Goal: Task Accomplishment & Management: Manage account settings

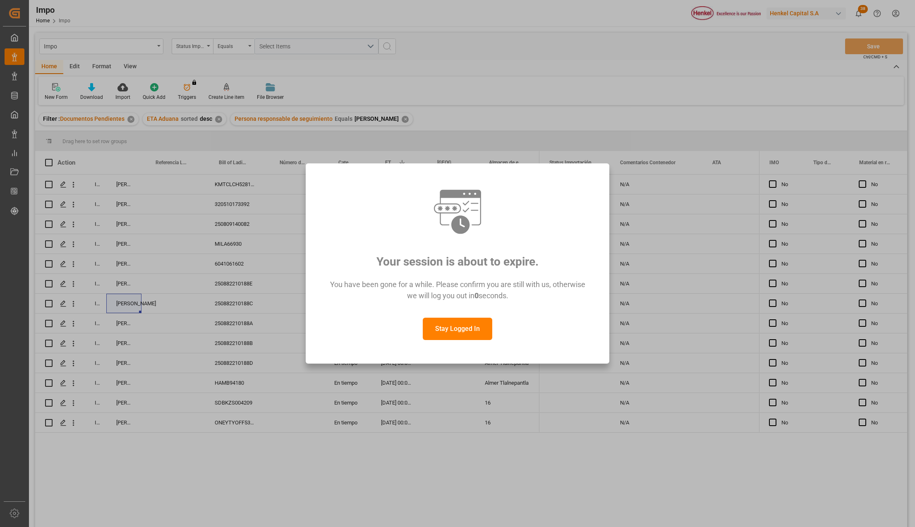
click at [475, 328] on button "Stay Logged In" at bounding box center [457, 329] width 69 height 22
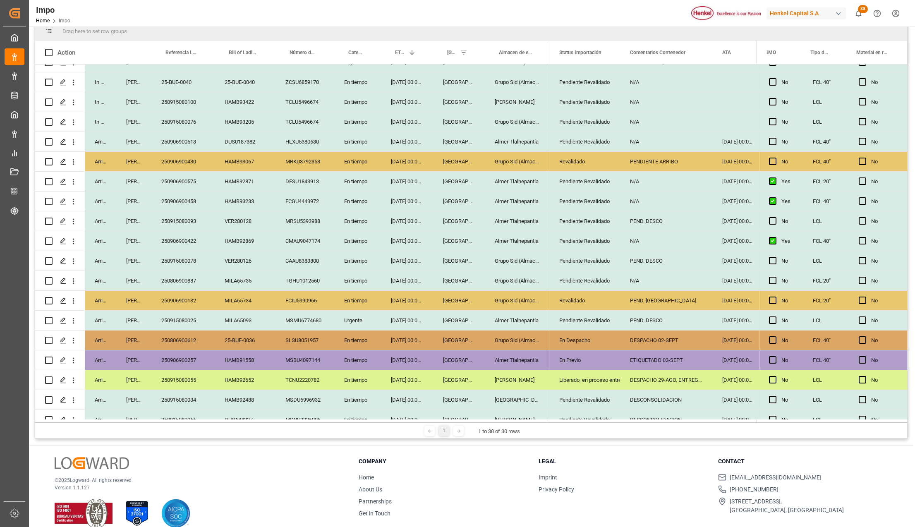
scroll to position [78, 0]
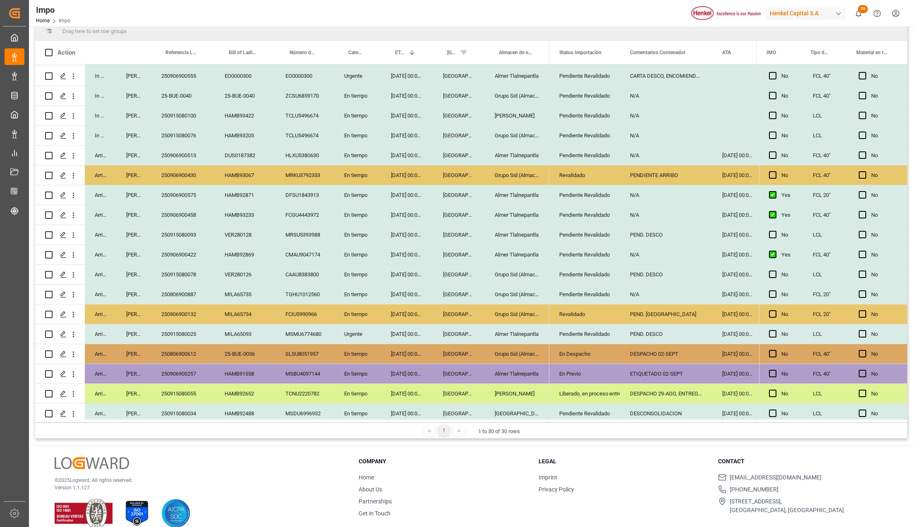
click at [637, 160] on div "N/A" at bounding box center [666, 155] width 92 height 19
click at [638, 179] on div "PENDIENTE ARRIBO" at bounding box center [666, 174] width 92 height 19
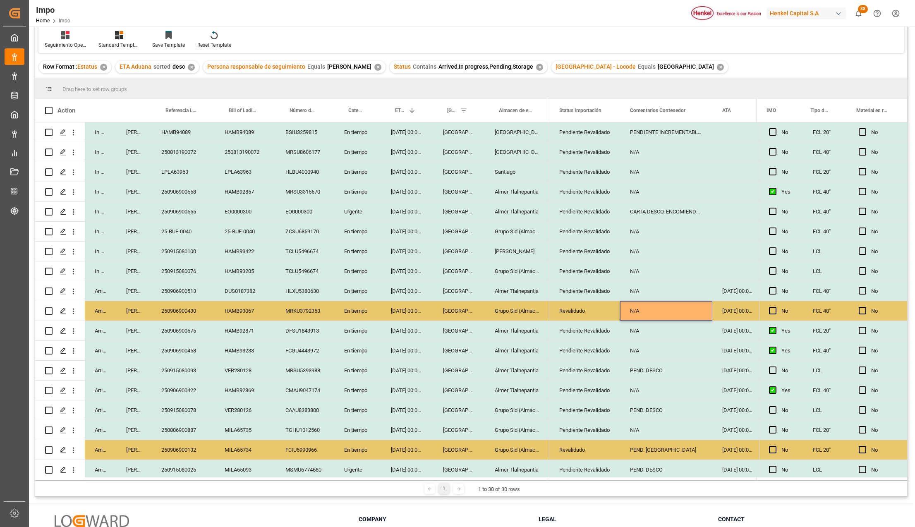
scroll to position [0, 0]
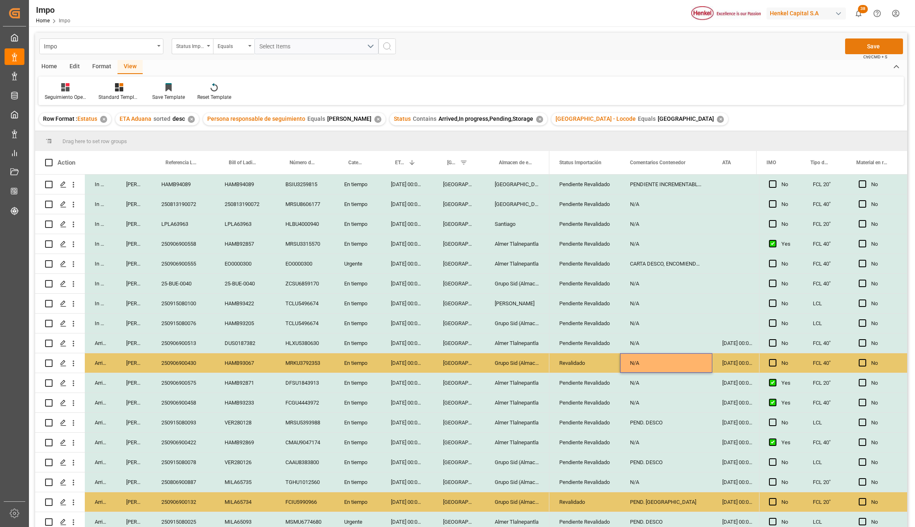
click at [876, 50] on button "Save" at bounding box center [874, 46] width 58 height 16
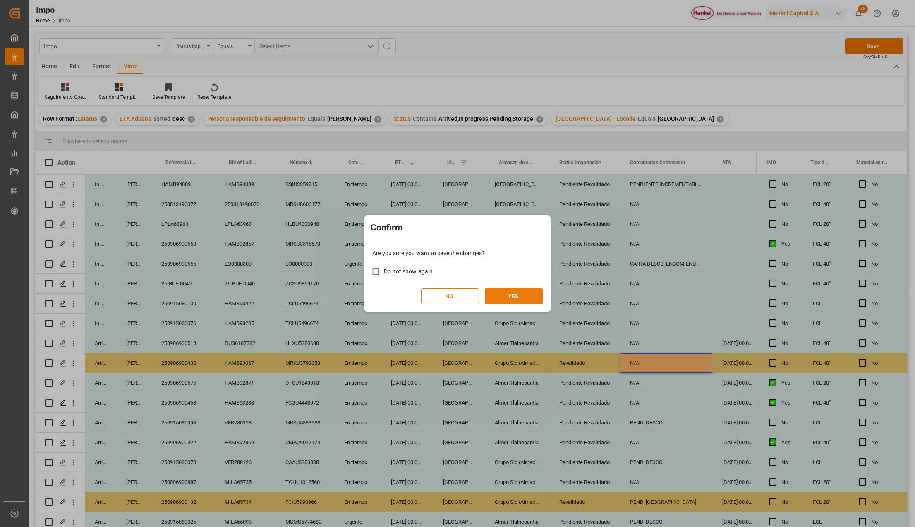
click at [515, 296] on button "YES" at bounding box center [514, 296] width 58 height 16
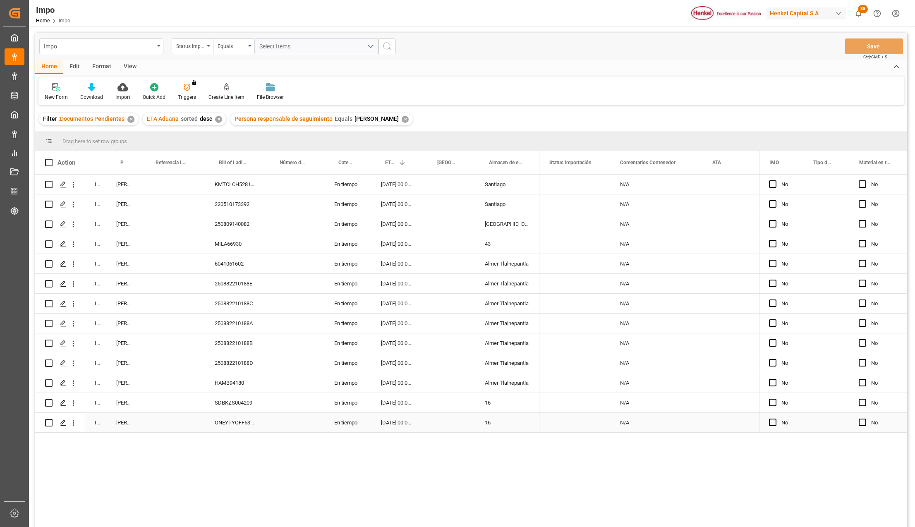
click at [240, 425] on div "ONEYTYOFF5333400" at bounding box center [235, 422] width 61 height 19
click at [73, 424] on icon "open menu" at bounding box center [73, 422] width 9 height 9
click at [85, 437] on span "Press SPACE to select this row." at bounding box center [83, 440] width 14 height 9
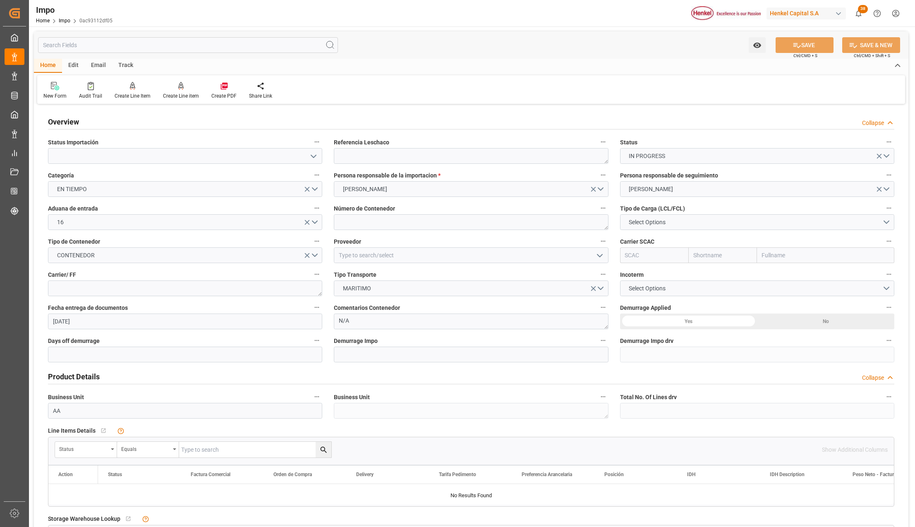
type input "[DATE]"
drag, startPoint x: 313, startPoint y: 155, endPoint x: 306, endPoint y: 163, distance: 10.0
click at [313, 155] on icon "open menu" at bounding box center [313, 156] width 10 height 10
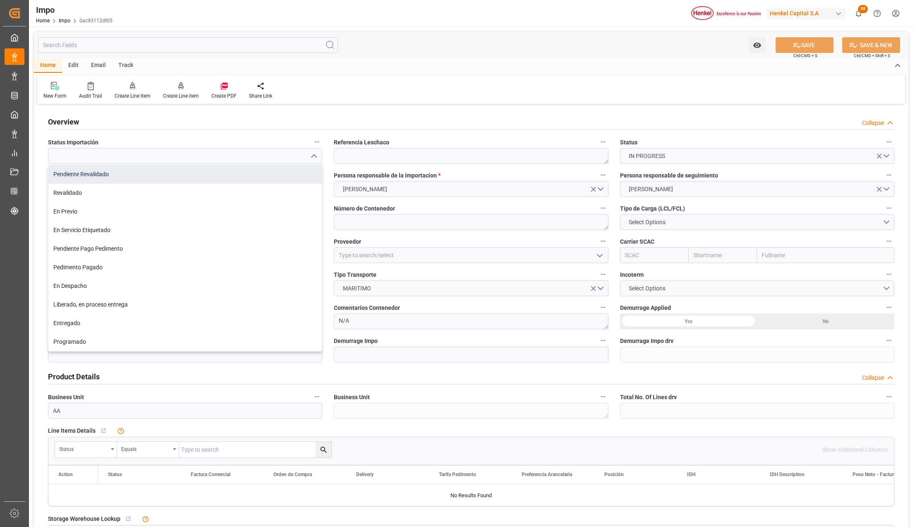
click at [80, 172] on div "Pendiente Revalidado" at bounding box center [184, 174] width 273 height 19
type input "Pendiente Revalidado"
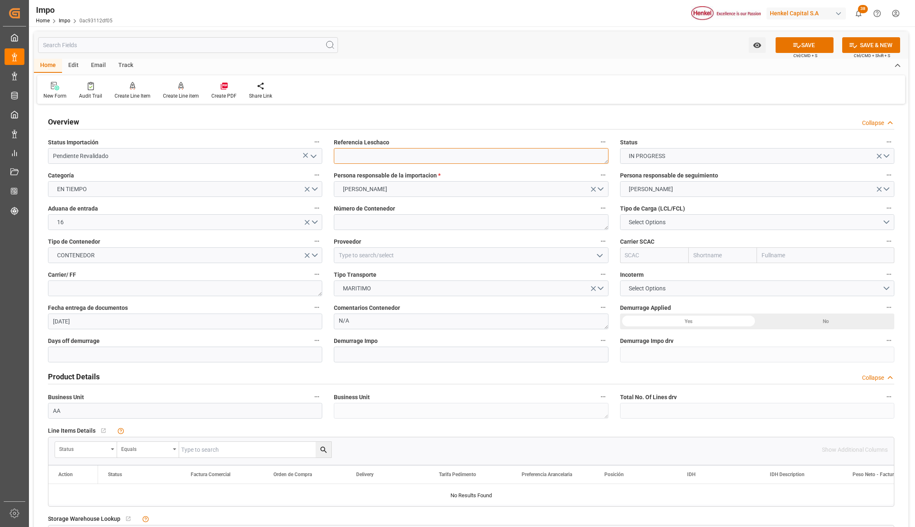
drag, startPoint x: 379, startPoint y: 161, endPoint x: 360, endPoint y: 165, distance: 19.4
click at [379, 161] on textarea at bounding box center [471, 156] width 274 height 16
click at [399, 148] on textarea at bounding box center [471, 156] width 274 height 16
click at [401, 155] on textarea at bounding box center [471, 156] width 274 height 16
paste textarea "ONEYTYOFF5333400"
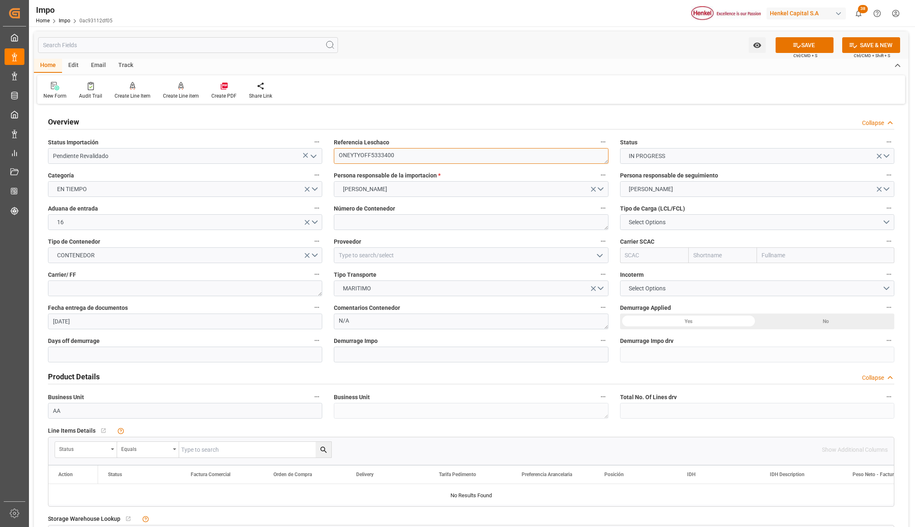
type textarea "ONEYTYOFF5333400"
click at [352, 225] on textarea at bounding box center [471, 222] width 274 height 16
drag, startPoint x: 351, startPoint y: 218, endPoint x: 389, endPoint y: 220, distance: 38.1
click at [351, 218] on textarea at bounding box center [471, 222] width 274 height 16
paste textarea "TCLU2950910"
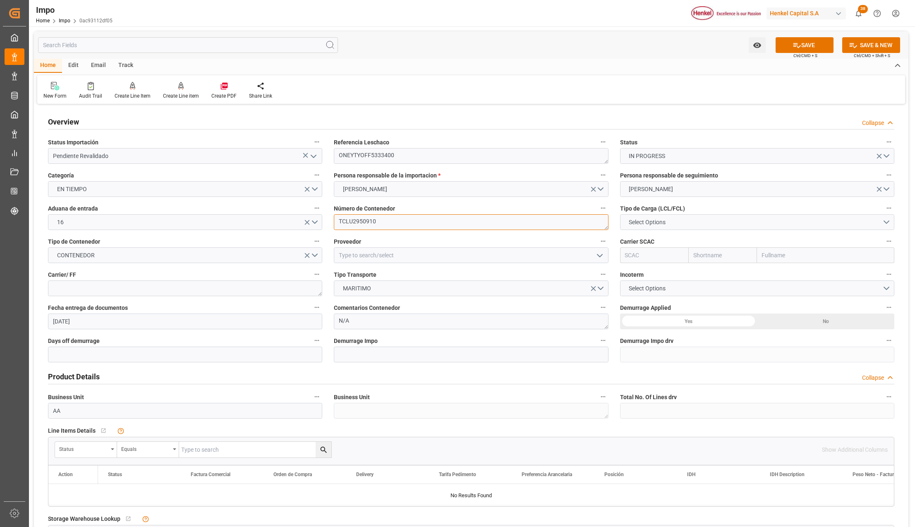
type textarea "TCLU2950910"
click at [641, 222] on span "Select Options" at bounding box center [646, 222] width 45 height 9
click at [650, 241] on div "FCL 20"" at bounding box center [756, 241] width 273 height 17
click at [361, 251] on input at bounding box center [471, 255] width 274 height 16
click at [600, 251] on icon "open menu" at bounding box center [600, 256] width 10 height 10
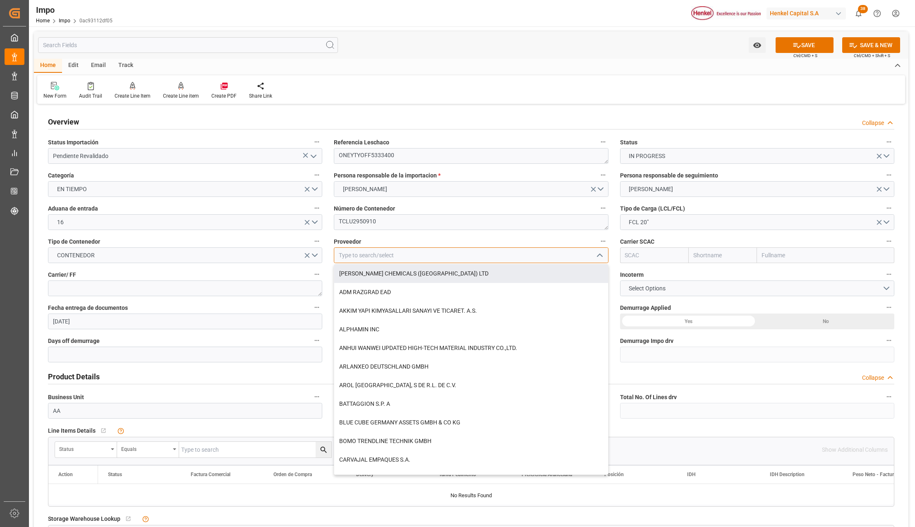
click at [372, 258] on input at bounding box center [471, 255] width 274 height 16
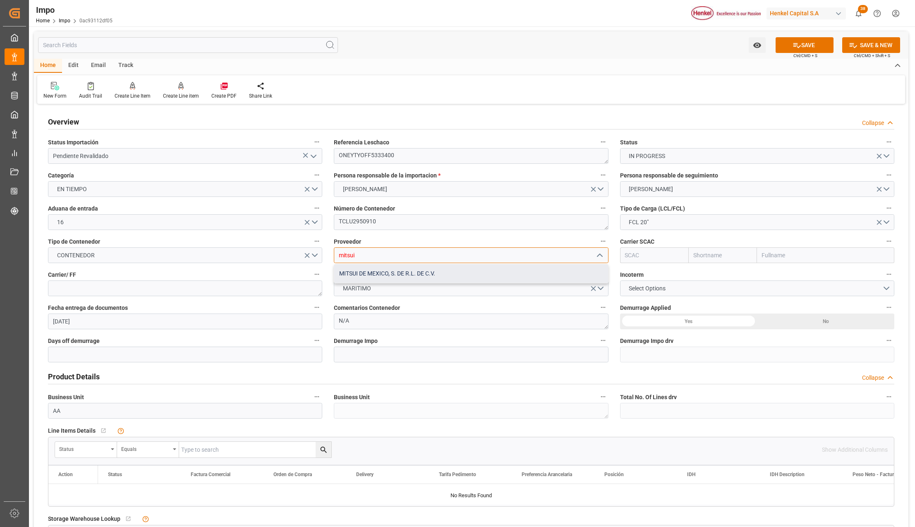
click at [373, 275] on div "MITSUI DE MEXICO, S. DE R.L. DE C.V." at bounding box center [470, 273] width 273 height 19
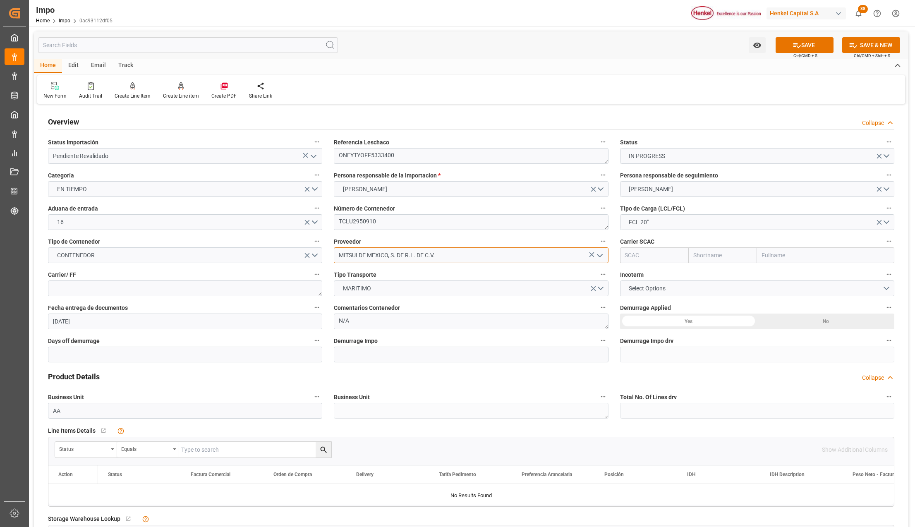
type input "MITSUI DE MEXICO, S. DE R.L. DE C.V."
click at [786, 250] on input "text" at bounding box center [825, 255] width 137 height 16
type input "ONE"
click at [786, 275] on b "Ocean Network Express" at bounding box center [793, 273] width 62 height 7
type input "ONEY"
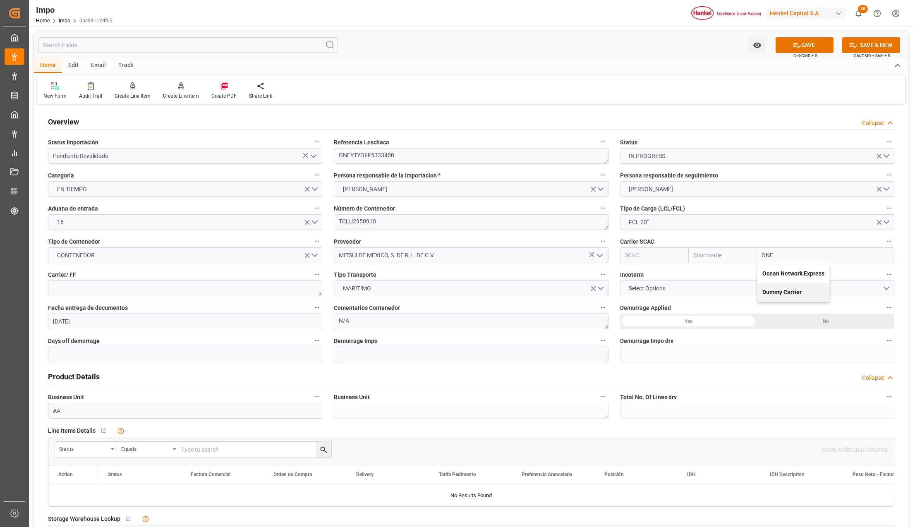
type input "ONE"
type input "Ocean Network Express"
click at [143, 284] on textarea at bounding box center [185, 288] width 274 height 16
click at [60, 286] on textarea at bounding box center [185, 288] width 274 height 16
type textarea "ONE"
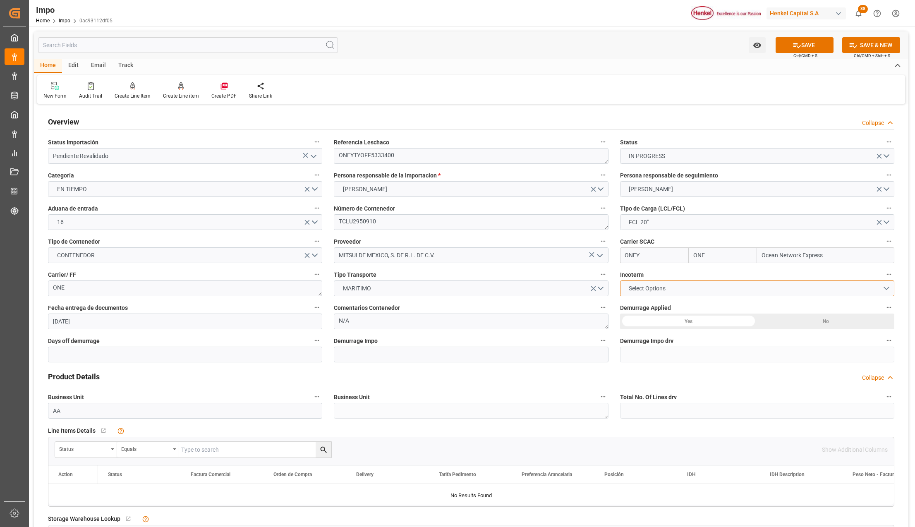
click at [641, 283] on button "Select Options" at bounding box center [757, 288] width 274 height 16
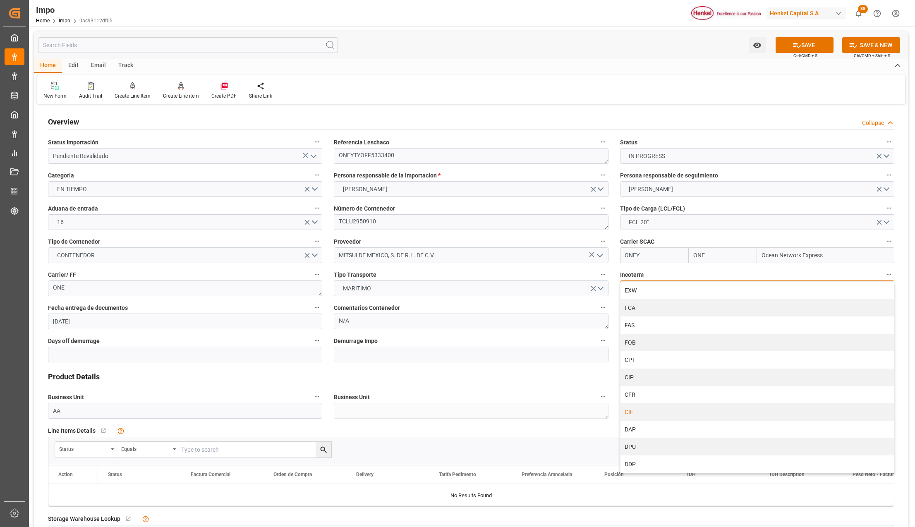
click at [647, 417] on div "CIF" at bounding box center [756, 411] width 273 height 17
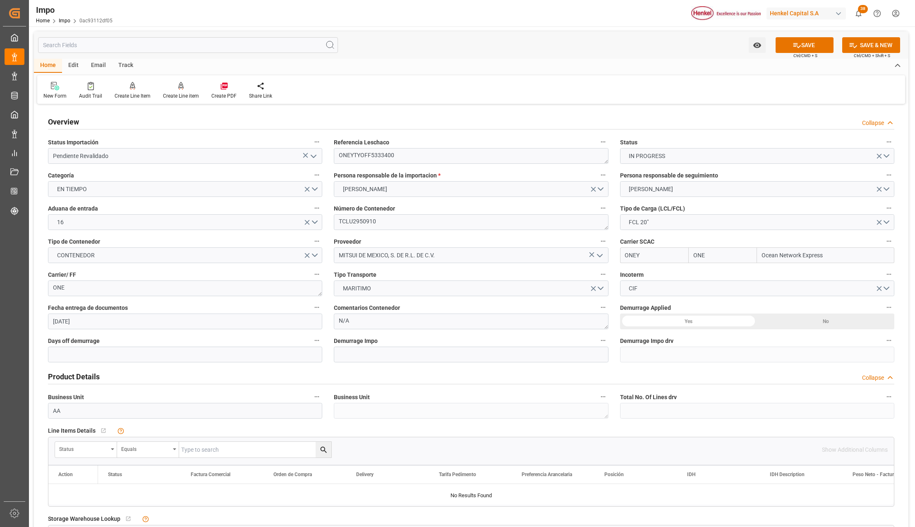
click at [693, 320] on div "Yes" at bounding box center [688, 321] width 137 height 16
click at [352, 156] on textarea "ONEYTYOFF5333400" at bounding box center [471, 156] width 274 height 16
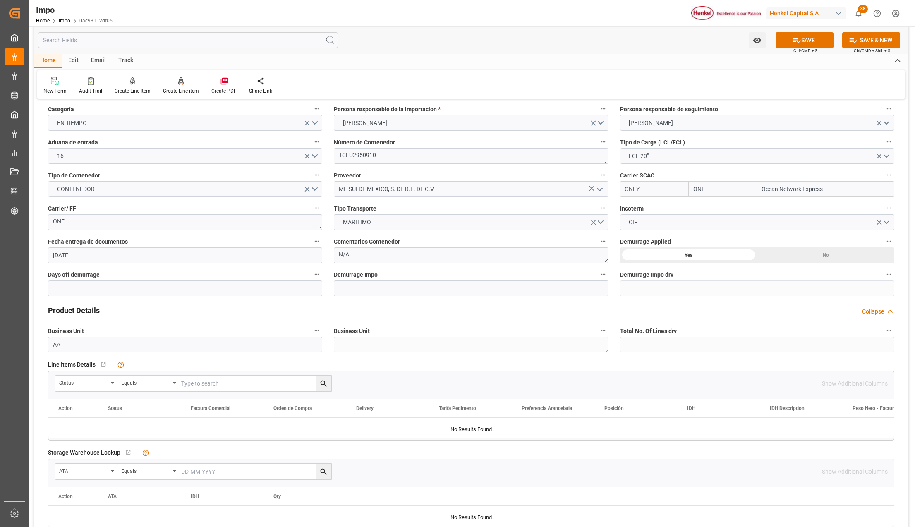
scroll to position [165, 0]
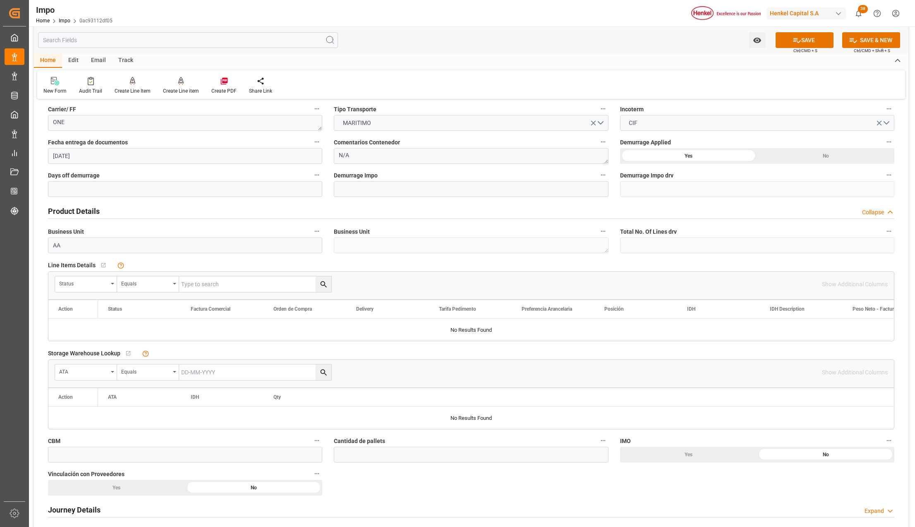
click at [115, 286] on div "Status" at bounding box center [86, 284] width 62 height 16
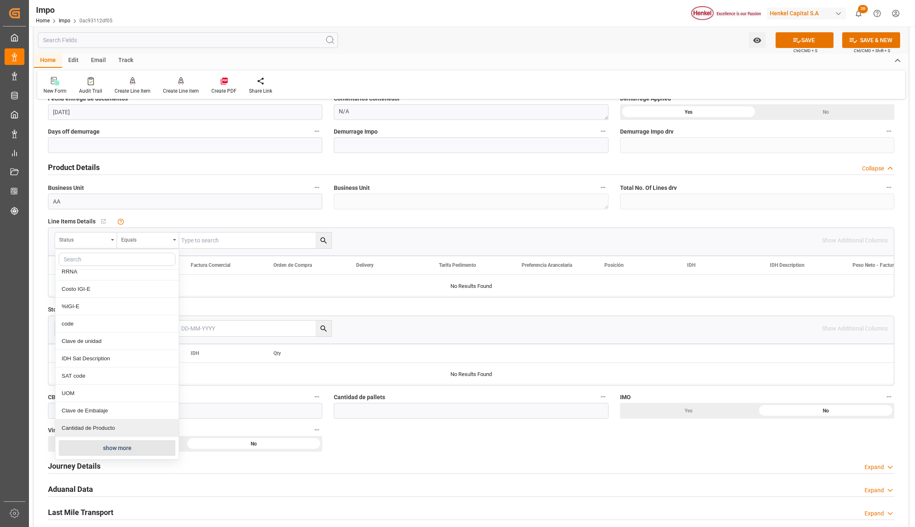
scroll to position [275, 0]
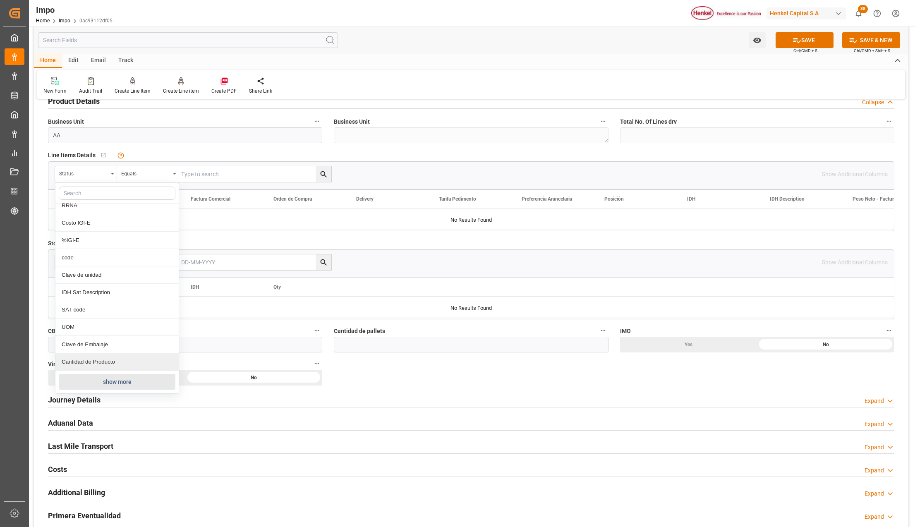
click at [100, 382] on button "show more" at bounding box center [117, 382] width 117 height 16
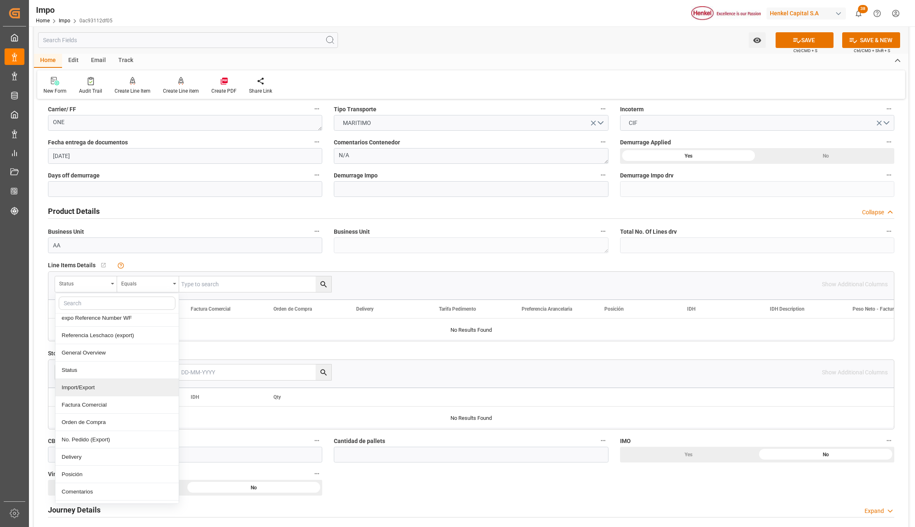
scroll to position [55, 0]
click at [88, 476] on div "Comentarios" at bounding box center [116, 475] width 123 height 17
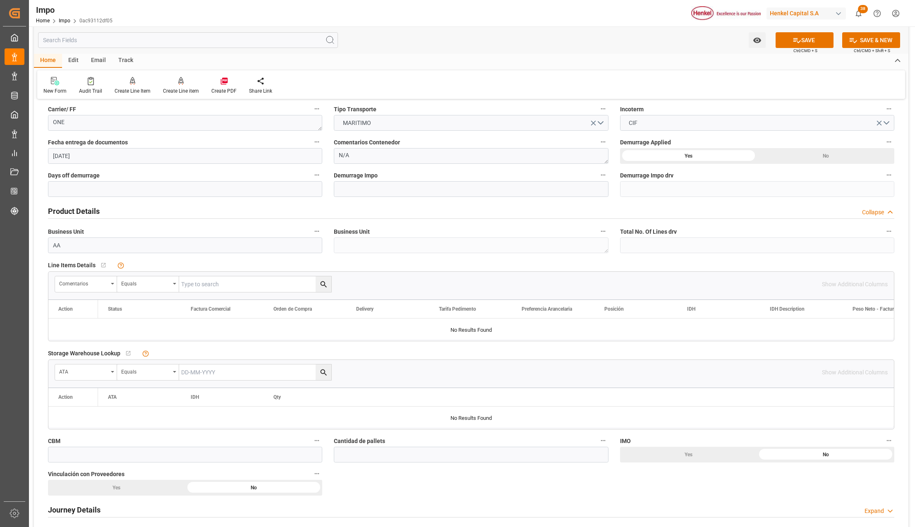
click at [206, 285] on input "text" at bounding box center [255, 284] width 152 height 16
paste input "ONEYTYOFF5333400"
type input "ONEYTYOFF5333400"
click at [330, 283] on button "search button" at bounding box center [324, 284] width 16 height 16
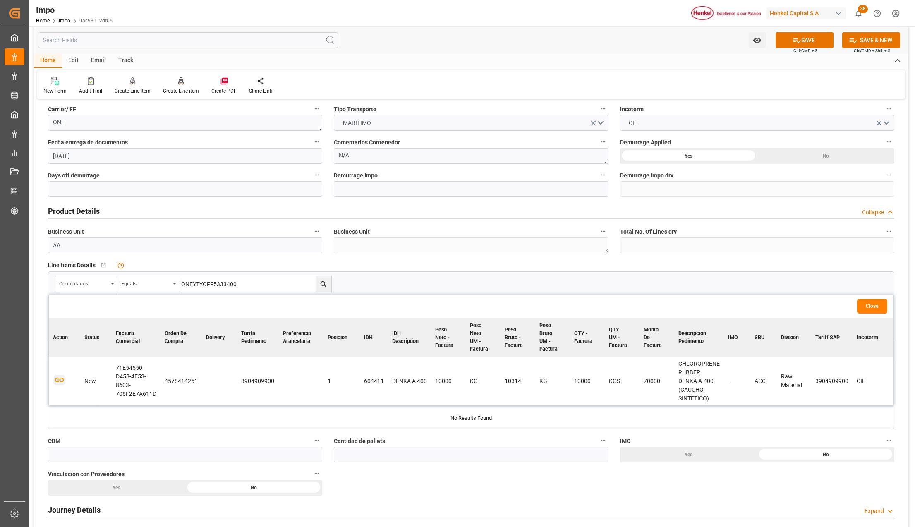
click at [57, 379] on icon "button" at bounding box center [59, 380] width 10 height 10
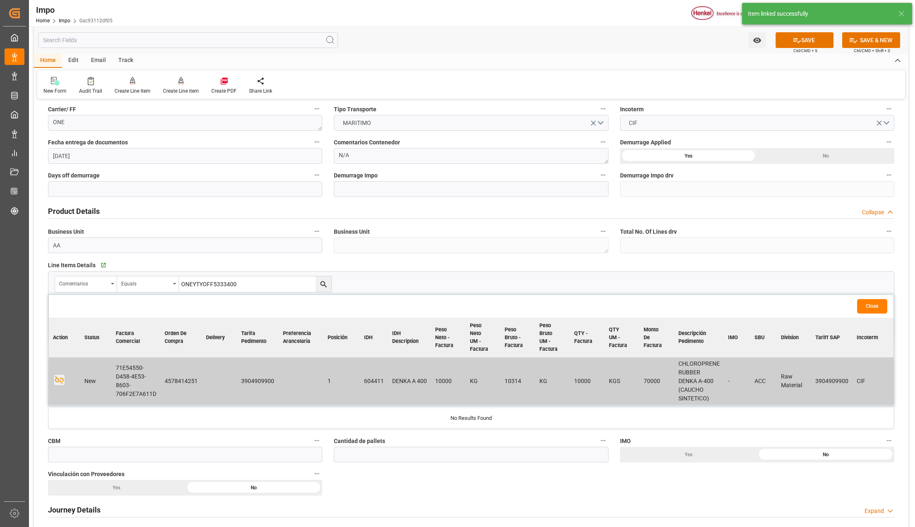
click at [874, 305] on button "Close" at bounding box center [872, 306] width 30 height 14
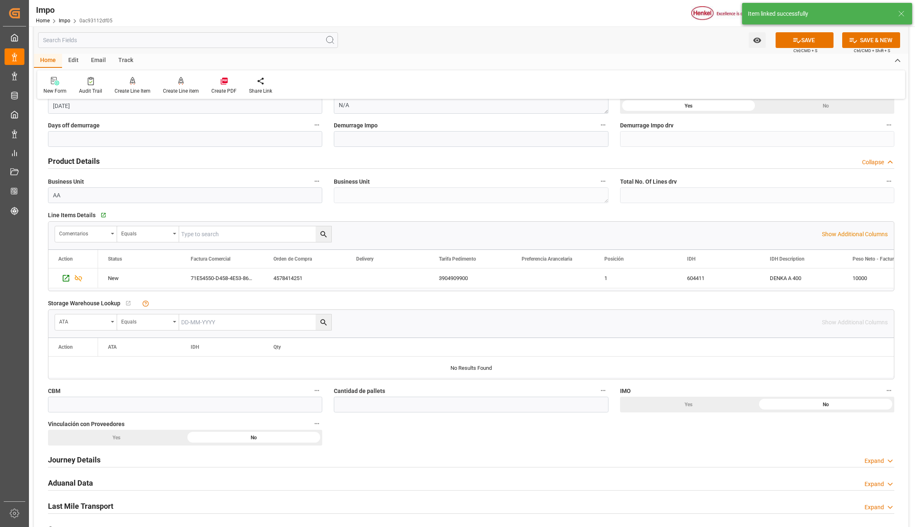
scroll to position [275, 0]
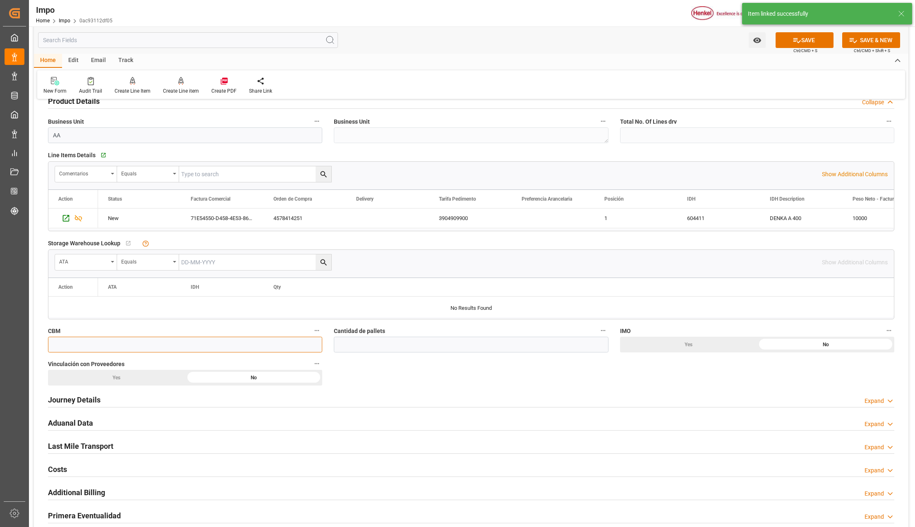
click at [98, 346] on input "text" at bounding box center [185, 345] width 274 height 16
type input "14.85"
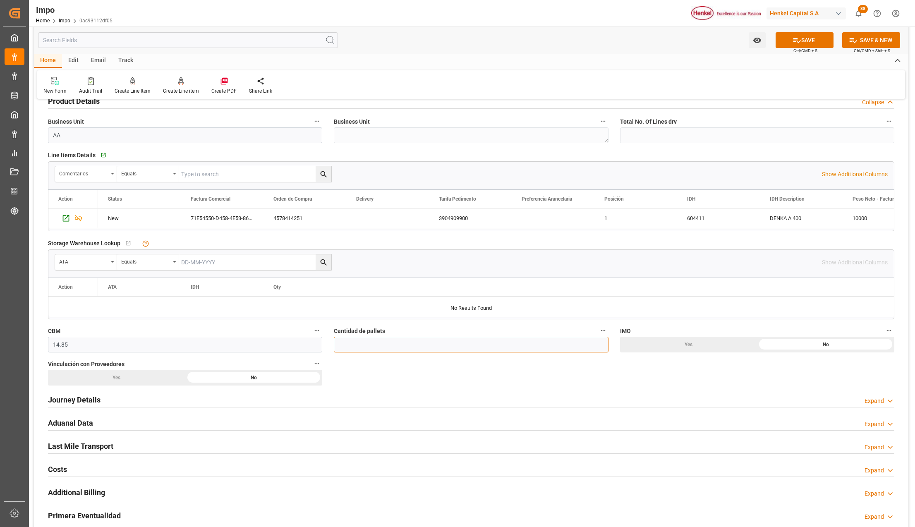
click at [371, 351] on input "text" at bounding box center [471, 345] width 274 height 16
type input "10"
click at [84, 399] on h2 "Journey Details" at bounding box center [74, 399] width 53 height 11
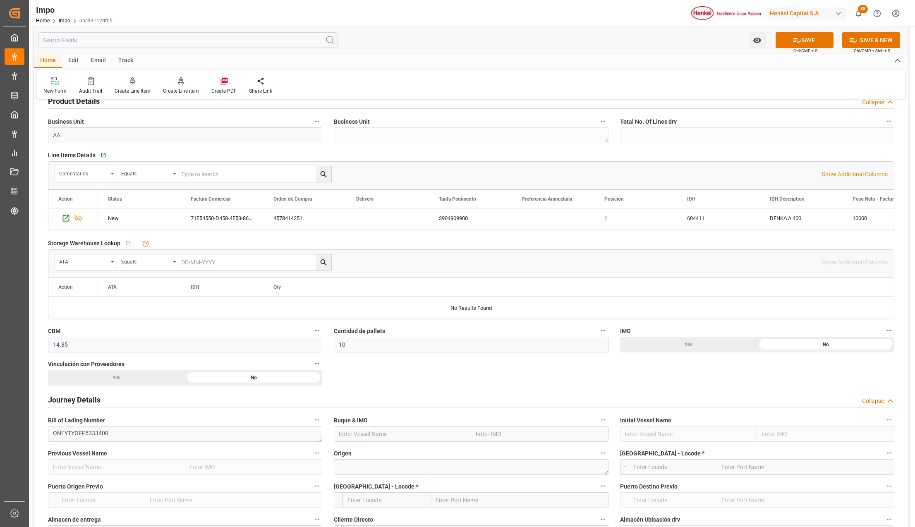
click at [757, 352] on div "No" at bounding box center [825, 345] width 137 height 16
click at [471, 433] on input "text" at bounding box center [539, 434] width 137 height 16
type input "osaka express"
click at [491, 455] on b "9320697" at bounding box center [487, 452] width 23 height 7
type input "OSAKA EXPRESS"
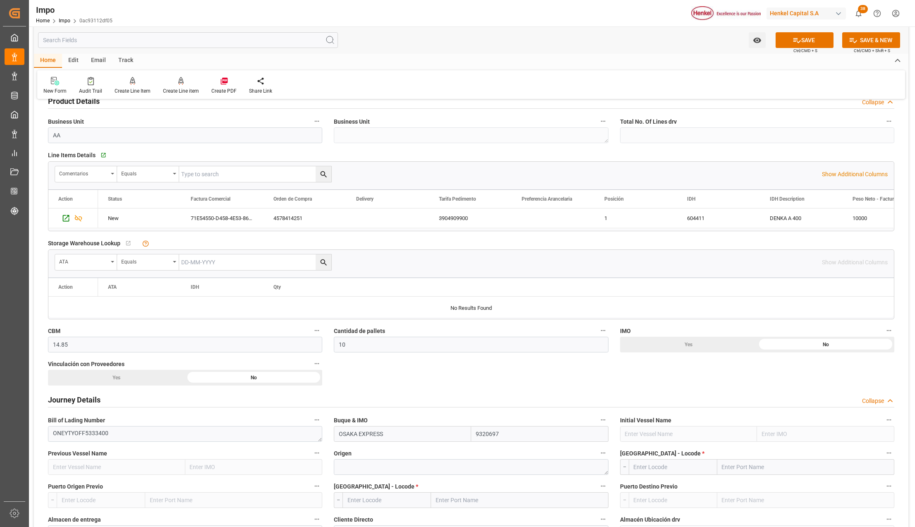
type input "9320697"
click at [414, 470] on textarea at bounding box center [471, 467] width 274 height 16
type textarea "JAPAN"
click at [733, 472] on input "text" at bounding box center [805, 467] width 177 height 16
type input "MANZANILLO"
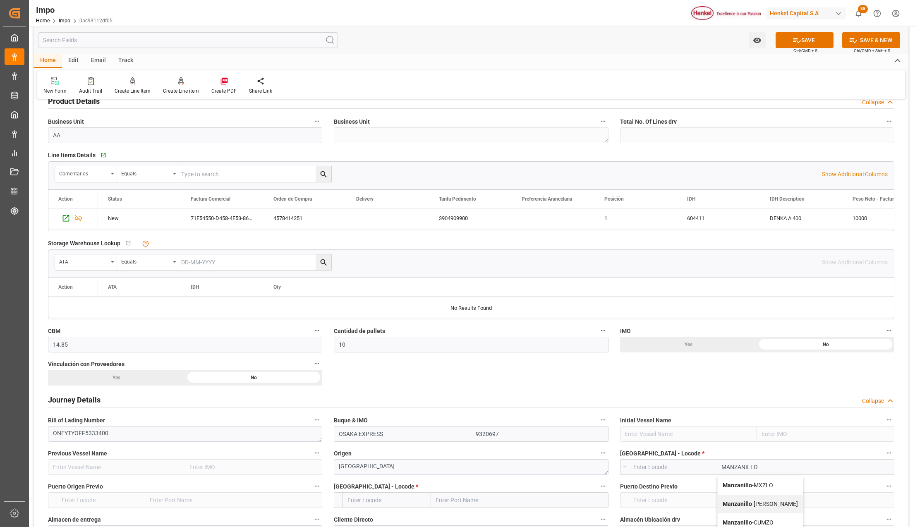
click at [738, 482] on div "Manzanillo - MXZLO" at bounding box center [759, 485] width 85 height 19
type input "MXZLO"
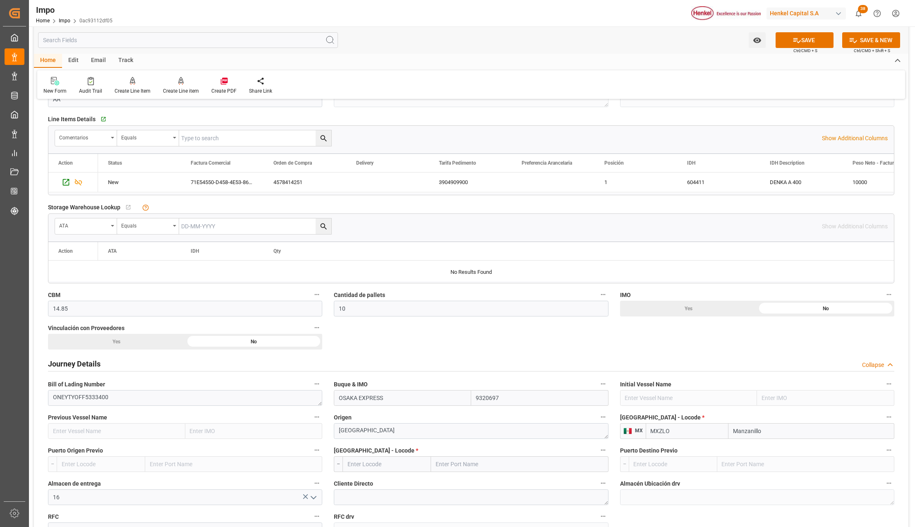
scroll to position [386, 0]
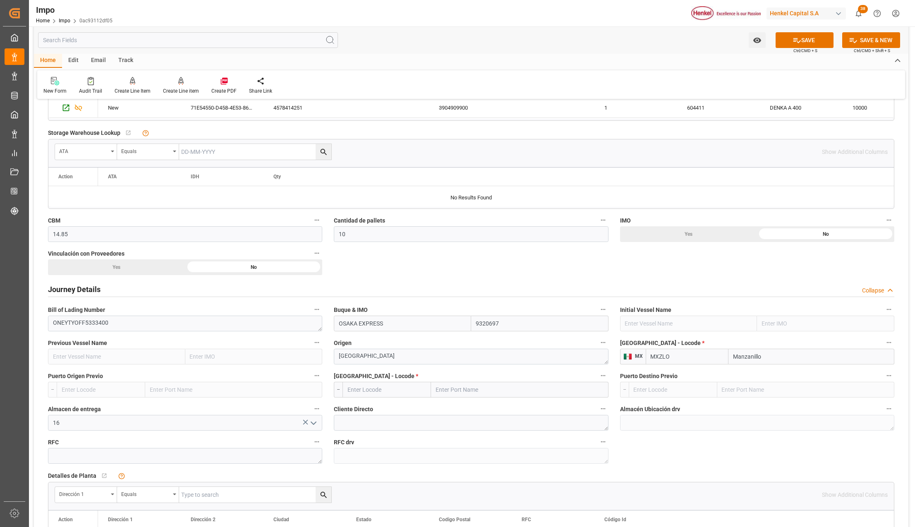
click at [469, 385] on input "text" at bounding box center [519, 390] width 177 height 16
click at [759, 358] on input "Manzanillo" at bounding box center [811, 357] width 166 height 16
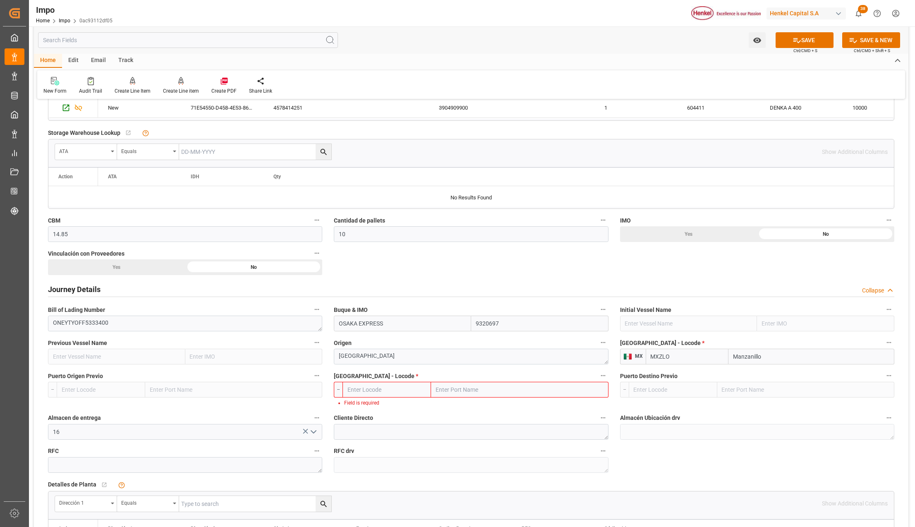
click at [759, 358] on input "Manzanillo" at bounding box center [811, 357] width 166 height 16
type input "YOKOHAMA"
click at [760, 374] on b "Yokohama" at bounding box center [762, 374] width 56 height 7
type input "JPYOK"
type input "Yokohama"
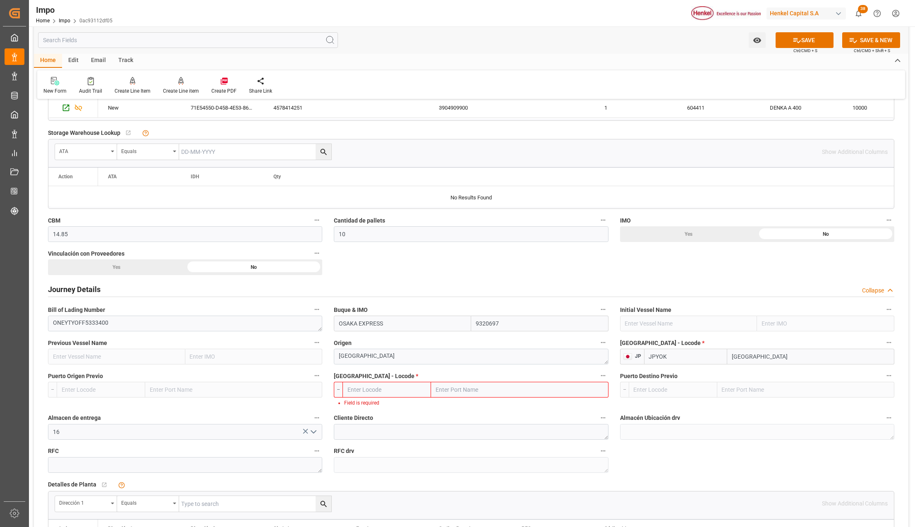
click at [493, 392] on input "text" at bounding box center [519, 390] width 177 height 16
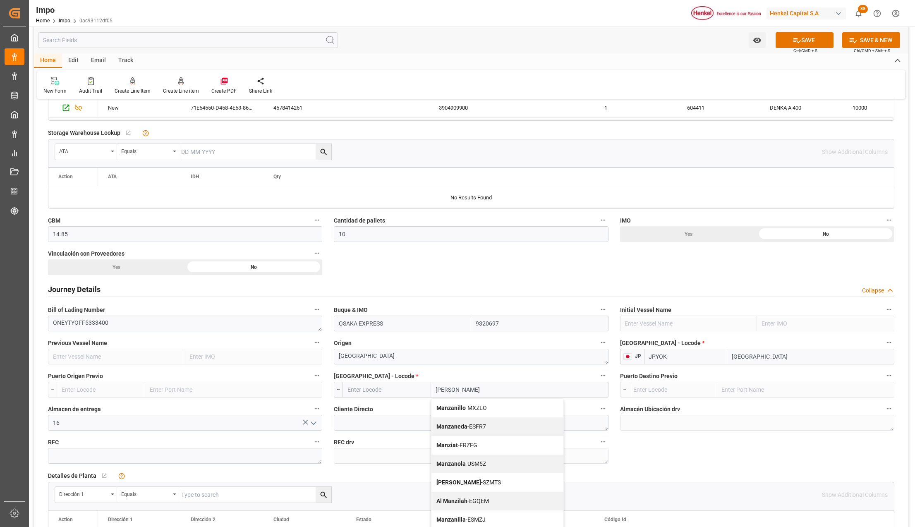
type input "MANZA"
click at [473, 406] on span "Manzanillo - MXZLO" at bounding box center [461, 407] width 50 height 7
type input "MXZLO"
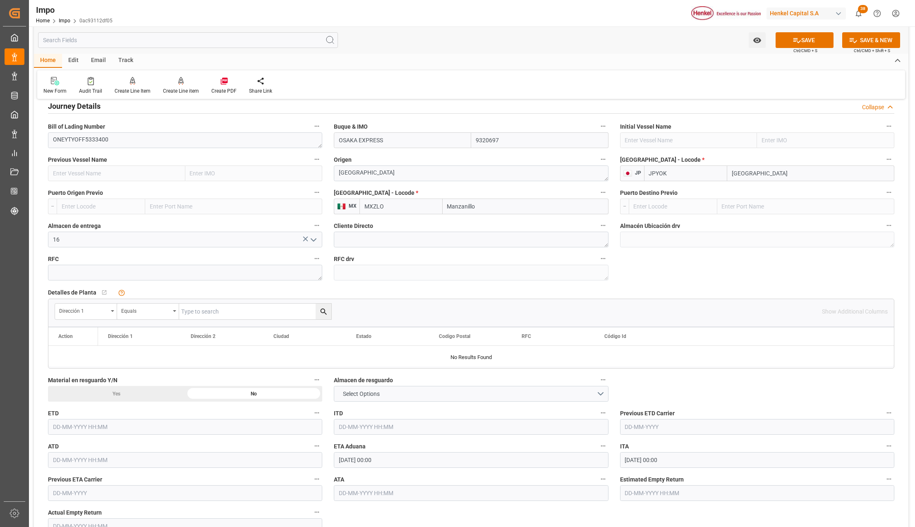
scroll to position [606, 0]
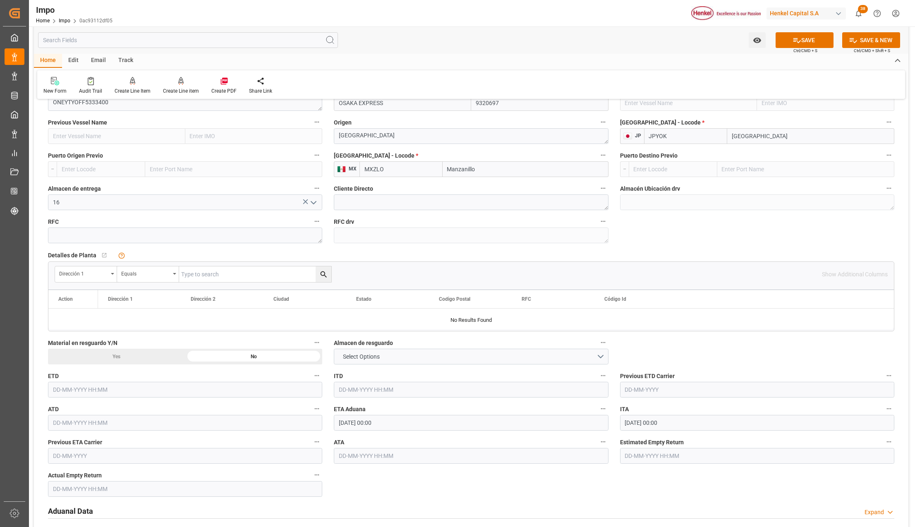
type input "Manzanillo"
click at [599, 357] on button "Select Options" at bounding box center [471, 357] width 274 height 16
click at [675, 347] on div "Overview Collapse Status Importación Pendiente Revalidado Referencia Leschaco O…" at bounding box center [471, 143] width 874 height 1286
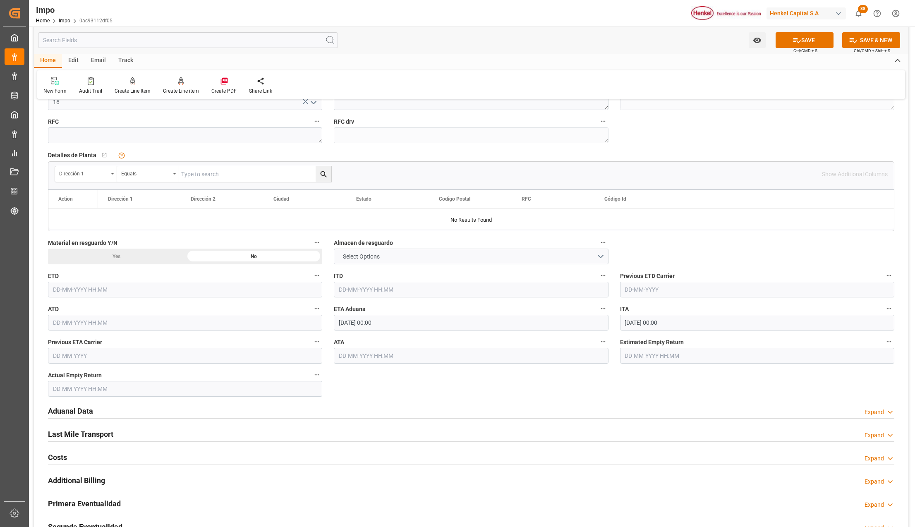
scroll to position [772, 0]
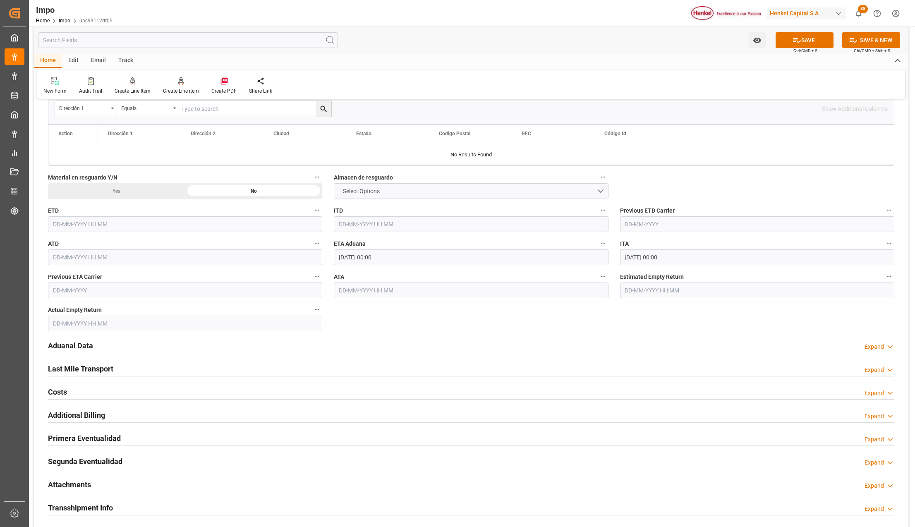
click at [79, 344] on h2 "Aduanal Data" at bounding box center [70, 345] width 45 height 11
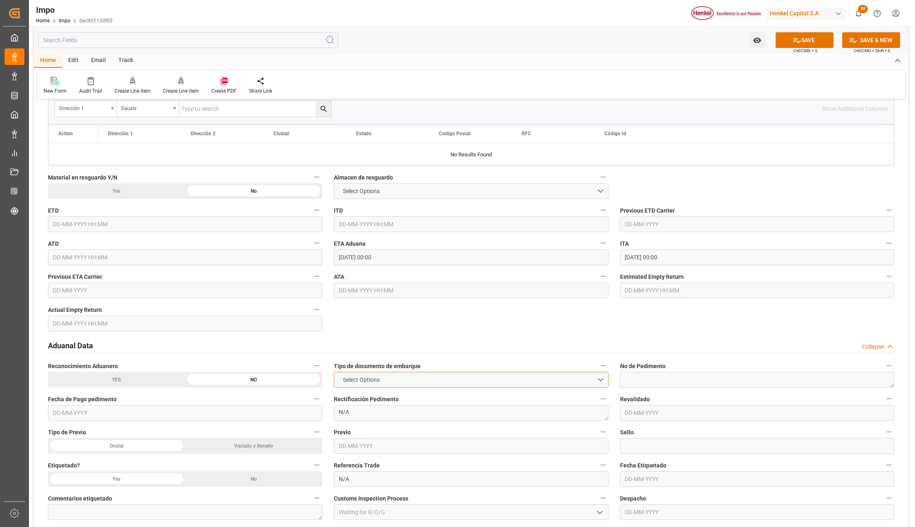
click at [418, 381] on button "Select Options" at bounding box center [471, 380] width 274 height 16
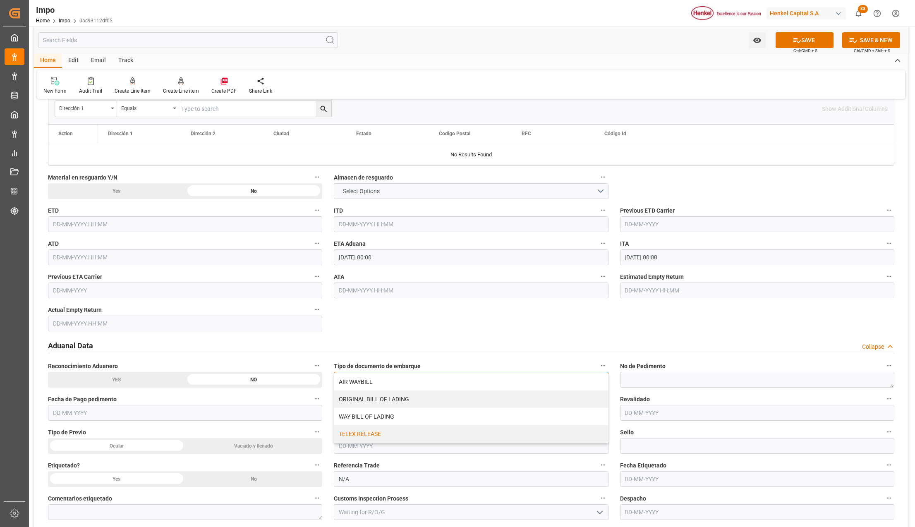
click at [390, 429] on div "TELEX RELEASE" at bounding box center [470, 433] width 273 height 17
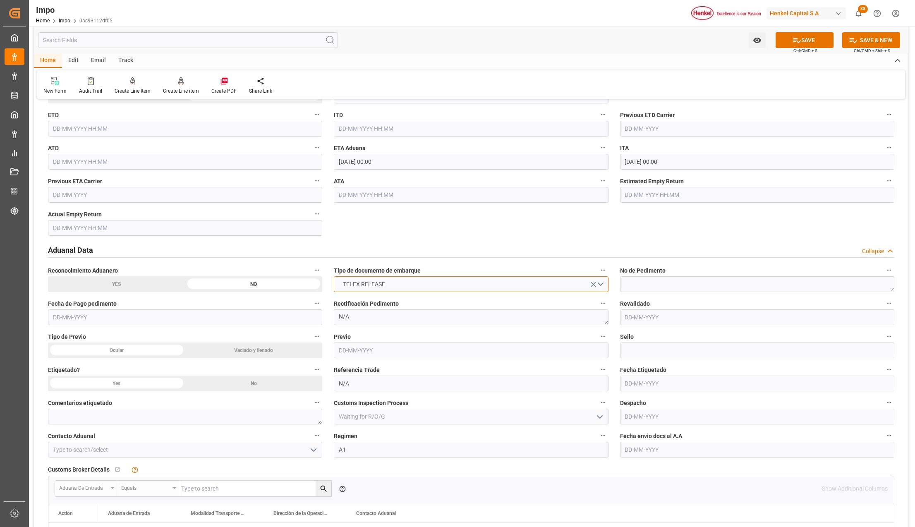
scroll to position [937, 0]
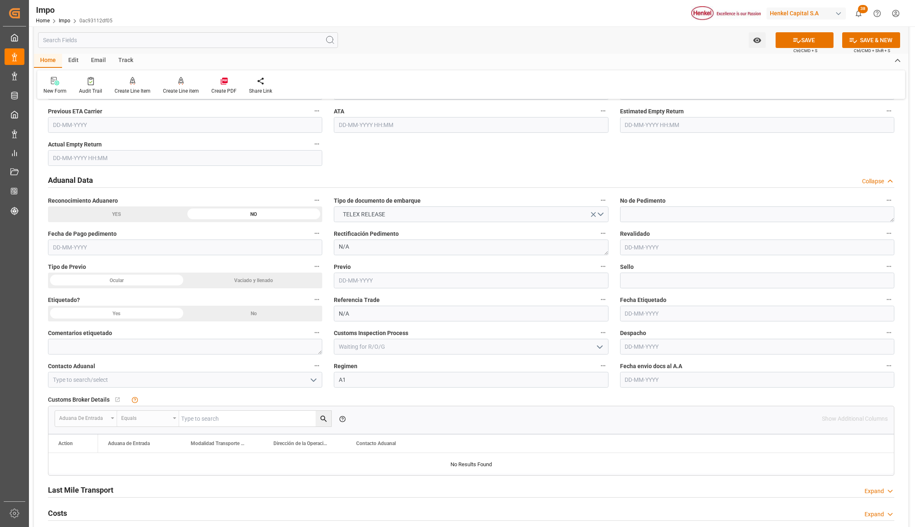
click at [680, 384] on input "text" at bounding box center [757, 380] width 274 height 16
type input "[DATE]"
click at [315, 378] on icon "open menu" at bounding box center [313, 380] width 10 height 10
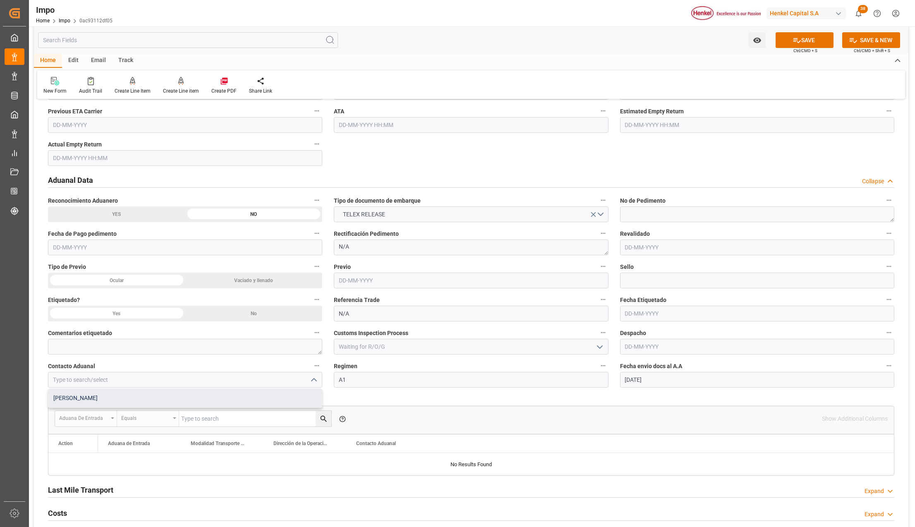
click at [137, 393] on div "[PERSON_NAME]" at bounding box center [184, 398] width 273 height 19
type input "[PERSON_NAME]"
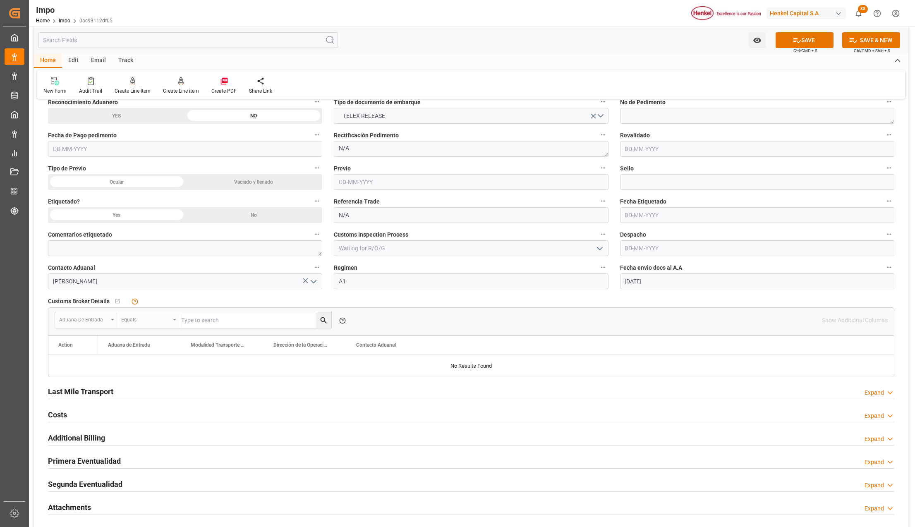
scroll to position [1047, 0]
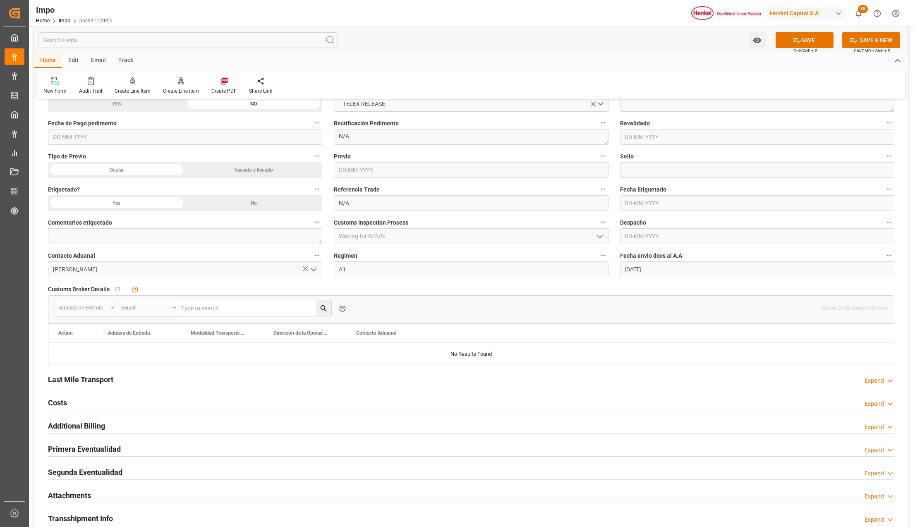
click at [76, 374] on div "Last Mile Transport" at bounding box center [80, 379] width 65 height 16
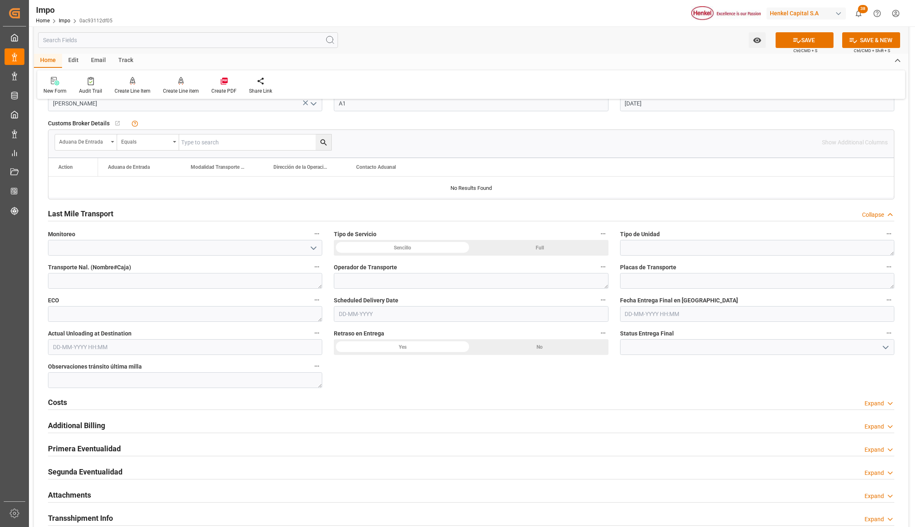
scroll to position [1213, 0]
click at [815, 36] on button "SAVE" at bounding box center [804, 40] width 58 height 16
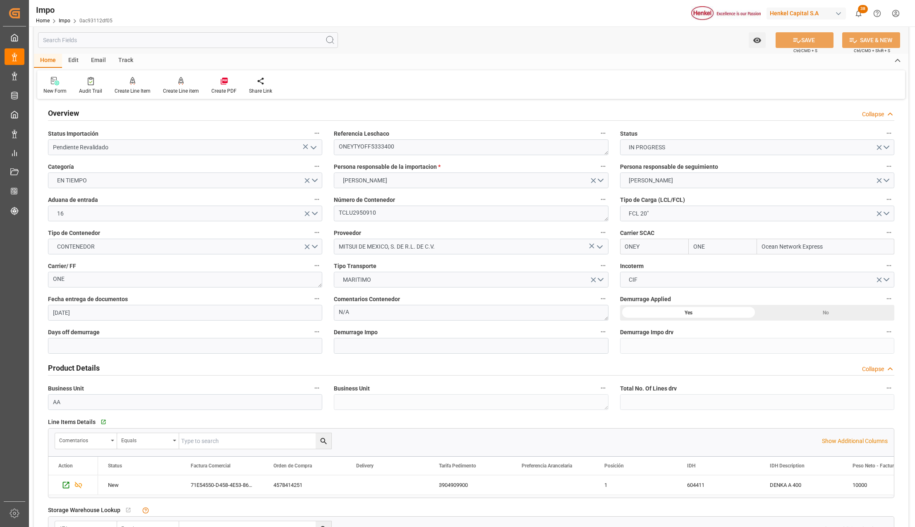
scroll to position [0, 0]
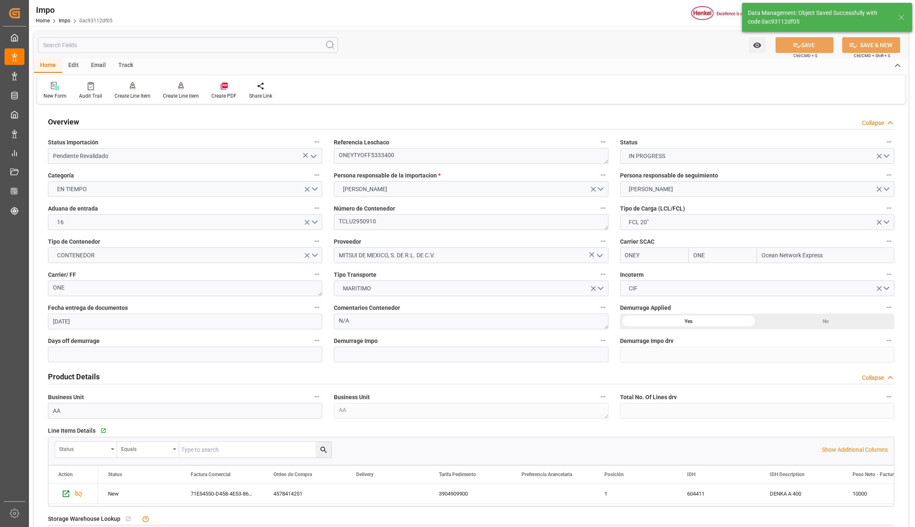
type textarea "AA"
type textarea "ONEYTYOFF5333400"
type input "OSAKA EXPRESS"
type input "9320697"
type input "1"
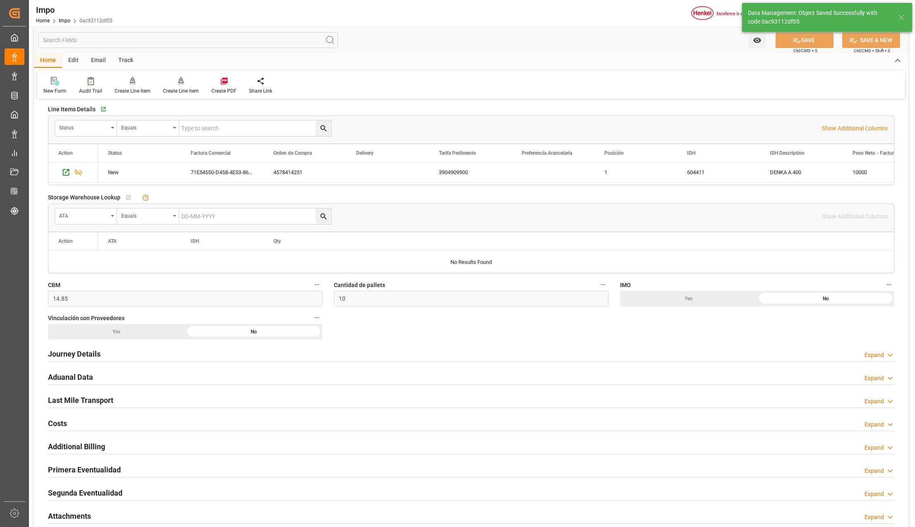
scroll to position [386, 0]
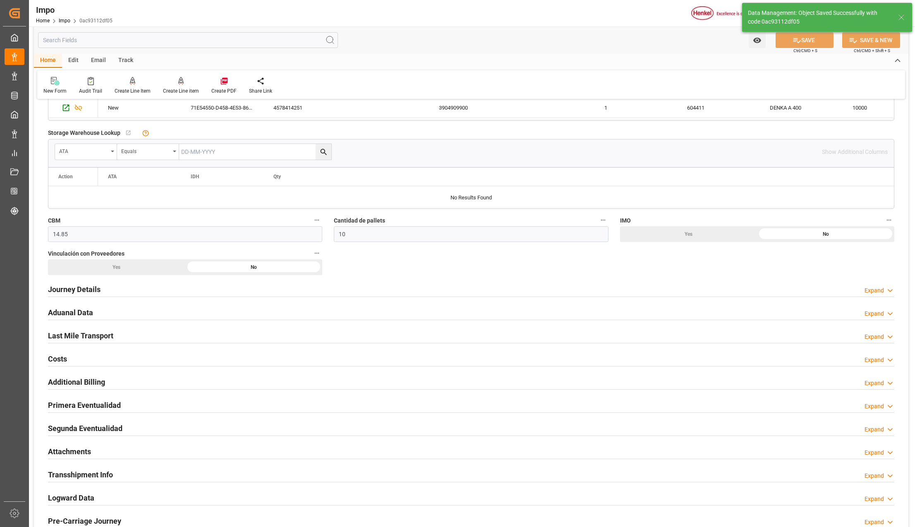
click at [86, 292] on h2 "Journey Details" at bounding box center [74, 289] width 53 height 11
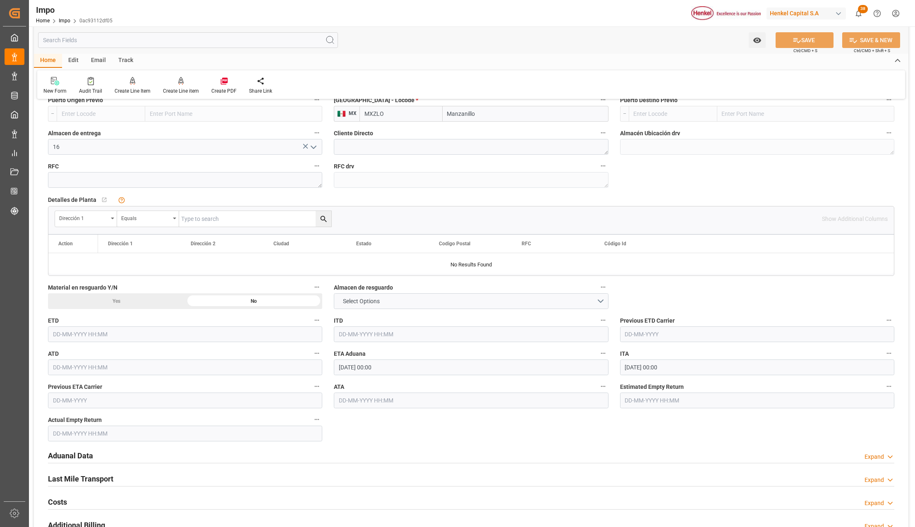
scroll to position [772, 0]
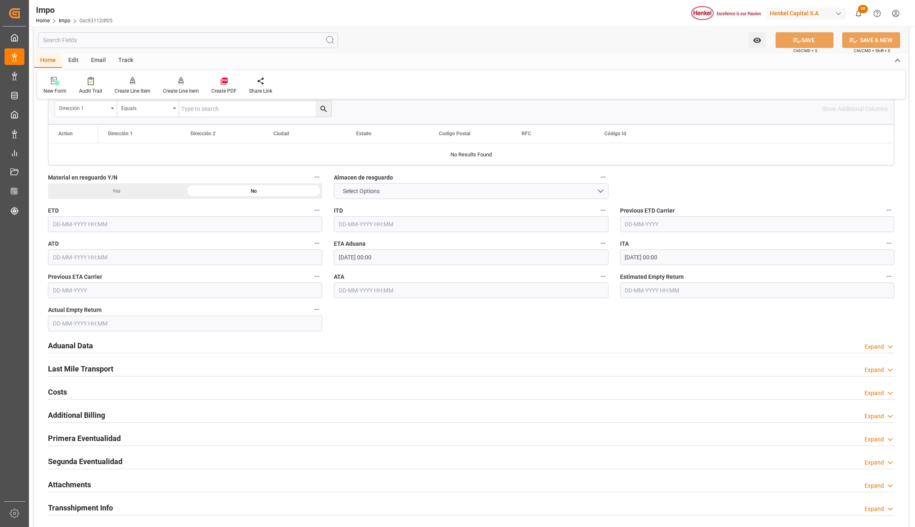
click at [66, 485] on h2 "Attachments" at bounding box center [69, 484] width 43 height 11
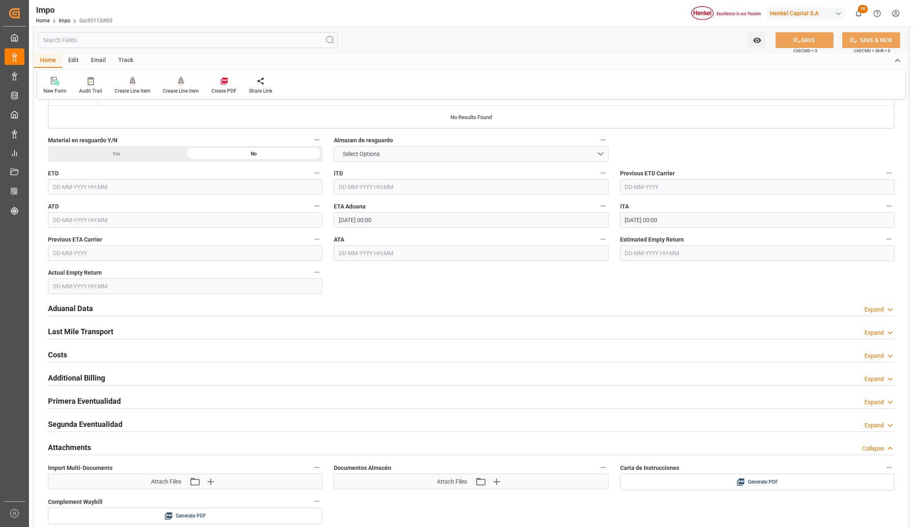
scroll to position [827, 0]
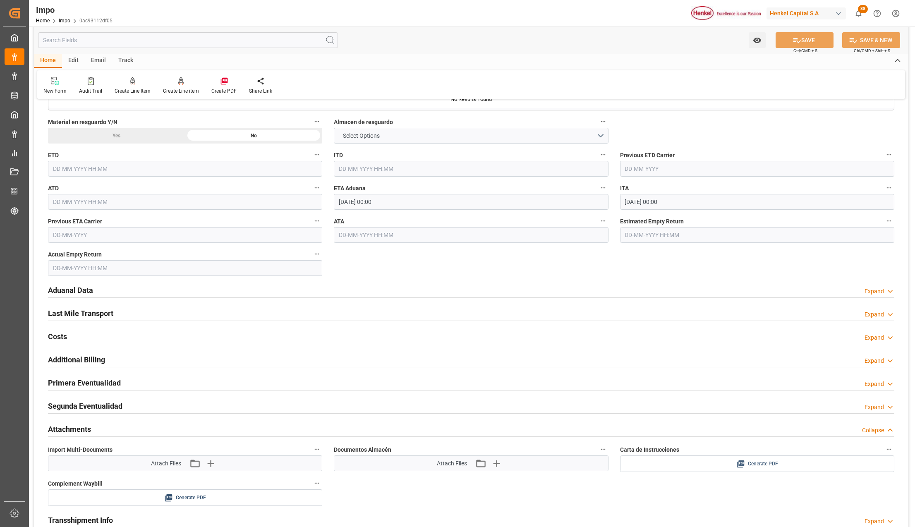
click at [777, 463] on span "Generate PDF" at bounding box center [763, 464] width 30 height 10
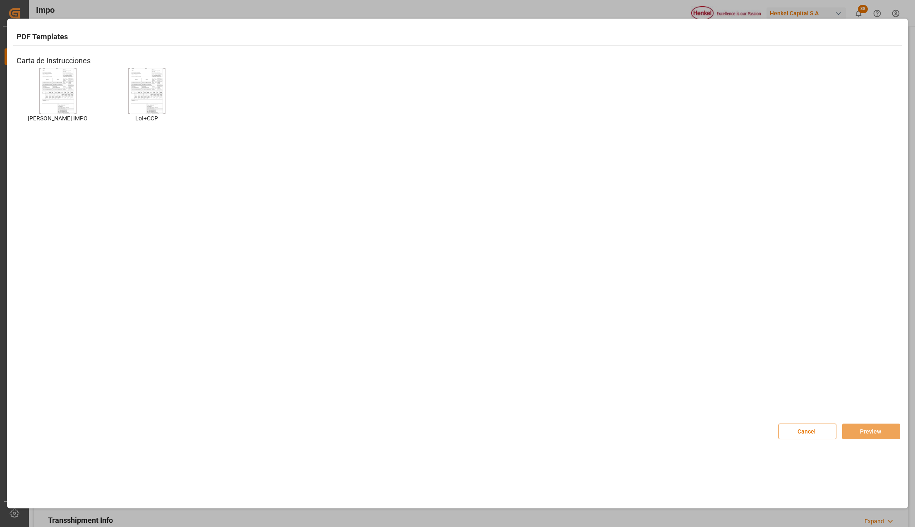
click at [67, 95] on img at bounding box center [57, 90] width 33 height 47
click at [884, 422] on div "Cancel Preview" at bounding box center [839, 427] width 122 height 24
click at [882, 425] on button "Preview" at bounding box center [871, 431] width 58 height 16
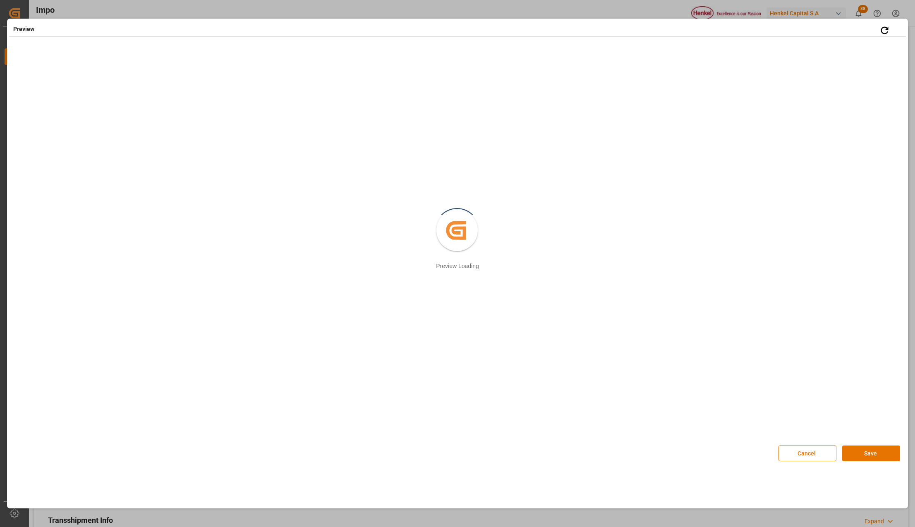
click at [796, 445] on div "Cancel Save" at bounding box center [839, 449] width 122 height 24
click at [798, 453] on button "Cancel" at bounding box center [807, 453] width 58 height 16
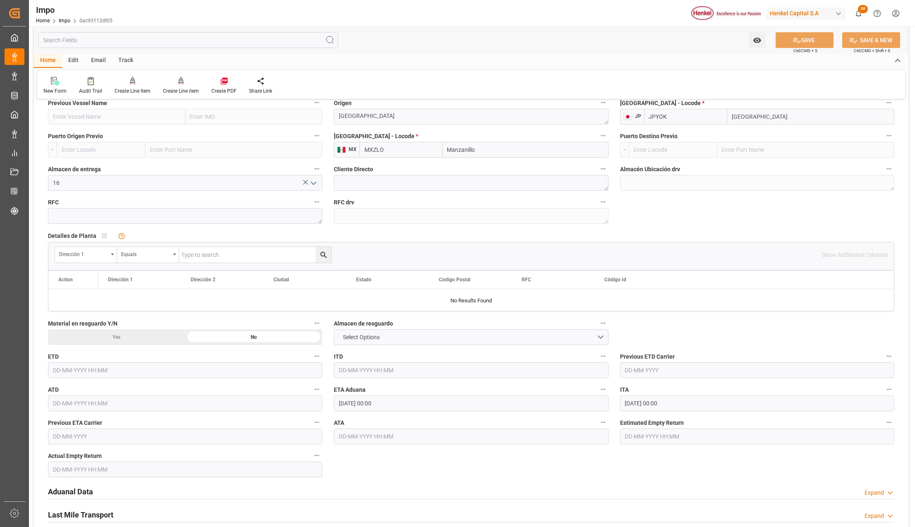
scroll to position [606, 0]
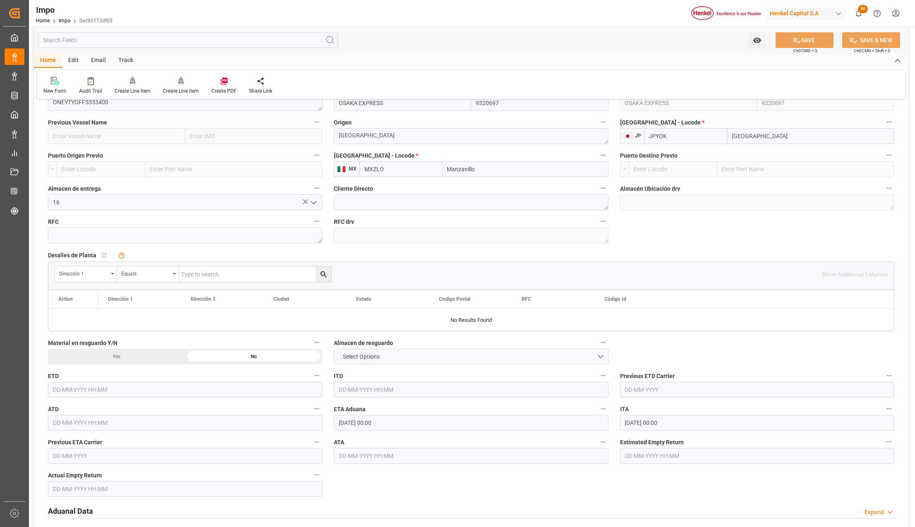
click at [313, 204] on polyline "open menu" at bounding box center [313, 202] width 5 height 2
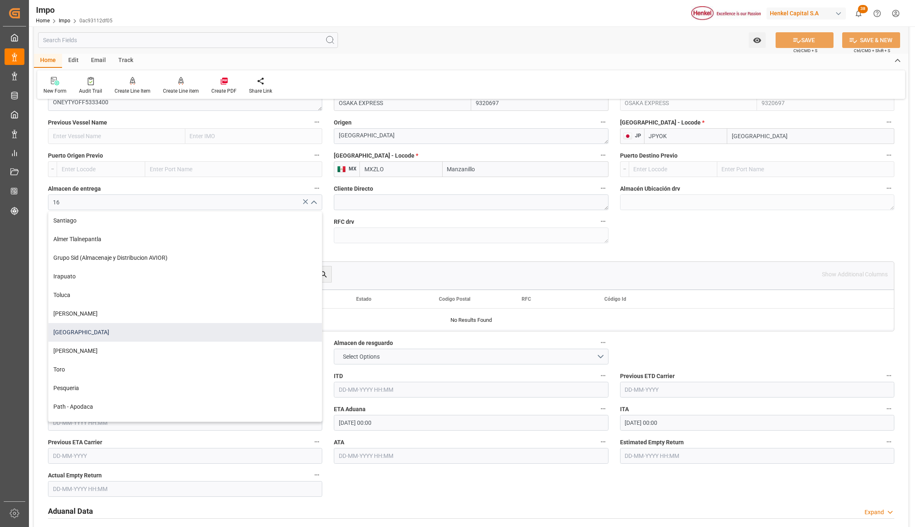
click at [88, 330] on div "Salamanca" at bounding box center [184, 332] width 273 height 19
type input "Salamanca"
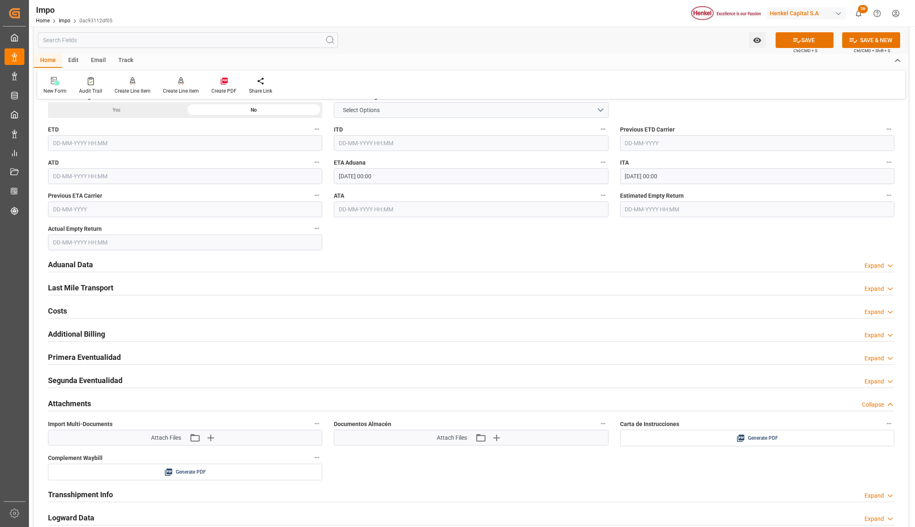
scroll to position [882, 0]
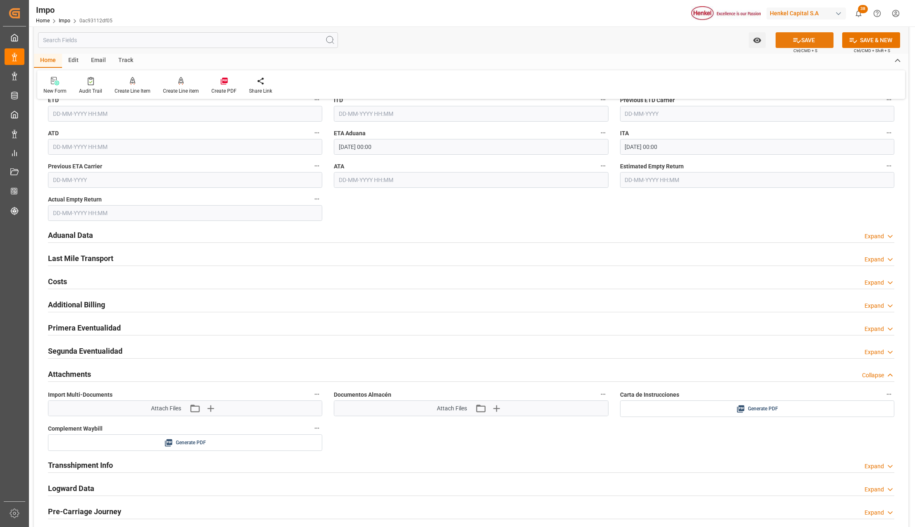
click at [797, 36] on icon at bounding box center [796, 40] width 9 height 9
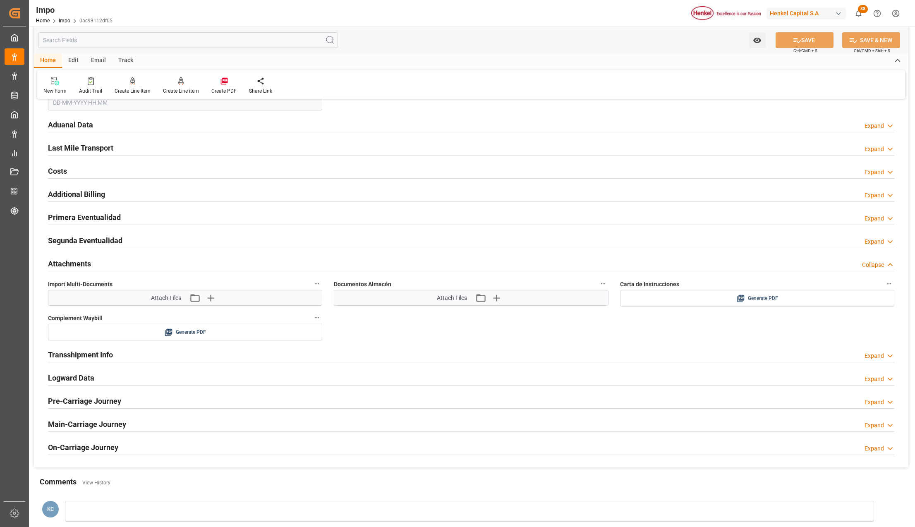
click at [766, 303] on span "Generate PDF" at bounding box center [763, 298] width 30 height 10
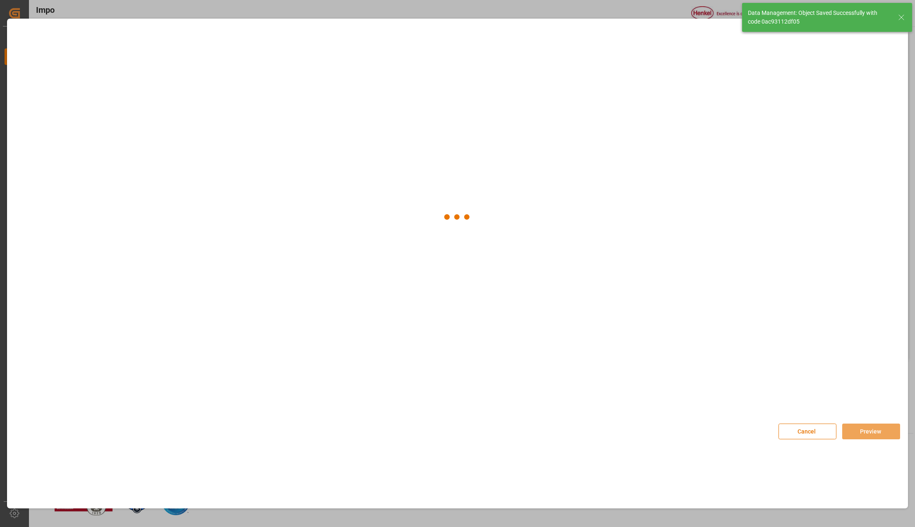
scroll to position [573, 0]
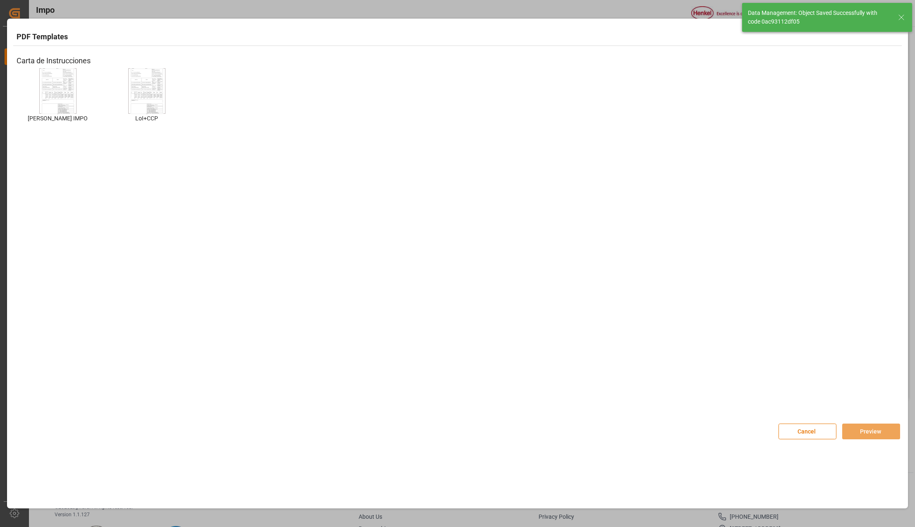
click at [68, 93] on img at bounding box center [57, 90] width 33 height 47
click at [854, 432] on button "Preview" at bounding box center [871, 431] width 58 height 16
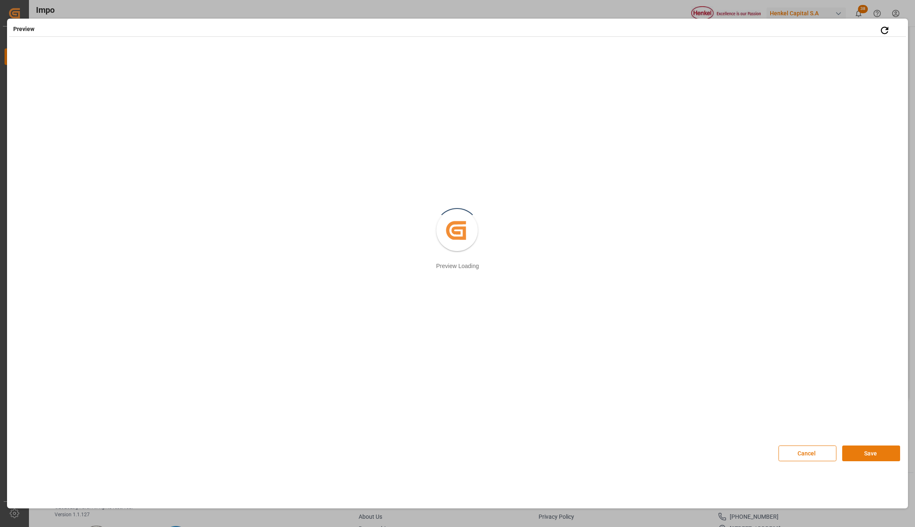
click at [875, 449] on button "Save" at bounding box center [871, 453] width 58 height 16
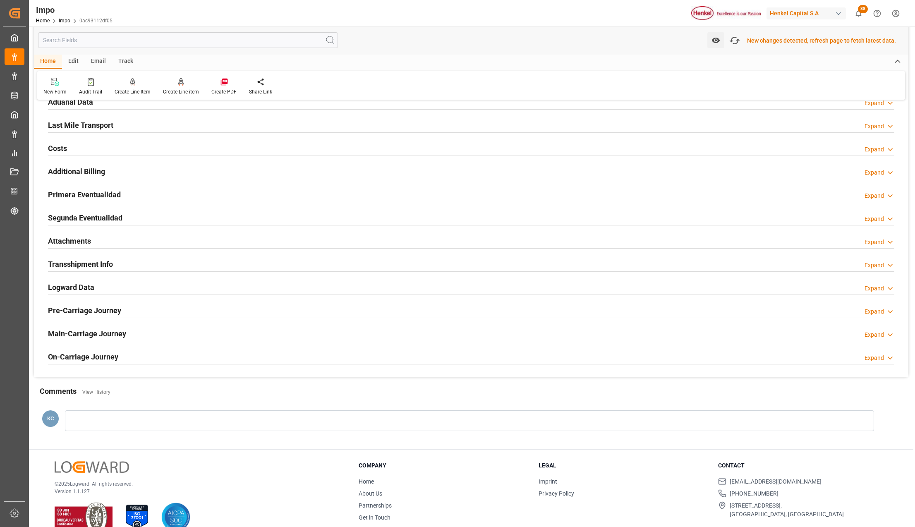
scroll to position [616, 0]
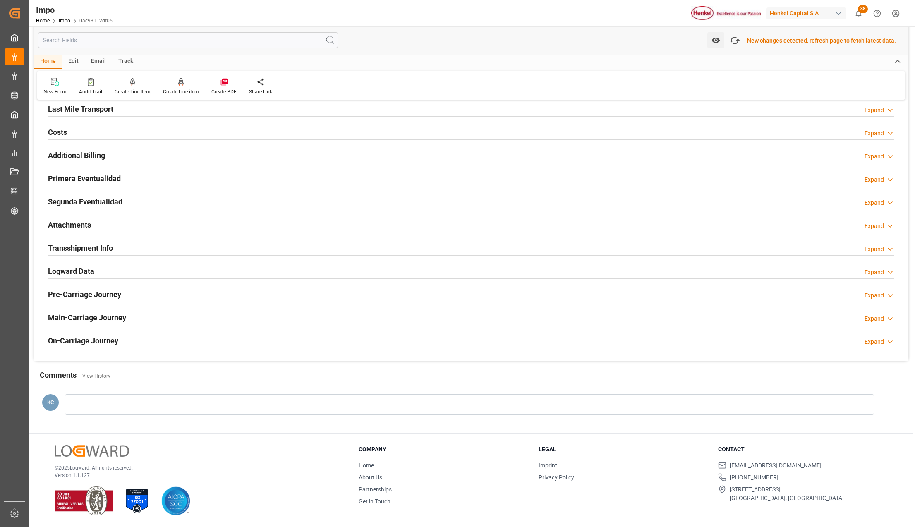
click at [68, 220] on h2 "Attachments" at bounding box center [69, 224] width 43 height 11
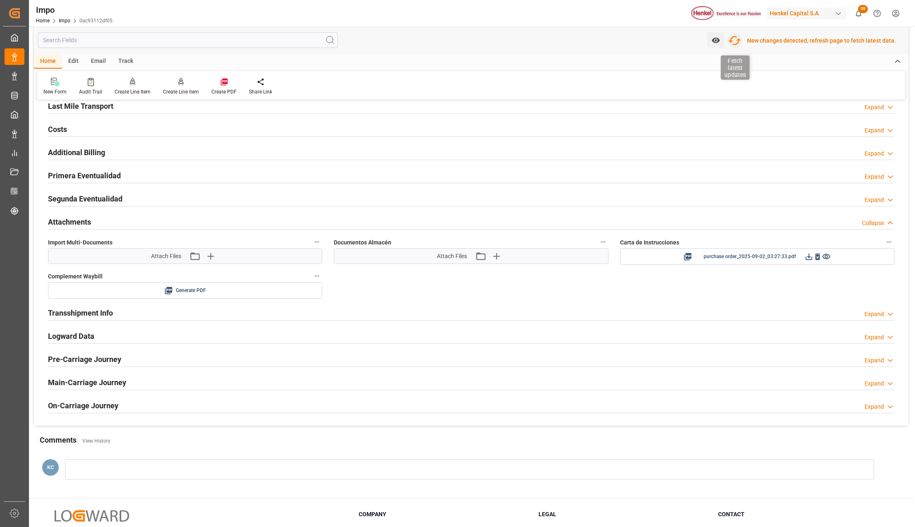
click at [738, 37] on icon "button" at bounding box center [734, 40] width 12 height 9
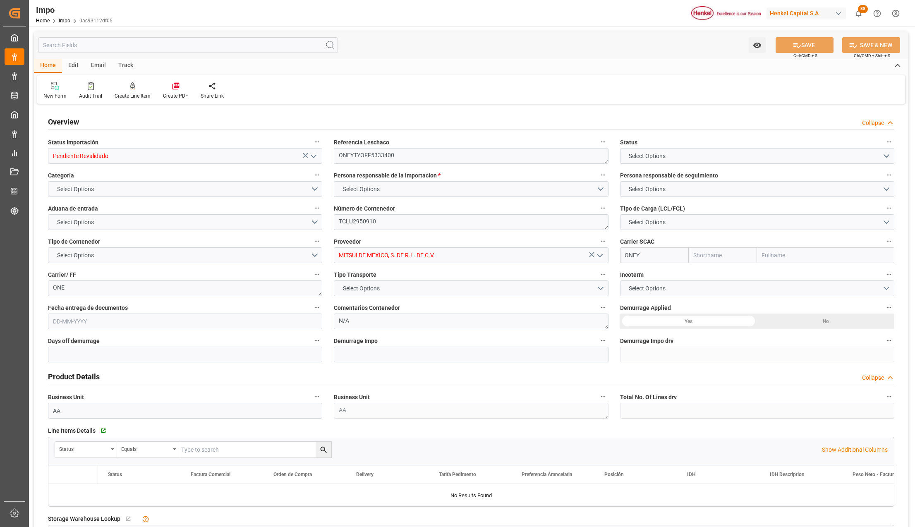
type input "ONE"
type input "Ocean Network Express"
type input "1"
type input "14.85"
type input "10"
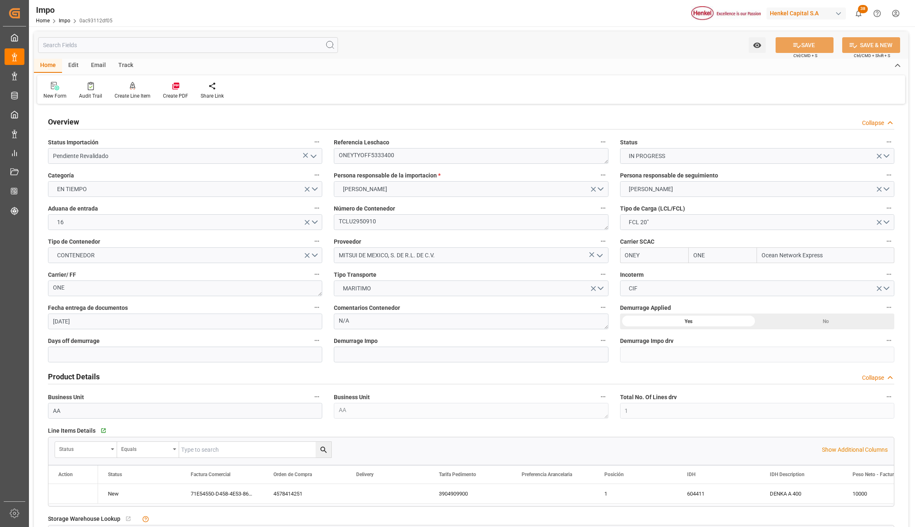
type input "29-08-2025"
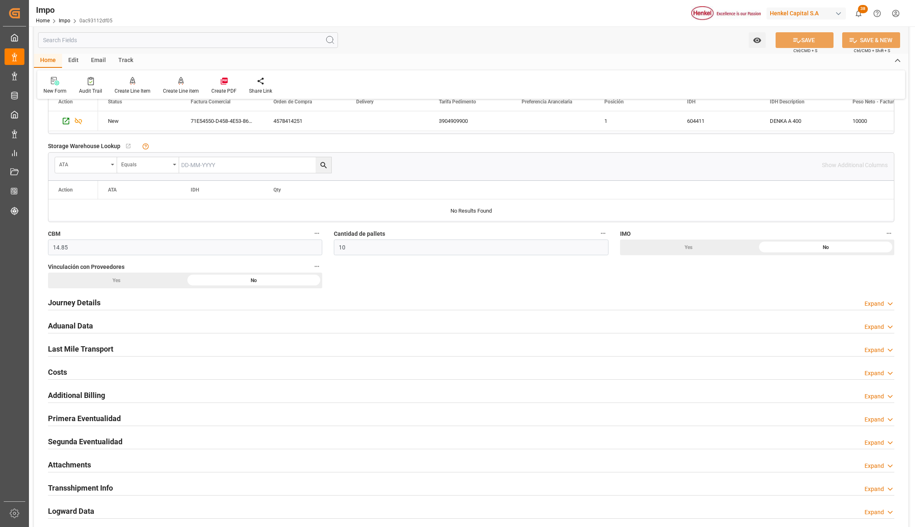
scroll to position [386, 0]
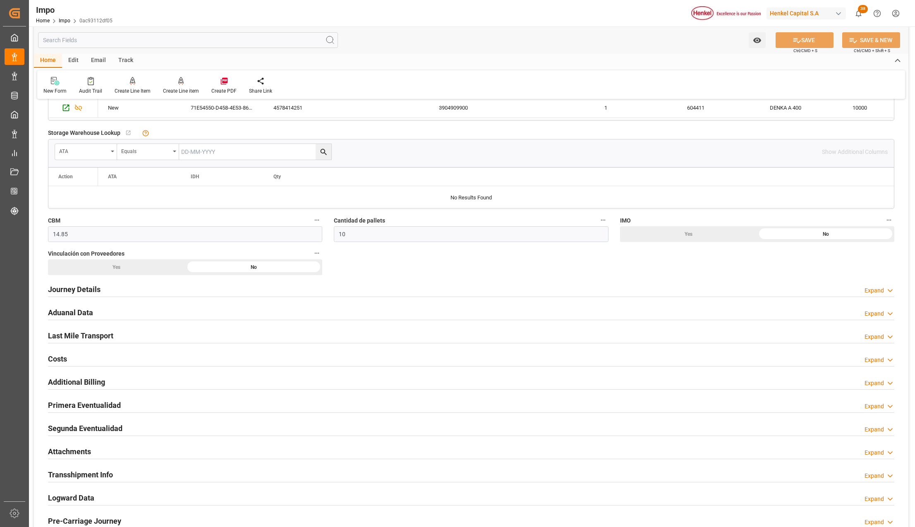
click at [70, 444] on div "Attachments Expand" at bounding box center [471, 451] width 858 height 23
drag, startPoint x: 71, startPoint y: 448, endPoint x: 204, endPoint y: 442, distance: 133.3
click at [72, 448] on h2 "Attachments" at bounding box center [69, 451] width 43 height 11
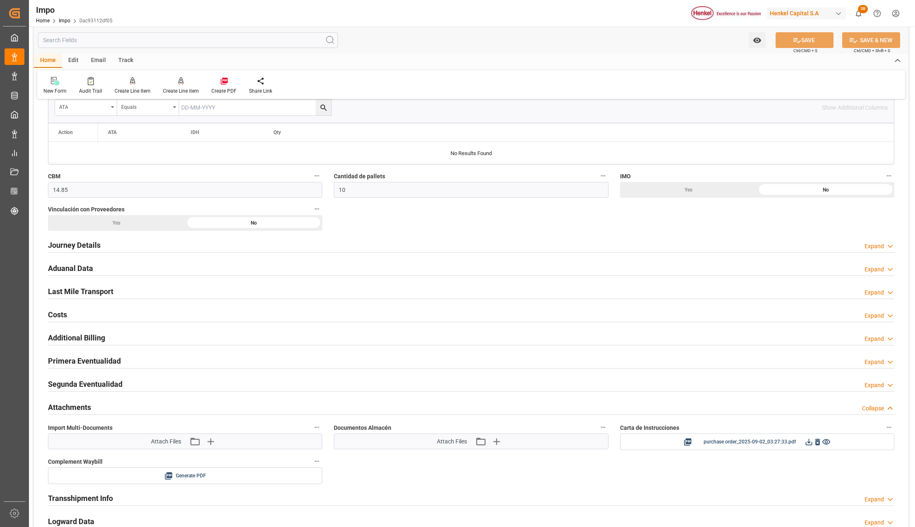
scroll to position [441, 0]
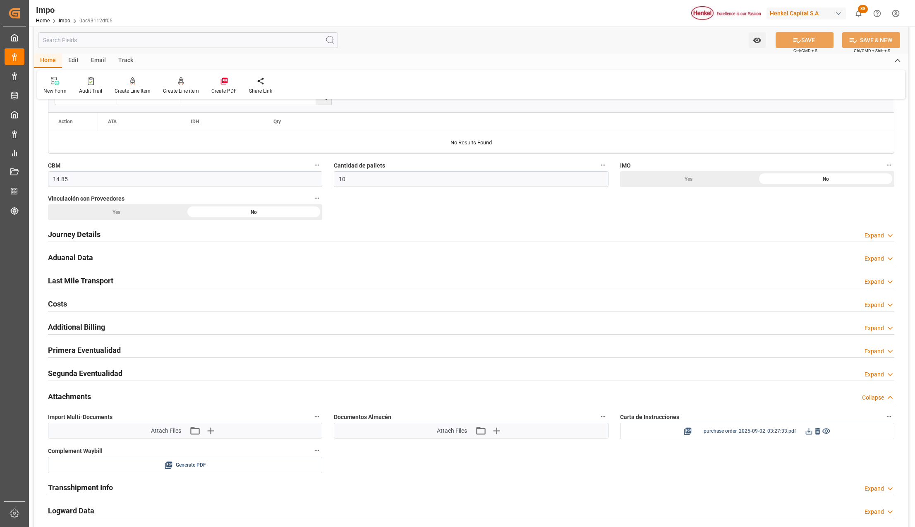
click at [808, 433] on icon at bounding box center [808, 431] width 9 height 9
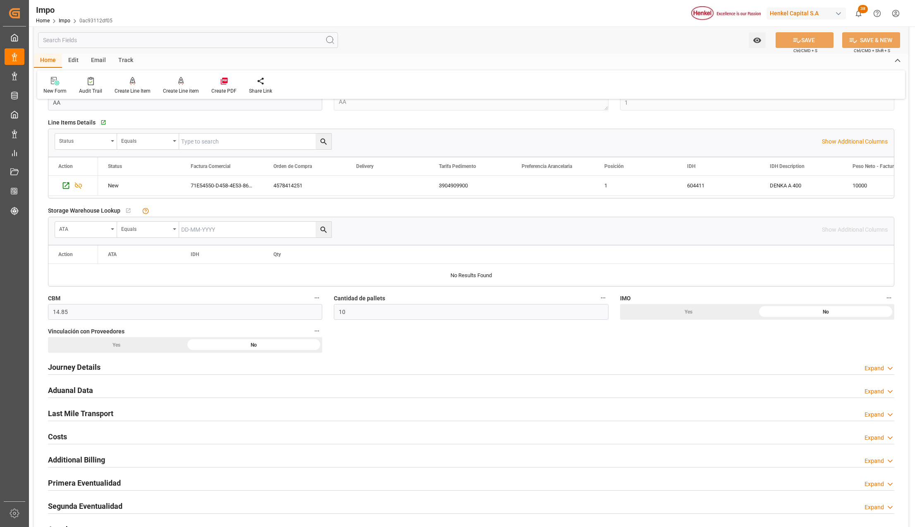
scroll to position [331, 0]
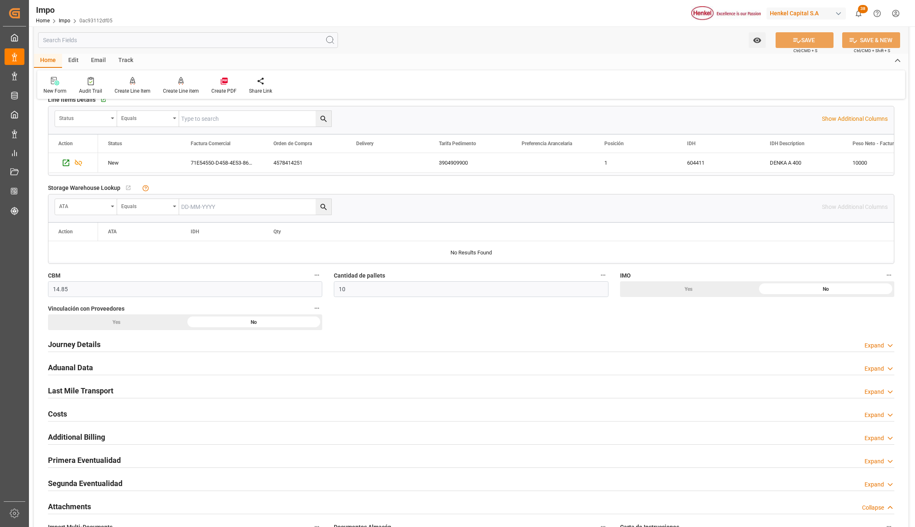
click at [70, 336] on div "Journey Details Expand" at bounding box center [471, 344] width 858 height 23
click at [70, 343] on h2 "Journey Details" at bounding box center [74, 344] width 53 height 11
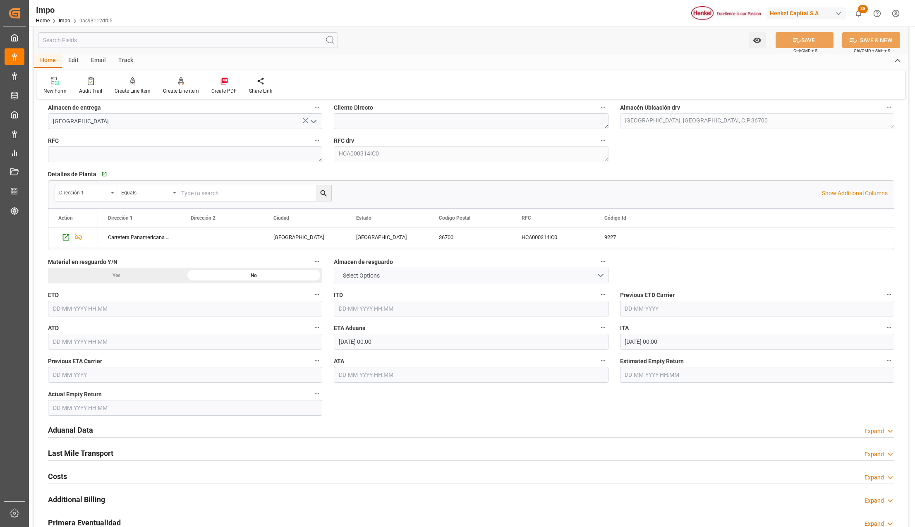
scroll to position [717, 0]
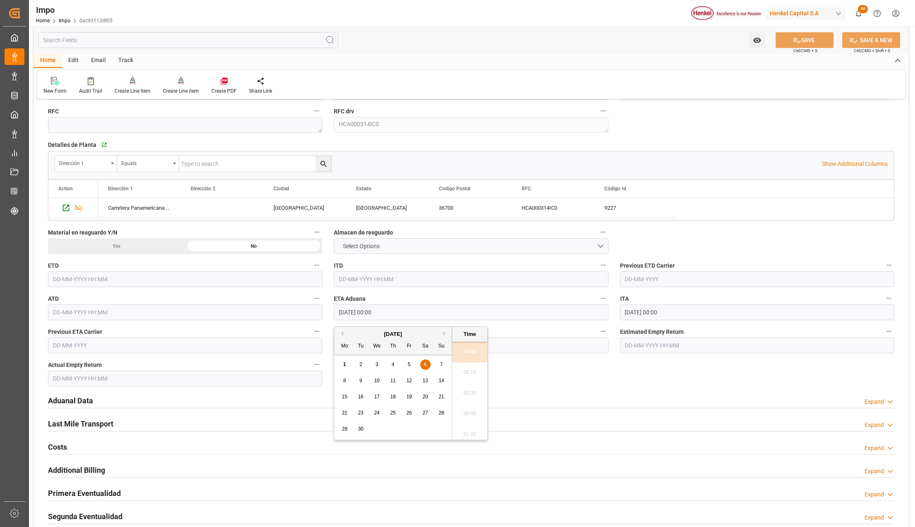
drag, startPoint x: 390, startPoint y: 313, endPoint x: 280, endPoint y: 310, distance: 109.6
click at [272, 304] on div "Overview Collapse Status Importación Pendiente Revalidado Referencia Leschaco O…" at bounding box center [471, 66] width 874 height 1353
type input "07-09-2025 00:00"
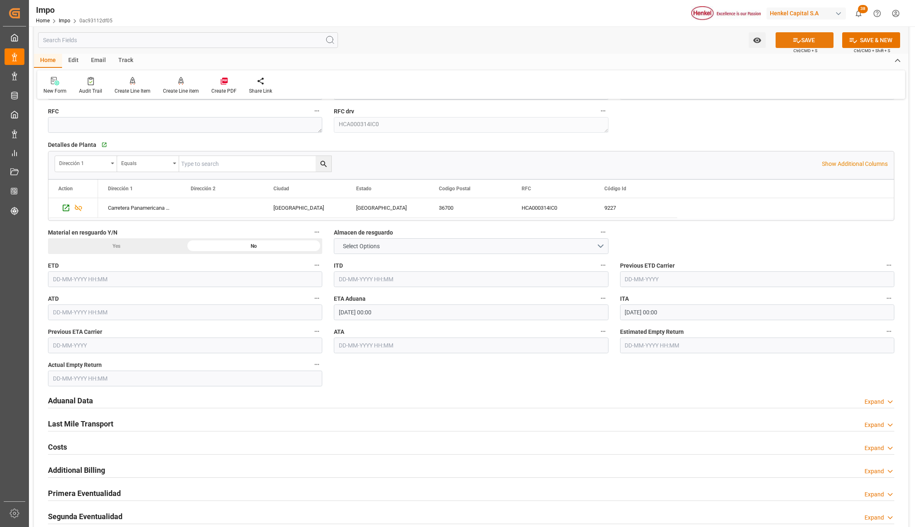
click at [797, 36] on icon at bounding box center [796, 40] width 9 height 9
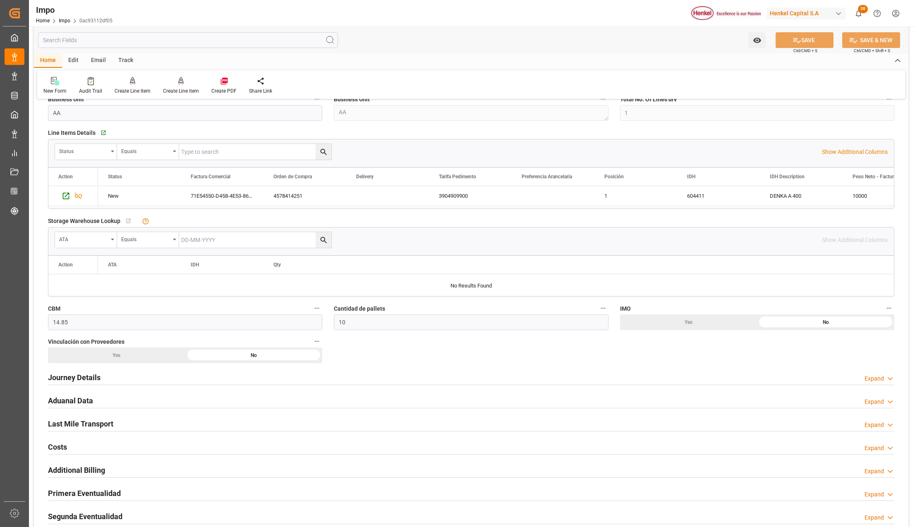
scroll to position [353, 0]
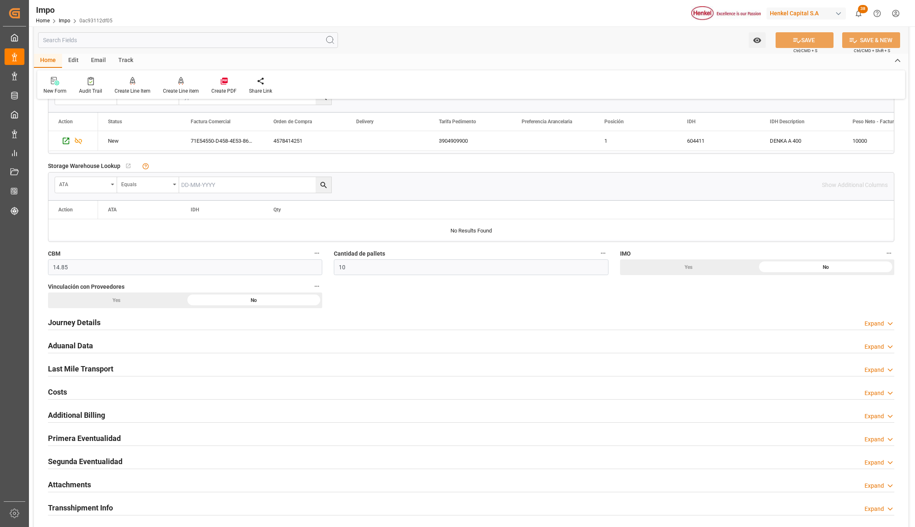
drag, startPoint x: 76, startPoint y: 478, endPoint x: 180, endPoint y: 456, distance: 106.3
click at [76, 478] on div "Attachments" at bounding box center [69, 484] width 43 height 16
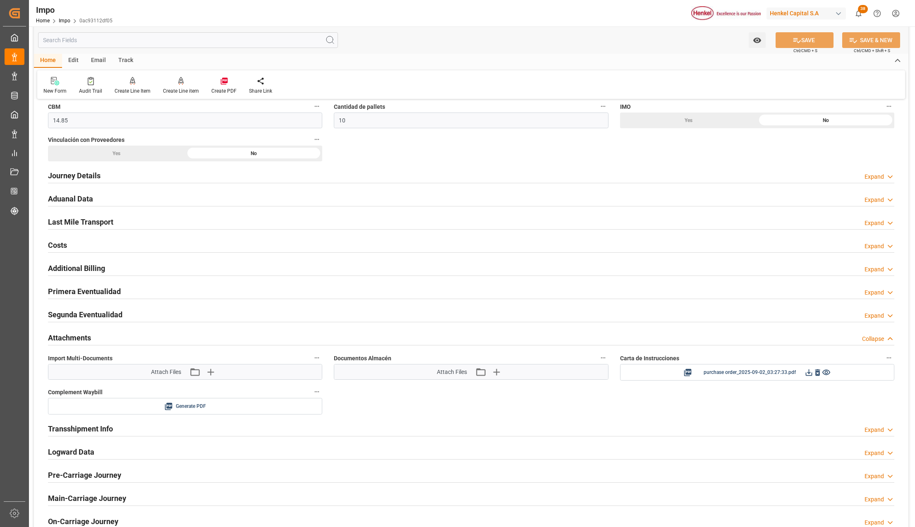
scroll to position [573, 0]
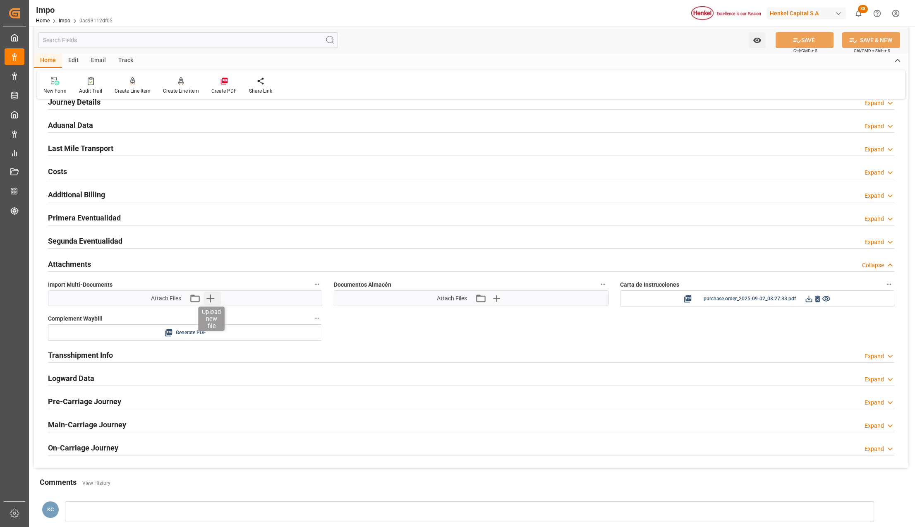
click at [213, 303] on icon "button" at bounding box center [209, 298] width 13 height 13
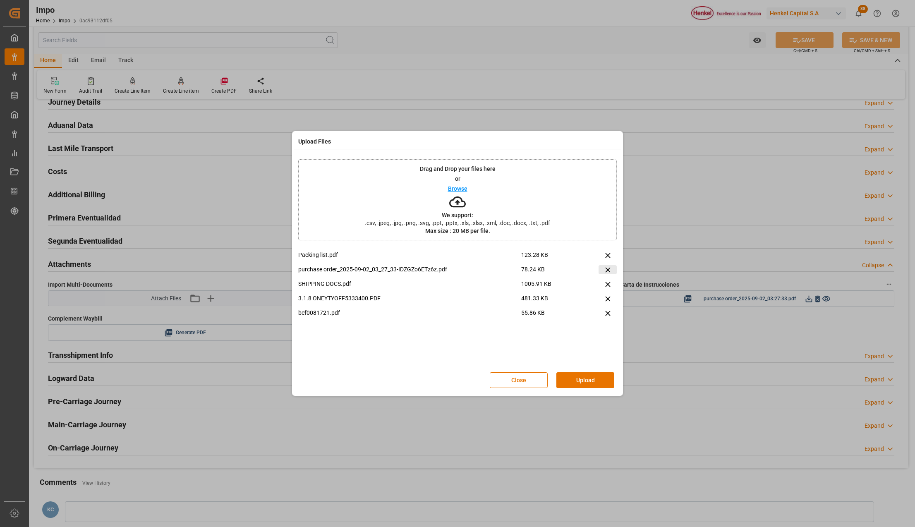
click at [609, 270] on icon at bounding box center [607, 269] width 9 height 9
click at [595, 381] on button "Upload" at bounding box center [585, 380] width 58 height 16
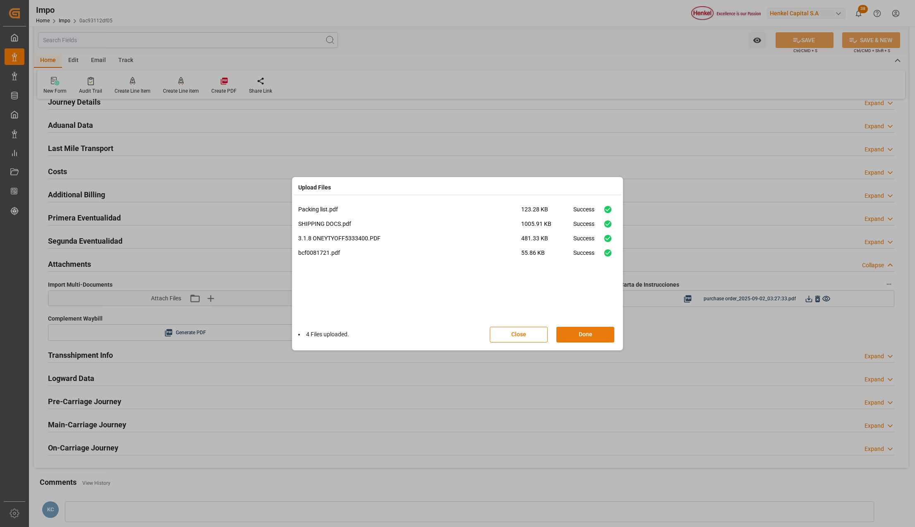
click at [602, 332] on button "Done" at bounding box center [585, 335] width 58 height 16
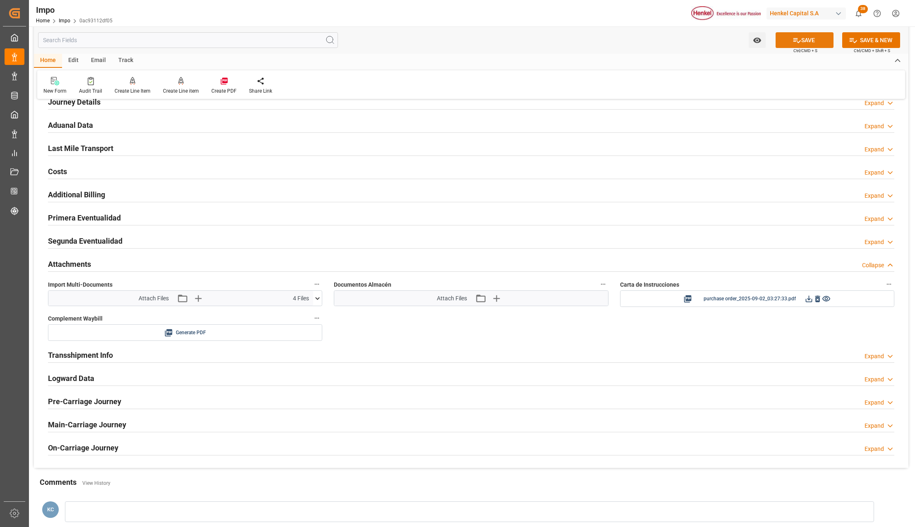
click at [813, 38] on button "SAVE" at bounding box center [804, 40] width 58 height 16
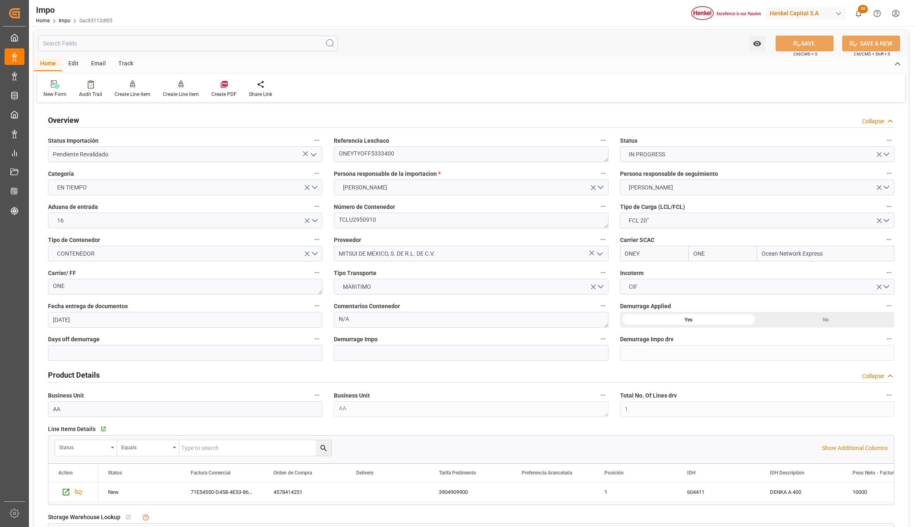
scroll to position [0, 0]
click at [363, 156] on textarea "ONEYTYOFF5333400" at bounding box center [471, 156] width 274 height 16
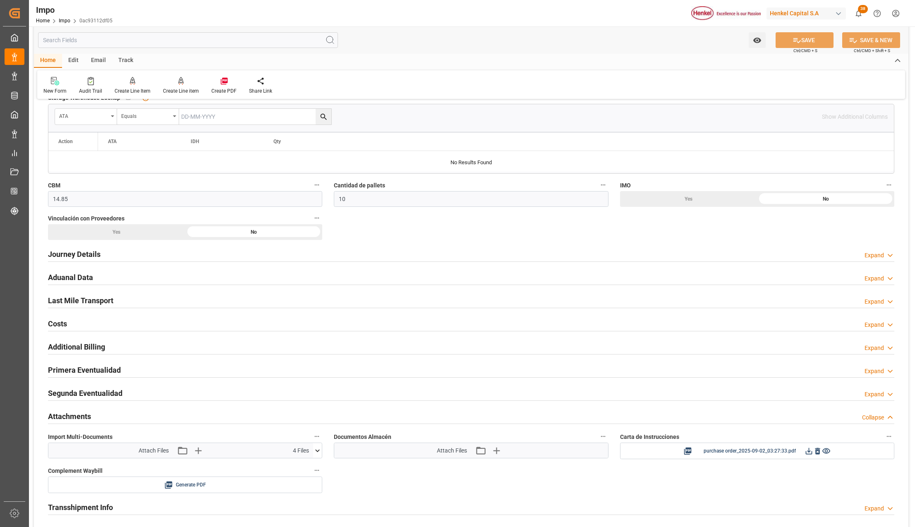
scroll to position [441, 0]
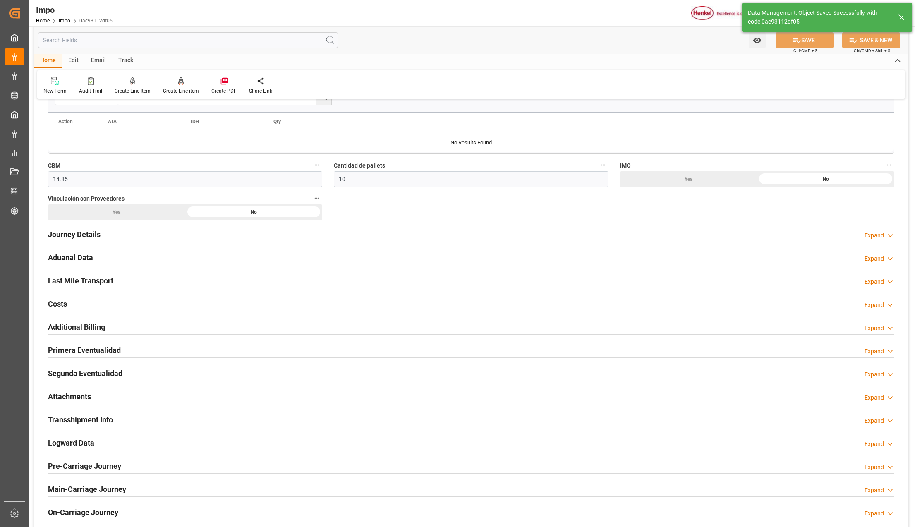
click at [72, 401] on h2 "Attachments" at bounding box center [69, 396] width 43 height 11
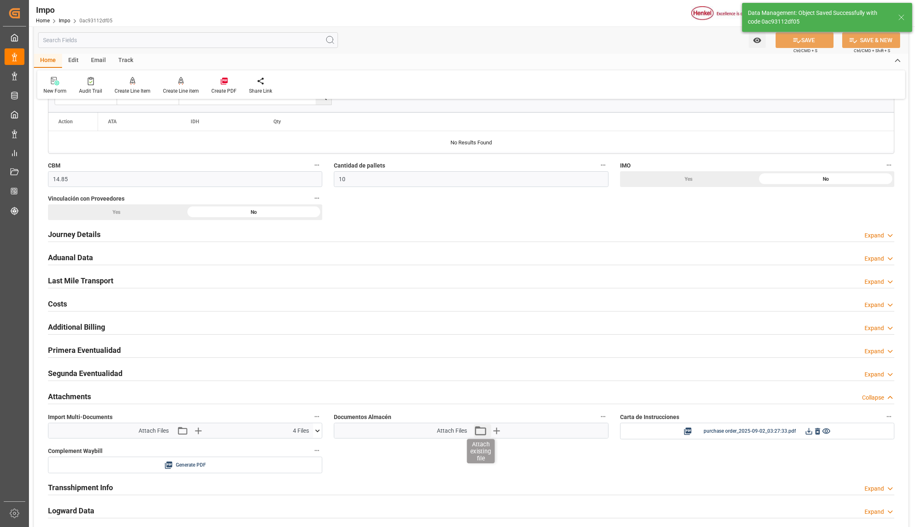
click at [480, 432] on icon "button" at bounding box center [479, 430] width 13 height 13
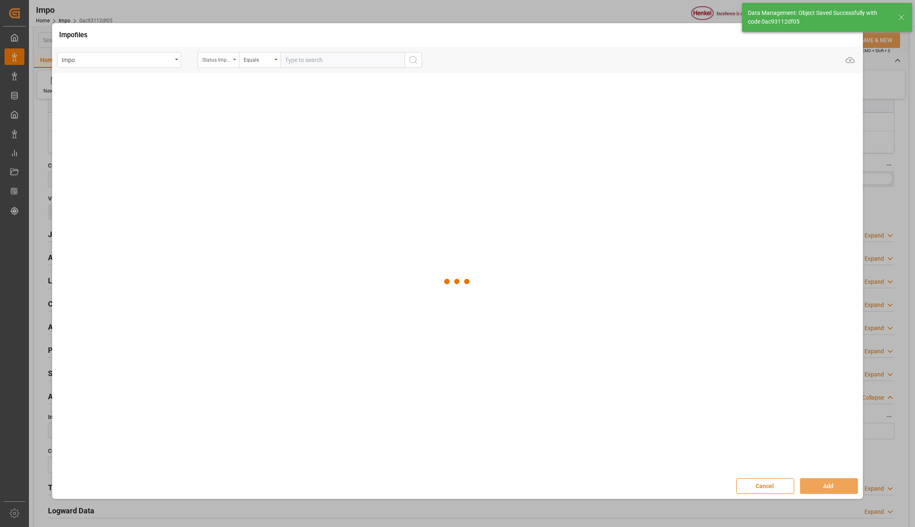
click at [233, 54] on div "Status Importación" at bounding box center [218, 60] width 41 height 16
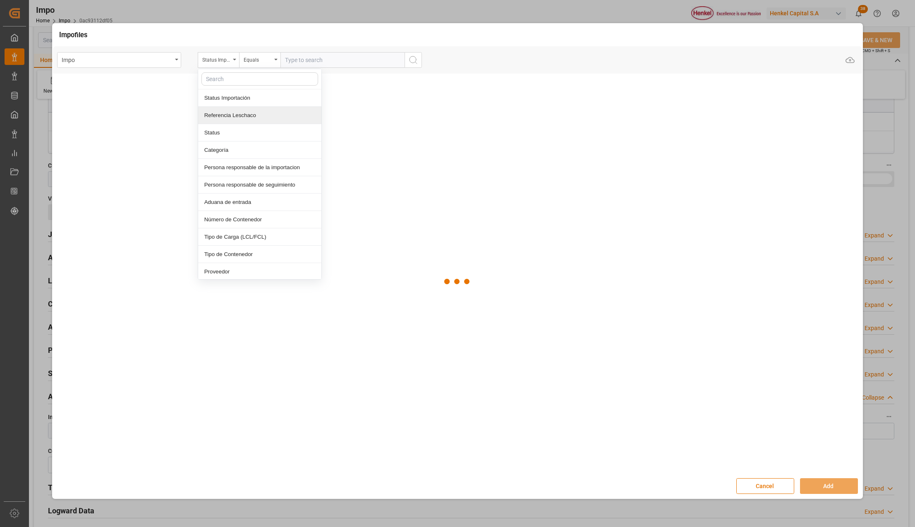
click at [229, 112] on div "Referencia Leschaco" at bounding box center [259, 115] width 123 height 17
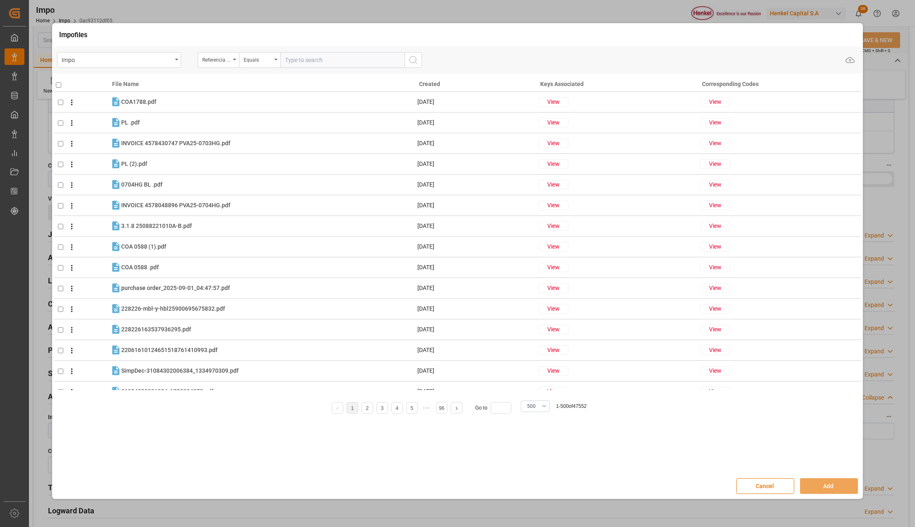
click at [292, 60] on input "text" at bounding box center [342, 60] width 124 height 16
paste input "ONEYTYOFF5333400"
type input "ONEYTYOFF5333400"
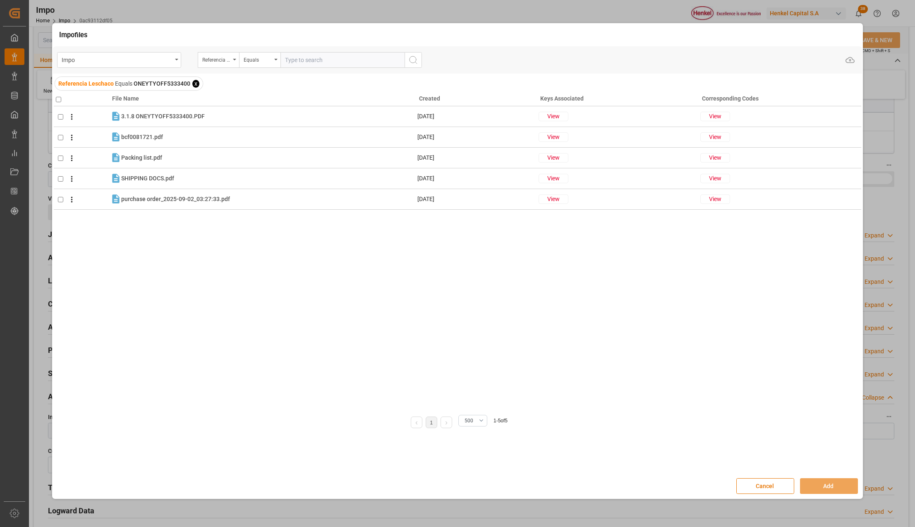
click at [60, 100] on input "checkbox" at bounding box center [58, 99] width 5 height 5
checkbox input "true"
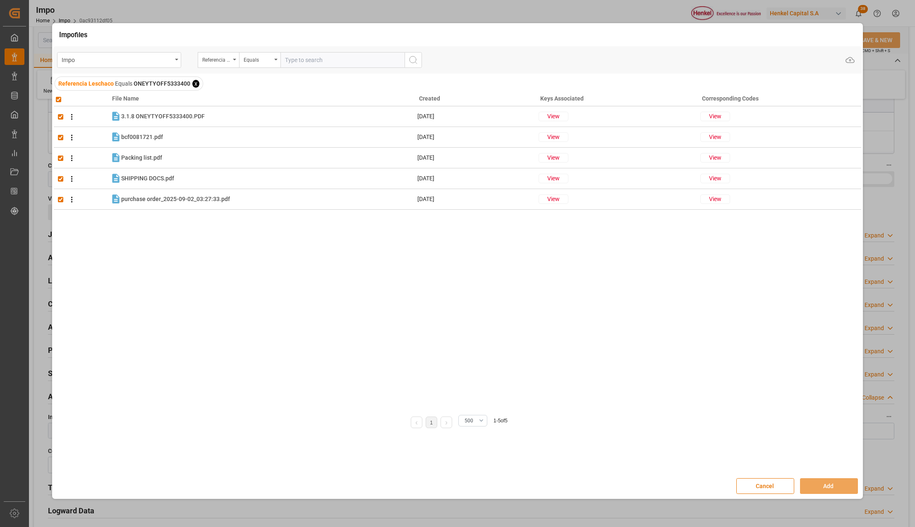
checkbox input "true"
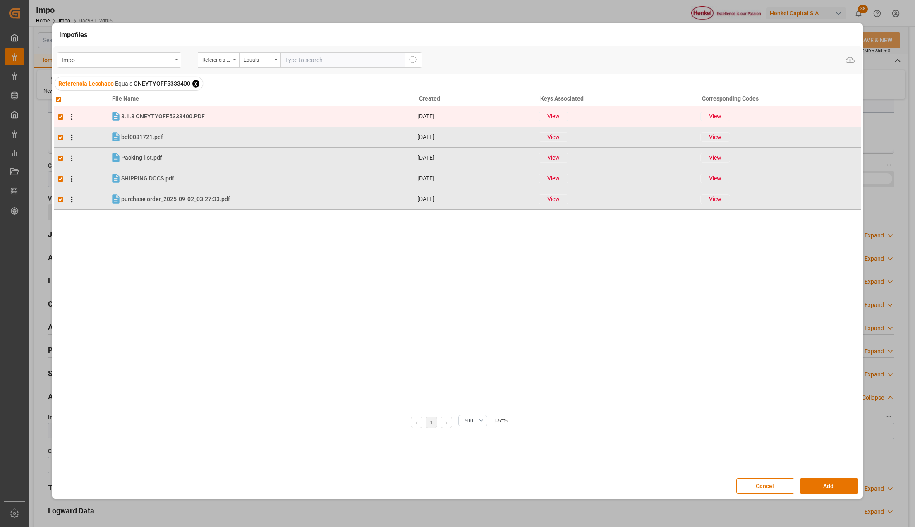
click at [62, 116] on input "checkbox" at bounding box center [60, 116] width 5 height 5
checkbox input "false"
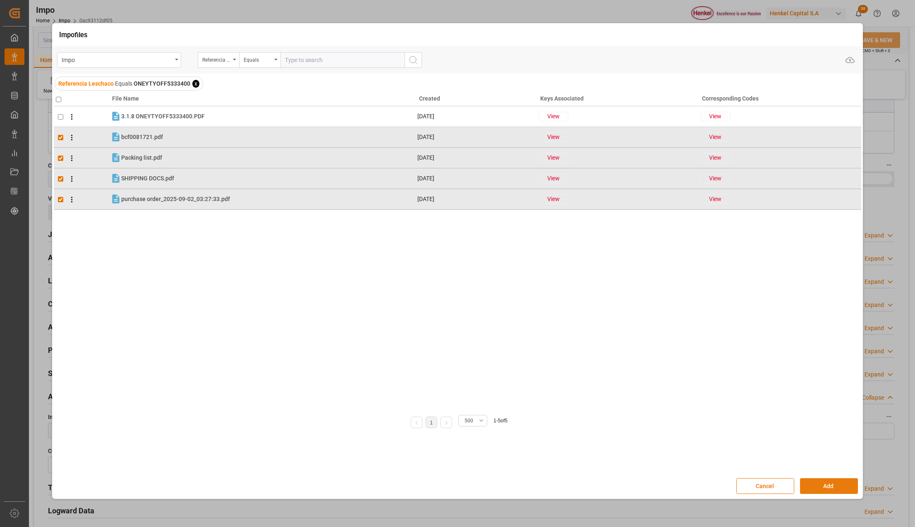
click at [813, 481] on button "Add" at bounding box center [829, 486] width 58 height 16
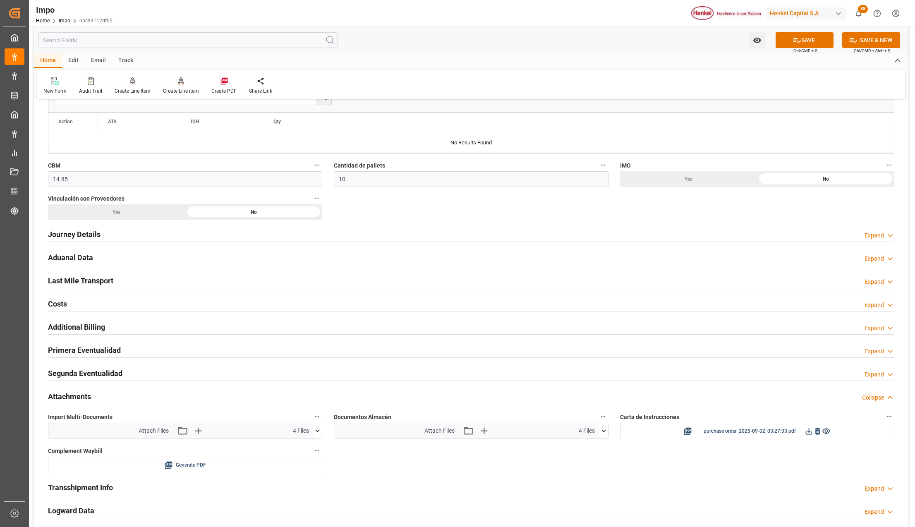
click at [796, 42] on icon at bounding box center [796, 40] width 9 height 9
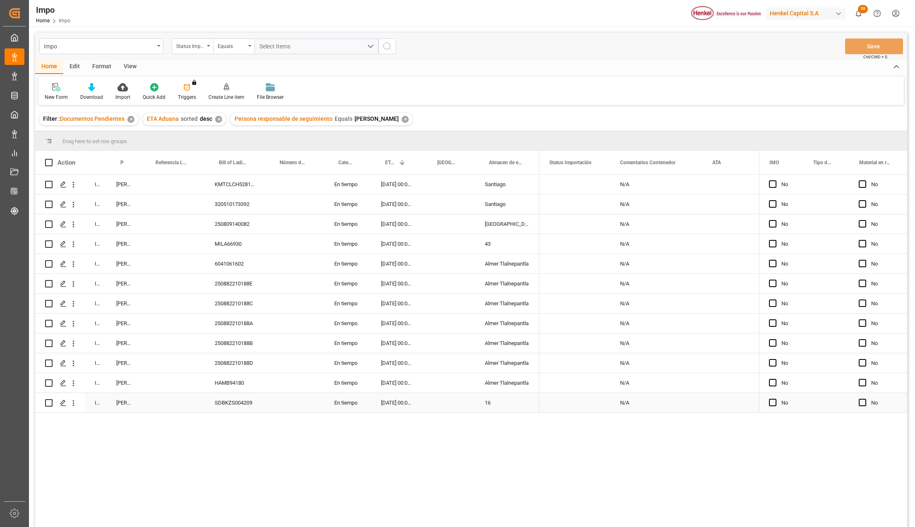
click at [241, 405] on div "SDBKZS004209" at bounding box center [235, 402] width 61 height 19
click at [73, 402] on icon "open menu" at bounding box center [73, 403] width 9 height 9
click at [86, 419] on span "Press SPACE to select this row." at bounding box center [83, 420] width 14 height 9
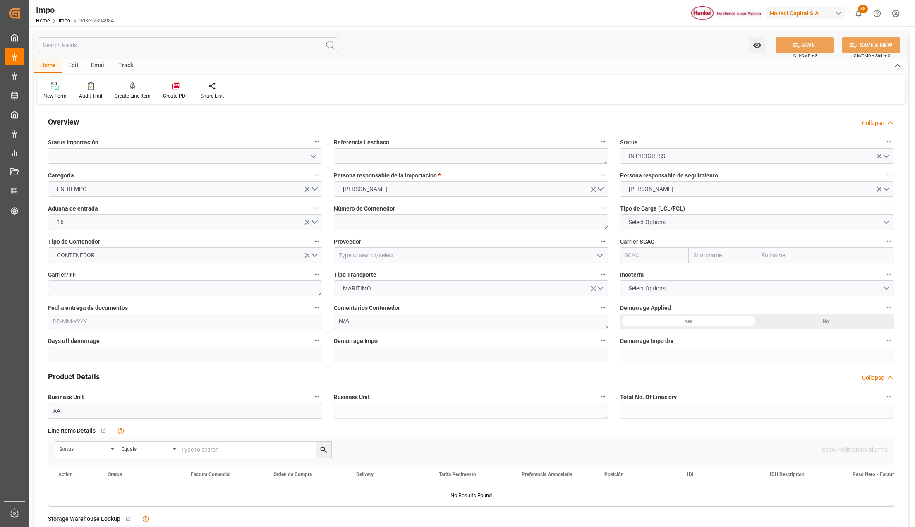
type input "[DATE]"
drag, startPoint x: 311, startPoint y: 157, endPoint x: 307, endPoint y: 162, distance: 6.5
click at [311, 157] on icon "open menu" at bounding box center [313, 156] width 10 height 10
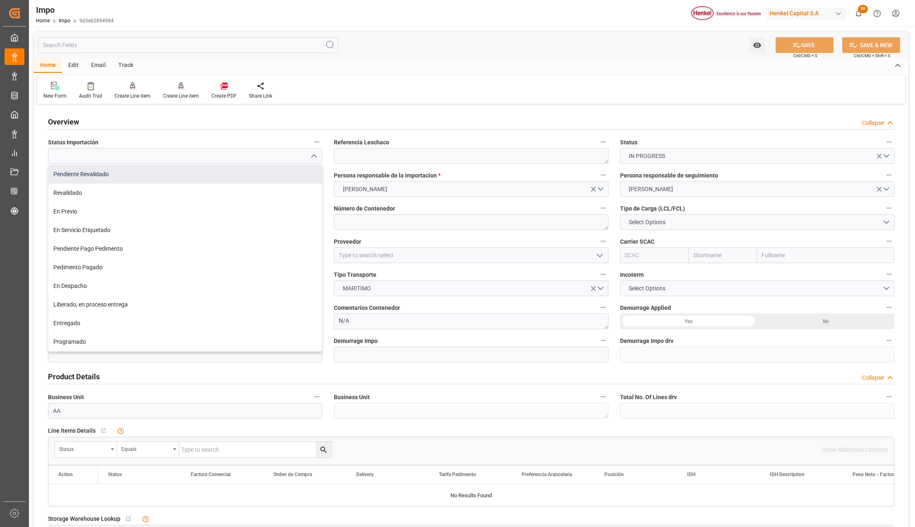
click at [101, 174] on div "Pendiente Revalidado" at bounding box center [184, 174] width 273 height 19
type input "Pendiente Revalidado"
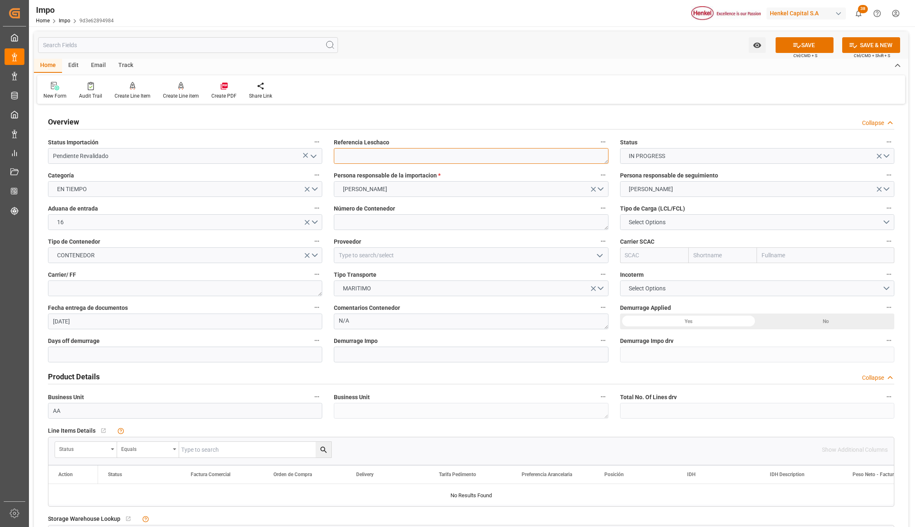
click at [358, 152] on textarea at bounding box center [471, 156] width 274 height 16
click at [358, 151] on textarea at bounding box center [471, 156] width 274 height 16
paste textarea "SDBKZS004209"
type textarea "SDBKZS004209"
click at [371, 216] on textarea at bounding box center [471, 222] width 274 height 16
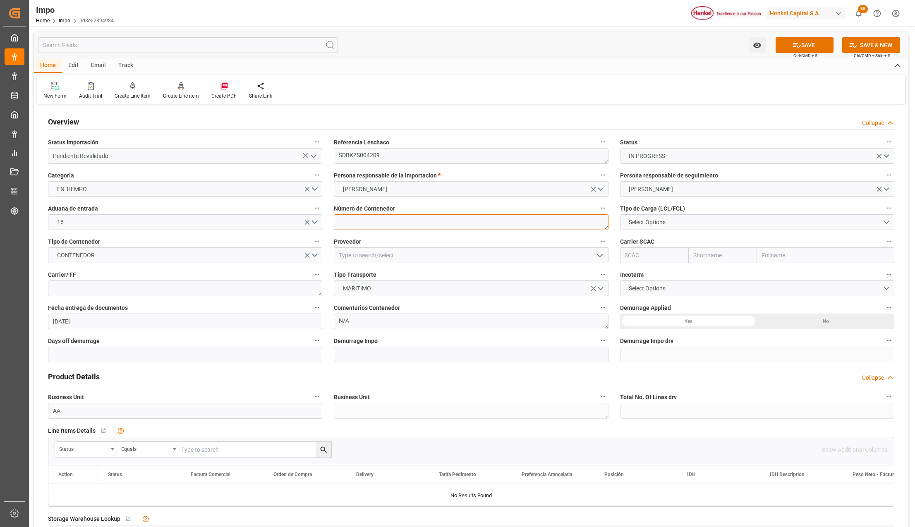
click at [397, 221] on textarea at bounding box center [471, 222] width 274 height 16
paste textarea "MSBU140535"
click at [364, 222] on textarea "MSBU140535" at bounding box center [471, 222] width 274 height 16
type textarea "MSBU140535"
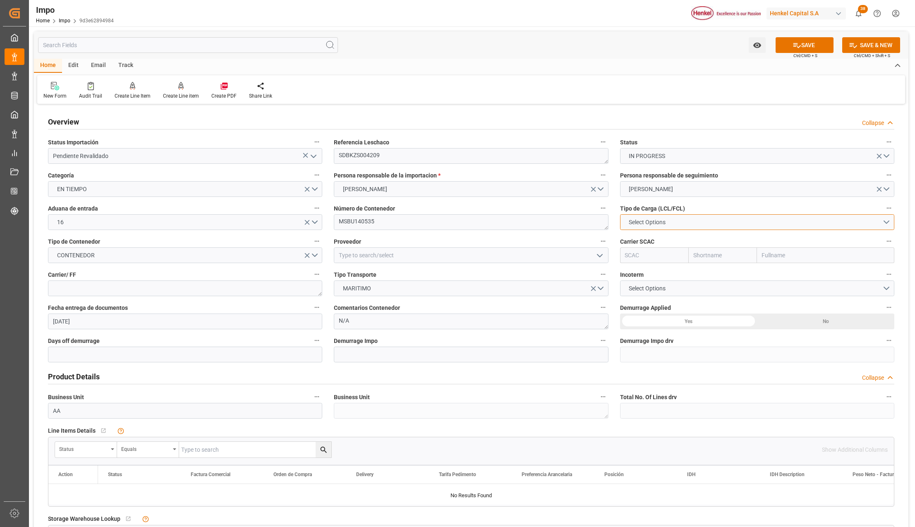
click at [714, 224] on button "Select Options" at bounding box center [757, 222] width 274 height 16
click at [643, 245] on div "FCL 20"" at bounding box center [756, 241] width 273 height 17
click at [353, 259] on input at bounding box center [471, 255] width 274 height 16
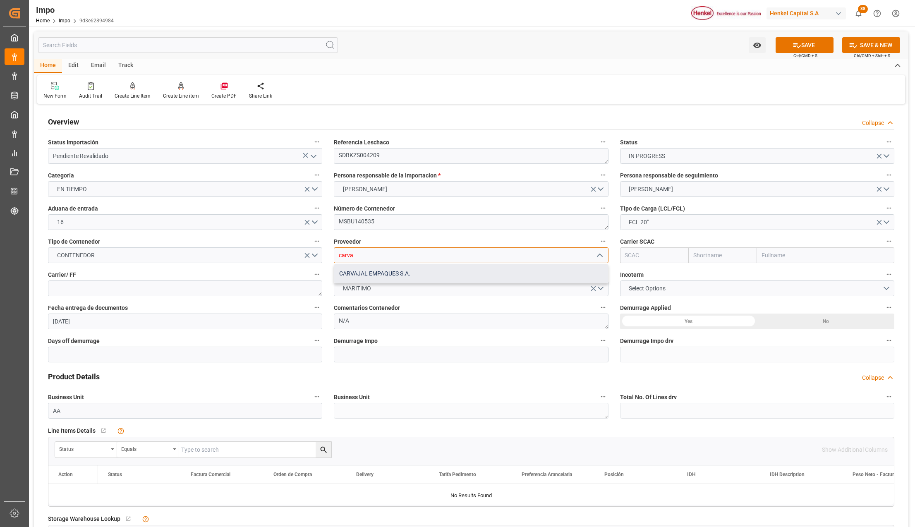
click at [437, 275] on div "CARVAJAL EMPAQUES S.A." at bounding box center [470, 273] width 273 height 19
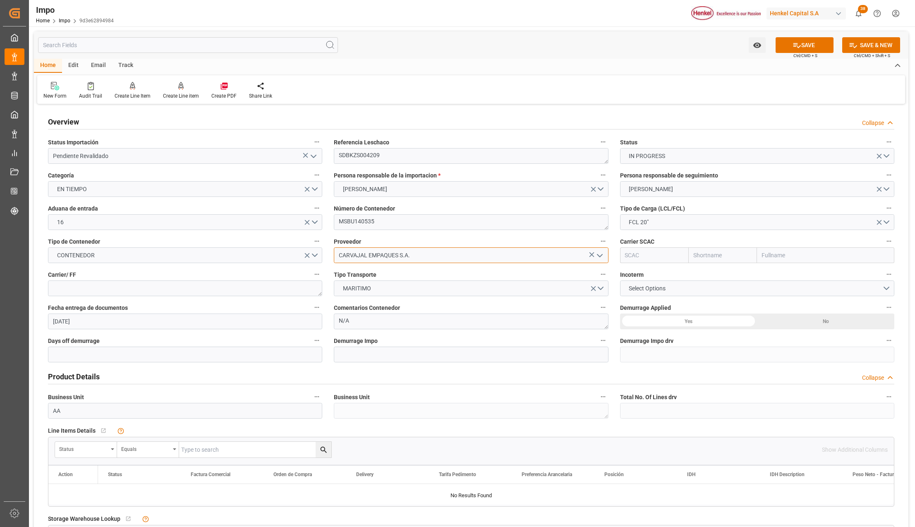
type input "CARVAJAL EMPAQUES S.A."
click at [767, 253] on input "text" at bounding box center [825, 255] width 137 height 16
click at [771, 273] on b "Mediterranean Shipping Company" at bounding box center [807, 273] width 90 height 7
type input "Mediterranean Shipping Company"
type input "MSCU"
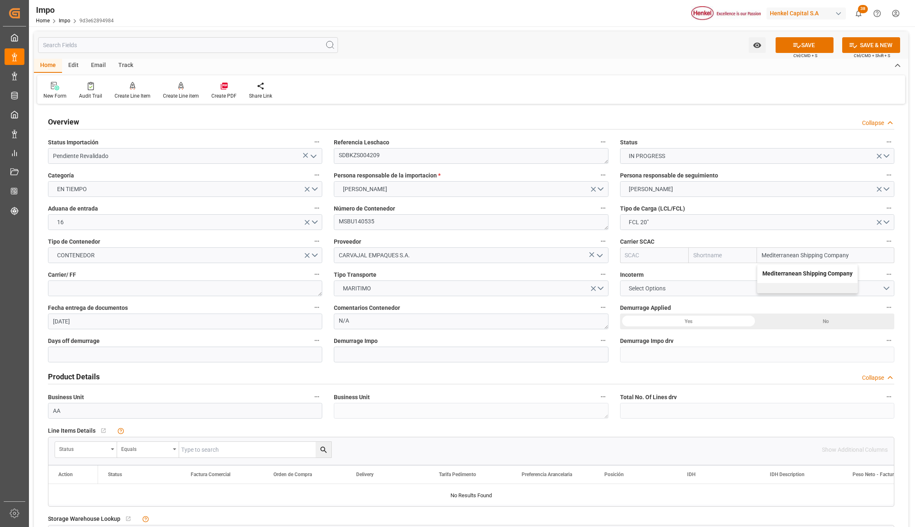
type input "MSC"
type input "Mediterranean Shipping Company"
click at [149, 290] on textarea at bounding box center [185, 288] width 274 height 16
click at [108, 285] on textarea at bounding box center [185, 288] width 274 height 16
paste textarea "[PERSON_NAME] DEL BENE MEXICO"
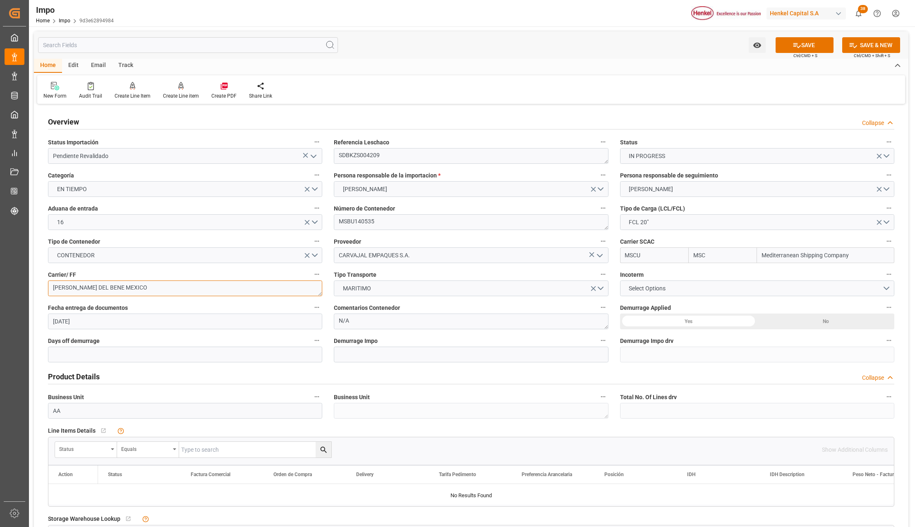
type textarea "[PERSON_NAME] DEL BENE MEXICO"
click at [658, 294] on button "Select Options" at bounding box center [757, 288] width 274 height 16
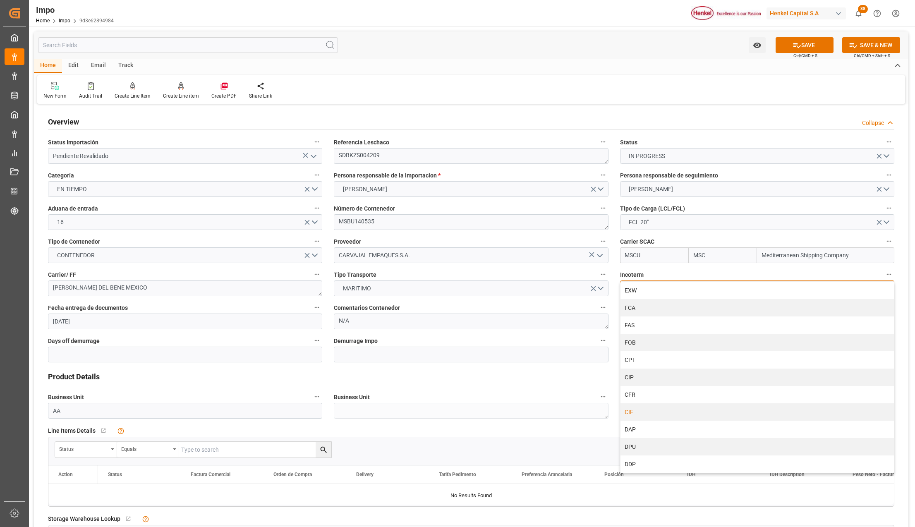
click at [643, 409] on div "CIF" at bounding box center [756, 411] width 273 height 17
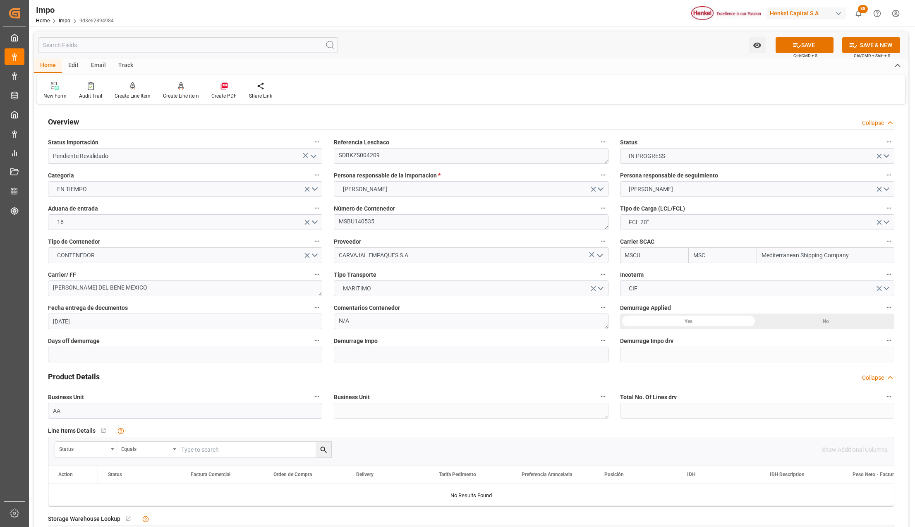
click at [690, 317] on div "Yes" at bounding box center [688, 321] width 137 height 16
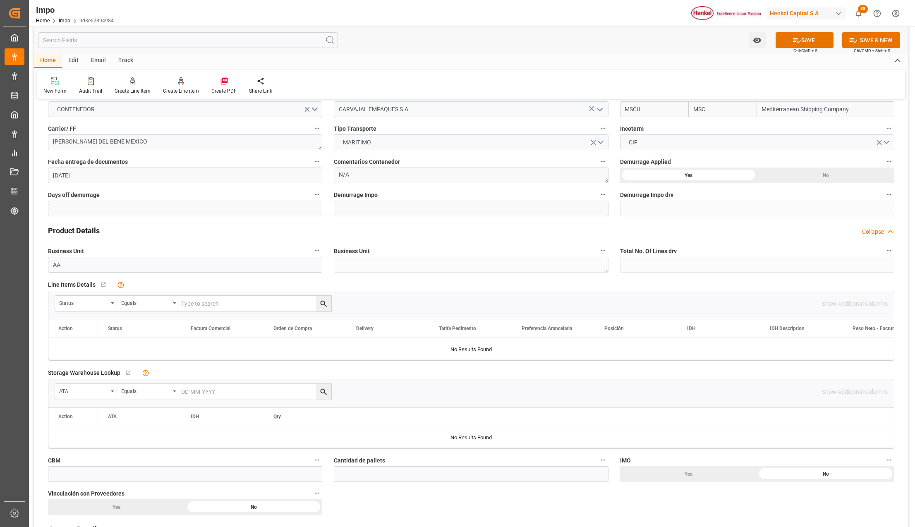
scroll to position [165, 0]
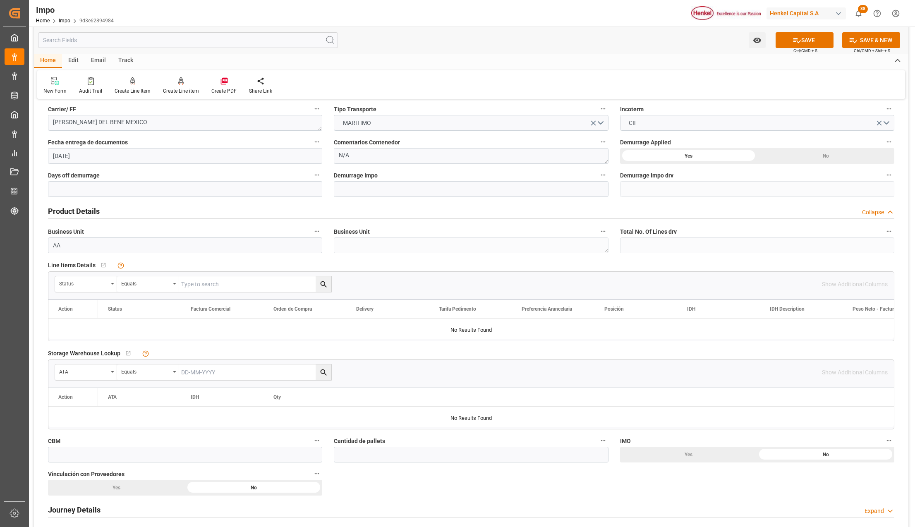
click at [111, 282] on div "Status" at bounding box center [86, 284] width 62 height 16
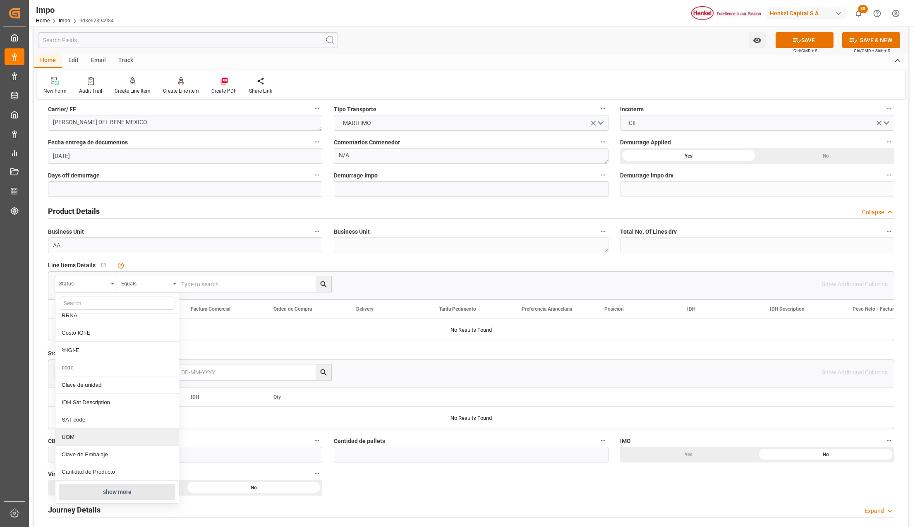
click at [99, 487] on button "show more" at bounding box center [117, 492] width 117 height 16
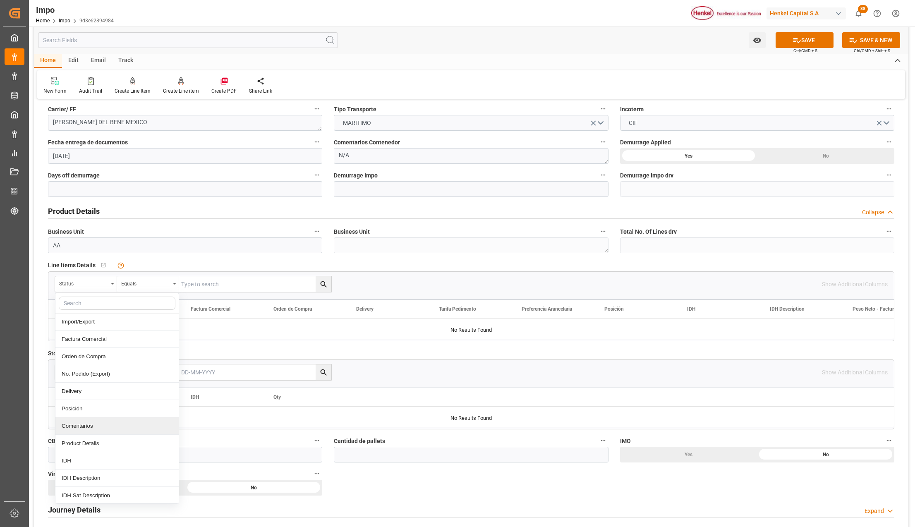
click at [91, 428] on div "Comentarios" at bounding box center [116, 425] width 123 height 17
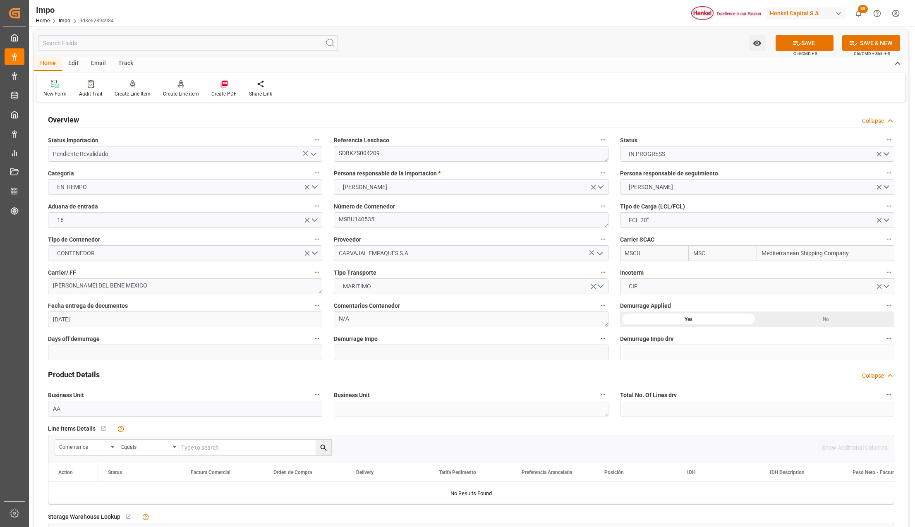
scroll to position [0, 0]
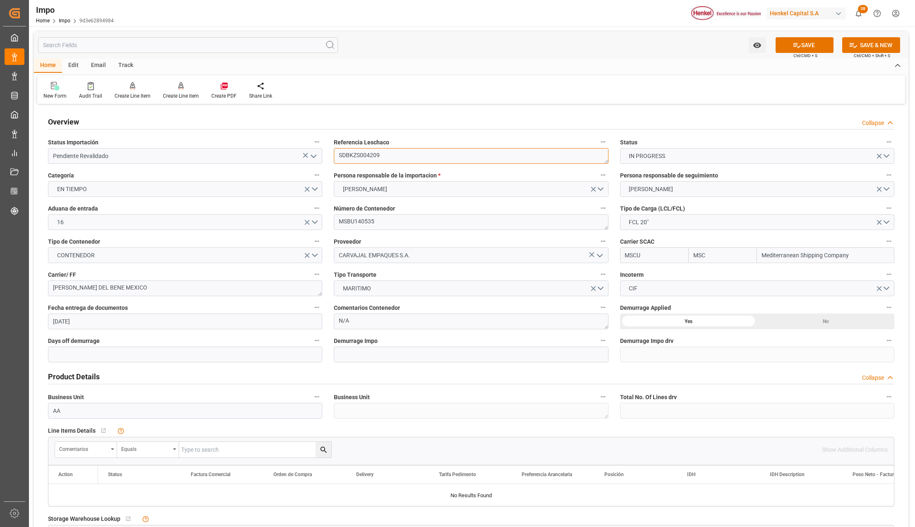
click at [349, 155] on textarea "SDBKZS004209" at bounding box center [471, 156] width 274 height 16
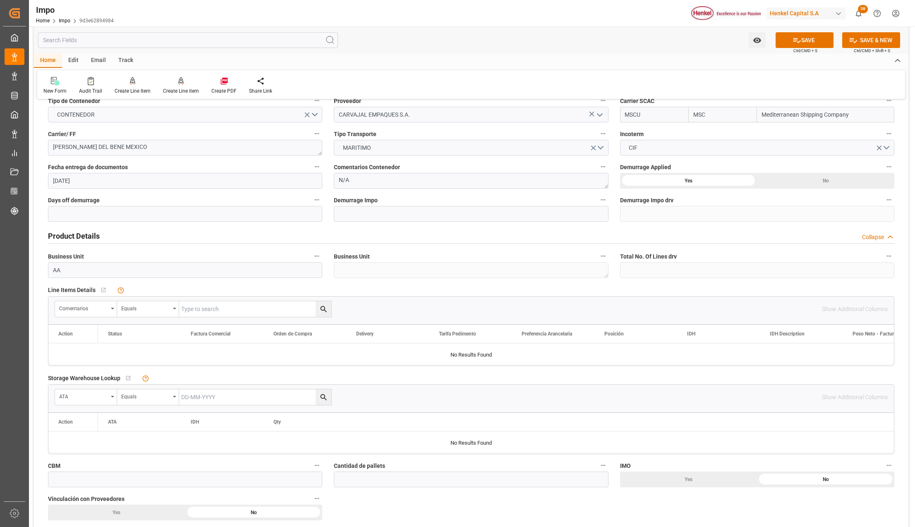
scroll to position [165, 0]
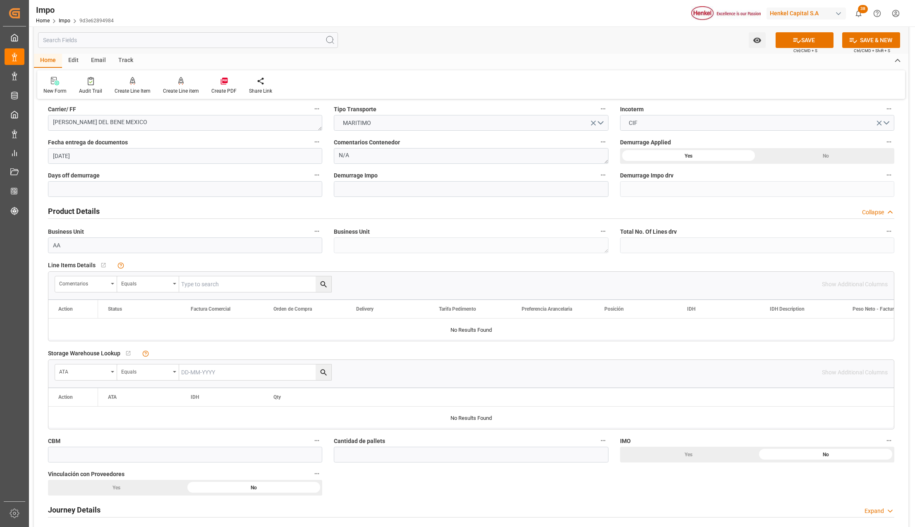
click at [258, 287] on input "text" at bounding box center [255, 284] width 152 height 16
paste input "SDBKZS004209"
type input "SDBKZS004209"
click at [328, 283] on button "search button" at bounding box center [324, 284] width 16 height 16
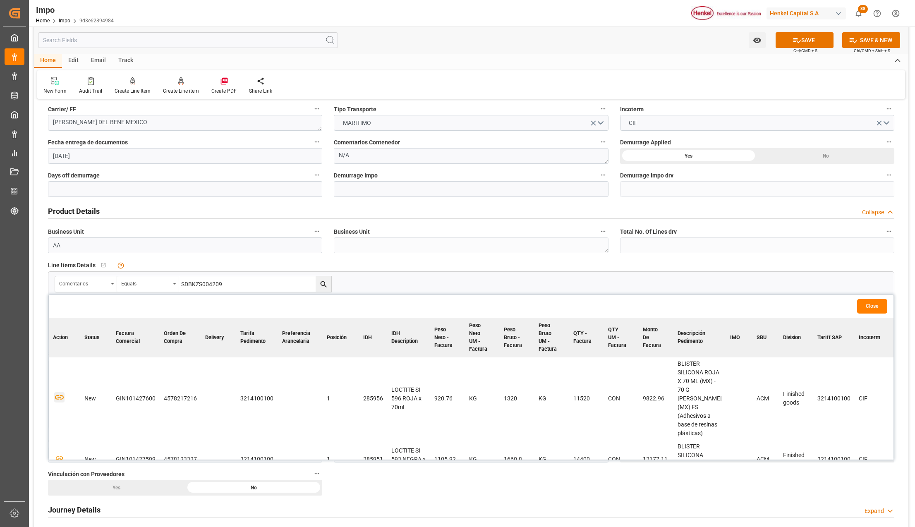
drag, startPoint x: 58, startPoint y: 404, endPoint x: 106, endPoint y: 411, distance: 48.5
click at [58, 399] on icon "button" at bounding box center [59, 397] width 9 height 5
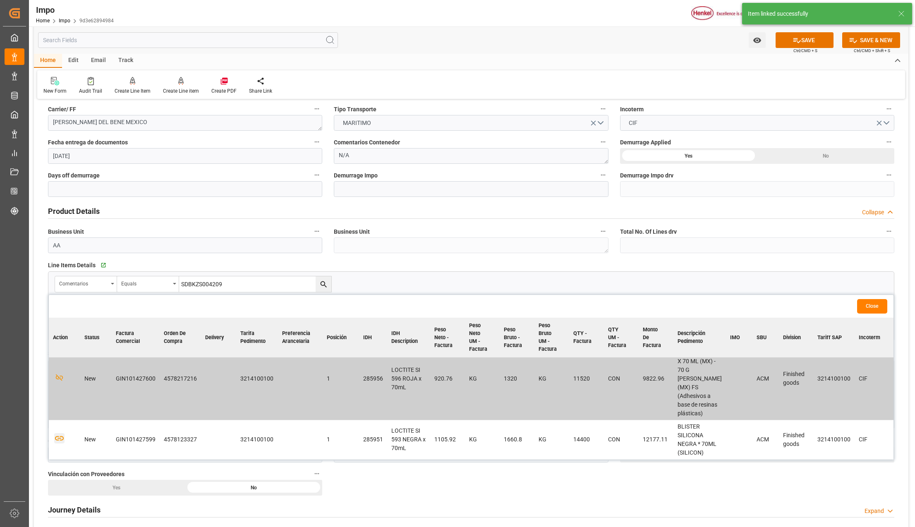
click at [61, 433] on icon "button" at bounding box center [59, 438] width 10 height 10
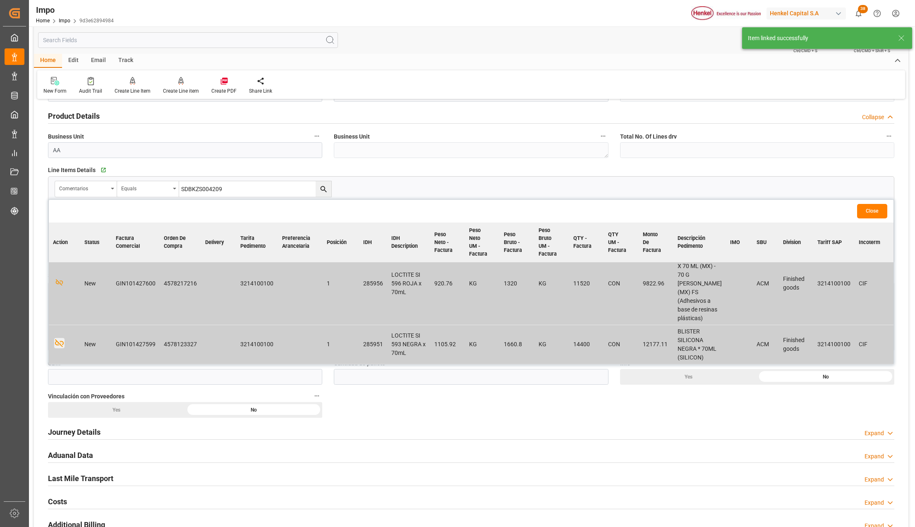
scroll to position [275, 0]
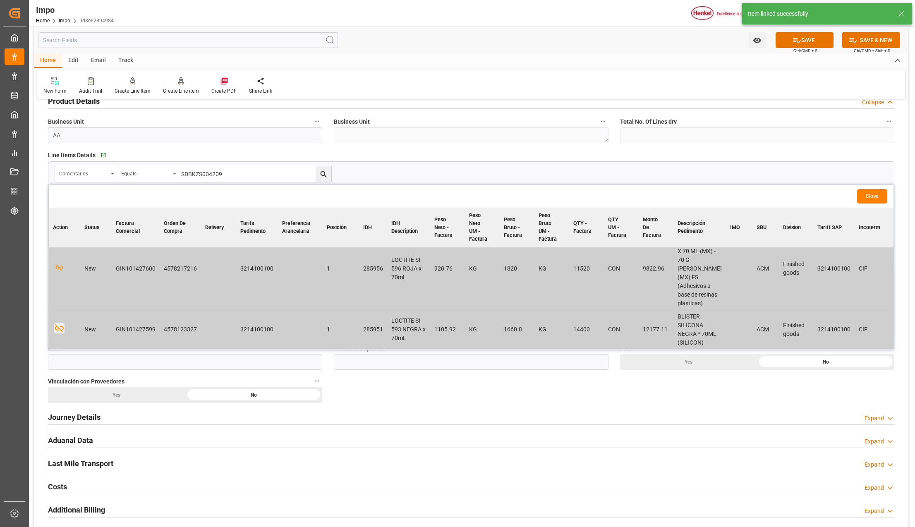
click at [872, 201] on button "Close" at bounding box center [872, 196] width 30 height 14
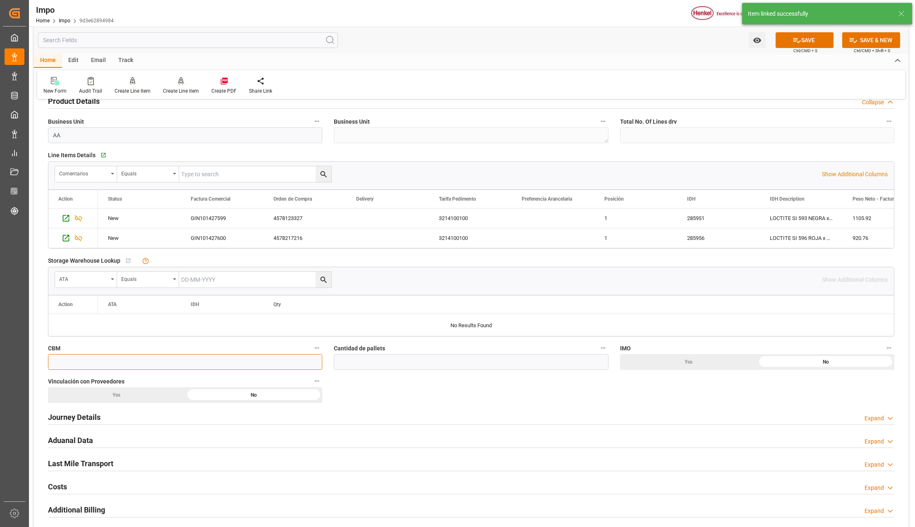
click at [285, 362] on input "text" at bounding box center [185, 362] width 274 height 16
click at [151, 362] on input "text" at bounding box center [185, 362] width 274 height 16
type input "4.04"
click at [387, 359] on input "text" at bounding box center [471, 362] width 274 height 16
type input "9"
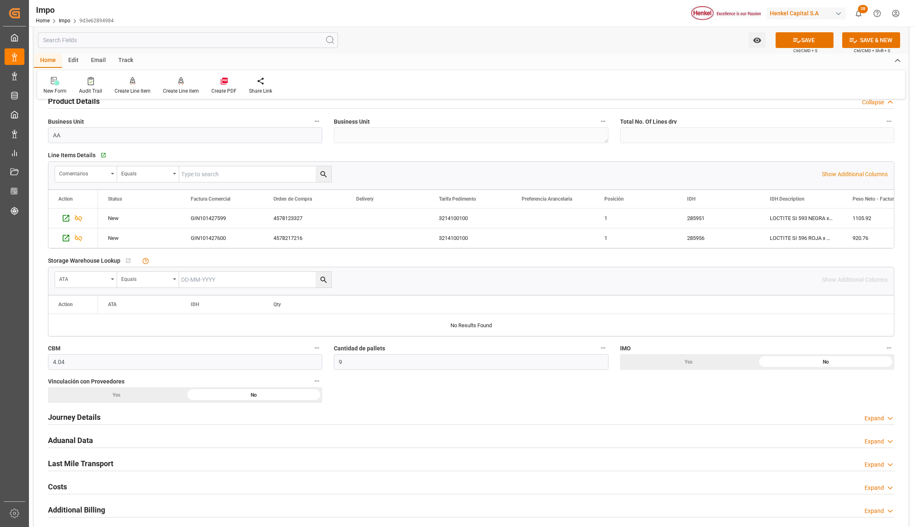
click at [757, 370] on div "No" at bounding box center [825, 362] width 137 height 16
click at [89, 415] on h2 "Journey Details" at bounding box center [74, 416] width 53 height 11
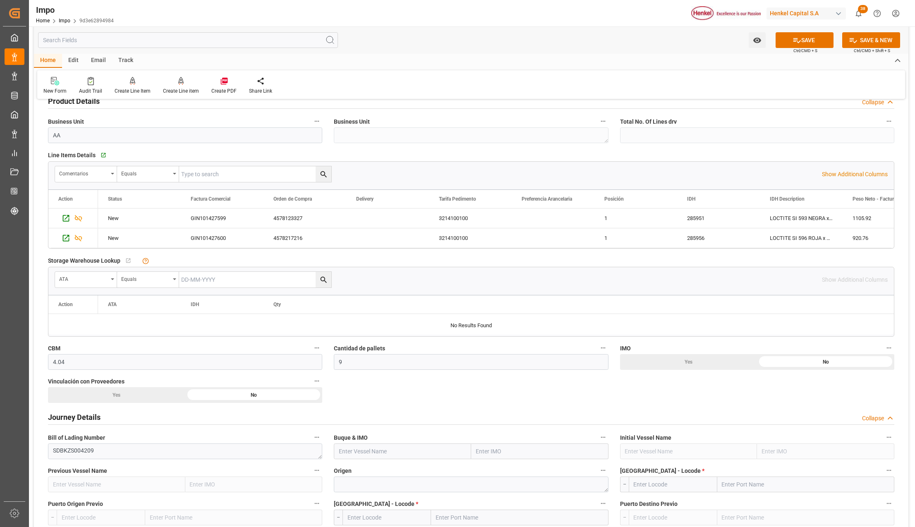
click at [485, 448] on input "text" at bounding box center [539, 451] width 137 height 16
type input "le havre"
click at [504, 472] on span "7405091 - LE HAVRE" at bounding box center [516, 469] width 81 height 7
type input "LE HAVRE"
type input "7405091"
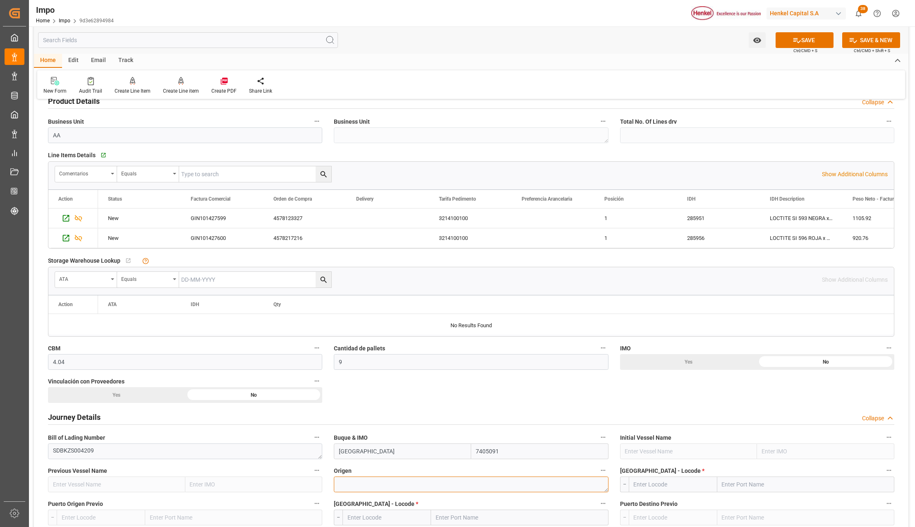
click at [390, 490] on textarea at bounding box center [471, 484] width 274 height 16
type textarea "COLOMBIA"
click at [745, 485] on input "text" at bounding box center [805, 484] width 177 height 16
type input "09-09"
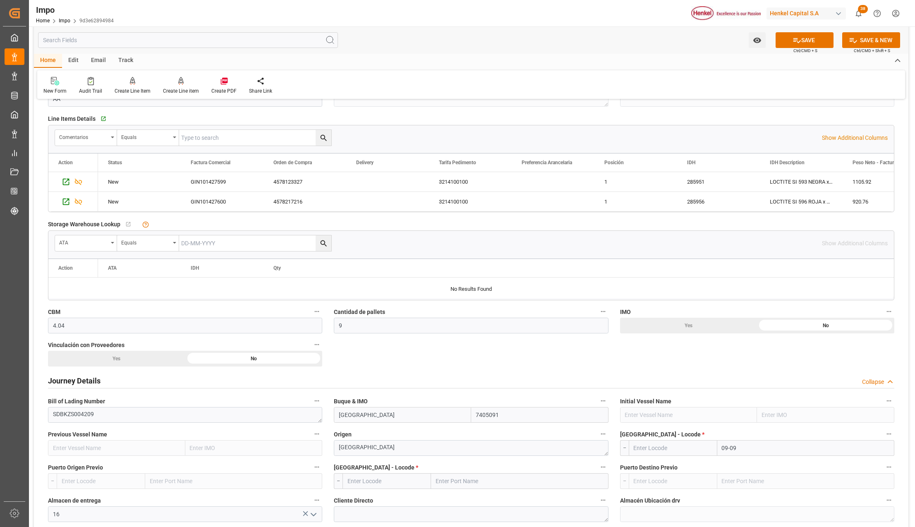
scroll to position [331, 0]
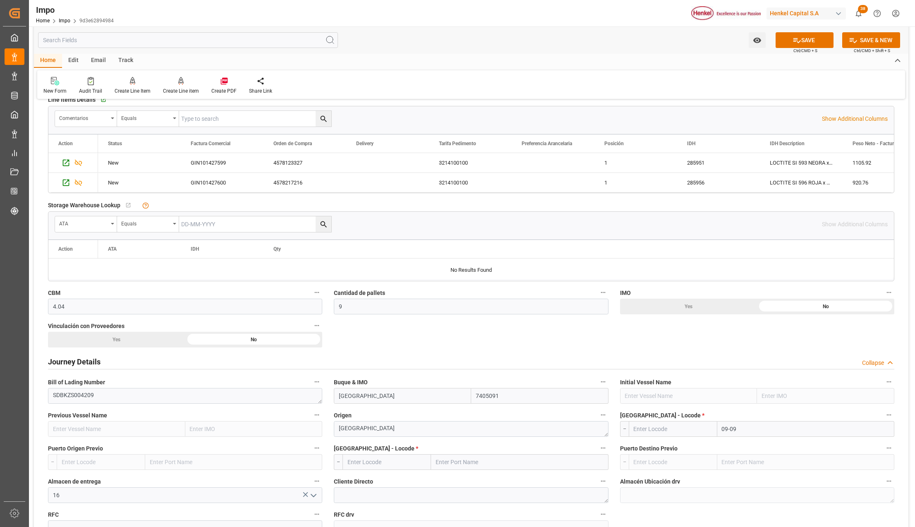
drag, startPoint x: 750, startPoint y: 435, endPoint x: 718, endPoint y: 434, distance: 31.9
click at [718, 434] on input "09-09" at bounding box center [805, 429] width 177 height 16
type input "BUENAVENTURA"
click at [745, 449] on b "Buenaventura" at bounding box center [744, 447] width 45 height 7
type input "COBUN"
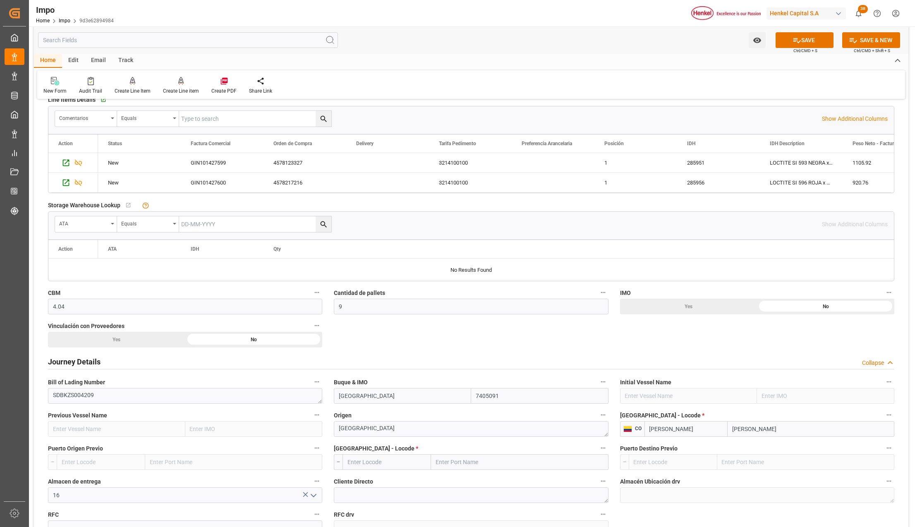
type input "Buenaventura"
click at [502, 466] on input "text" at bounding box center [519, 462] width 177 height 16
type input "MANZANILLO"
click at [473, 478] on span "Manzanillo - MXZLO" at bounding box center [461, 480] width 50 height 7
type input "MXZLO"
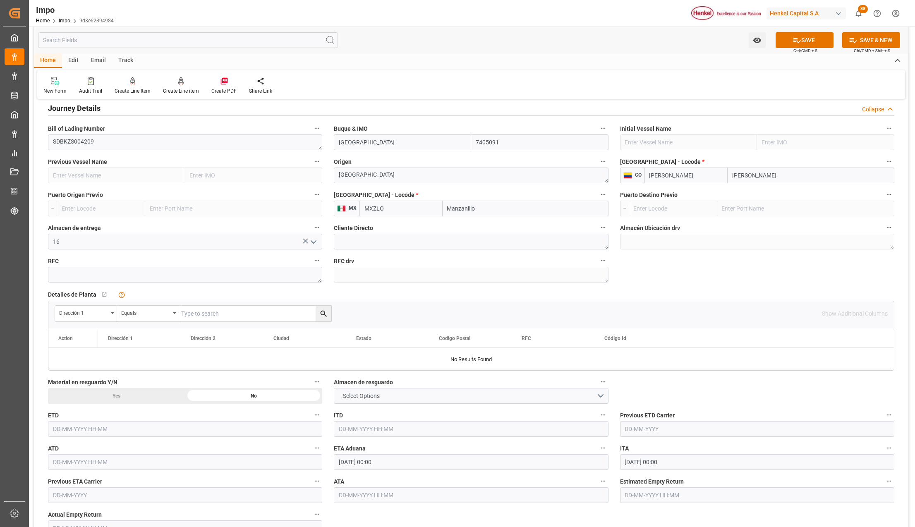
scroll to position [606, 0]
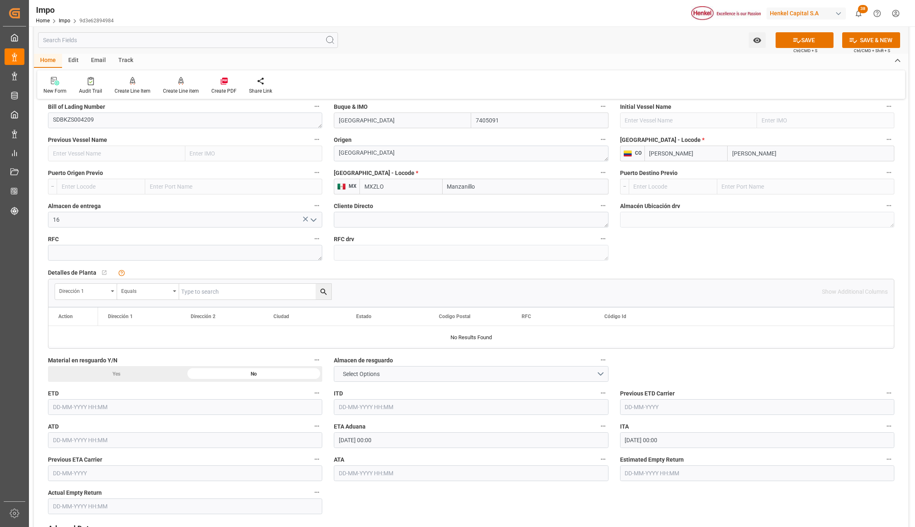
type input "Manzanillo"
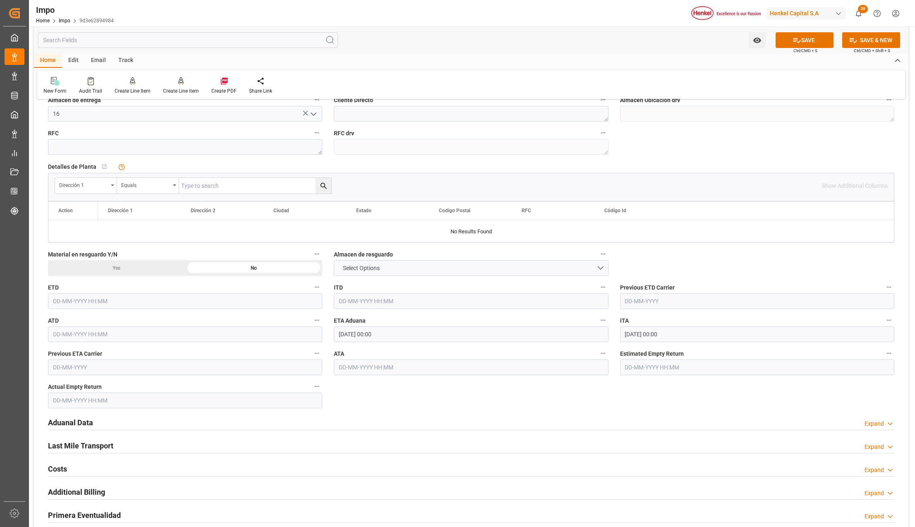
scroll to position [717, 0]
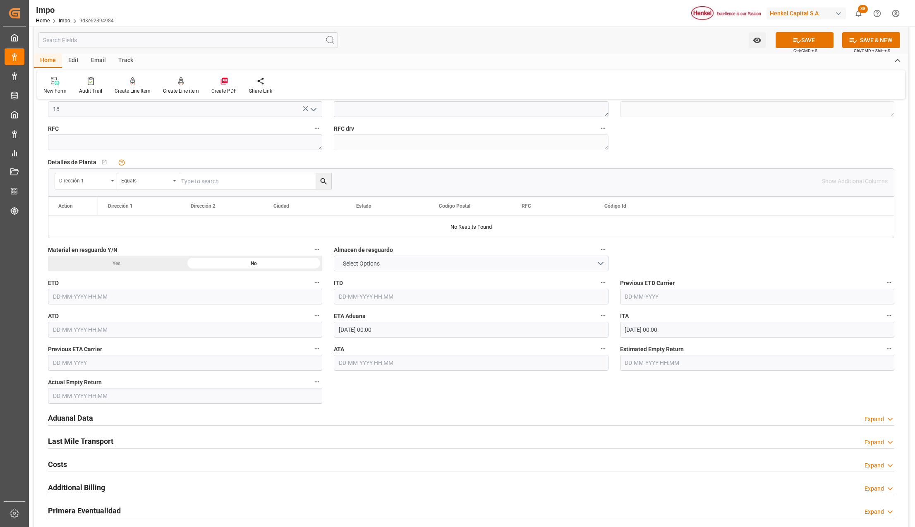
click at [74, 415] on h2 "Aduanal Data" at bounding box center [70, 417] width 45 height 11
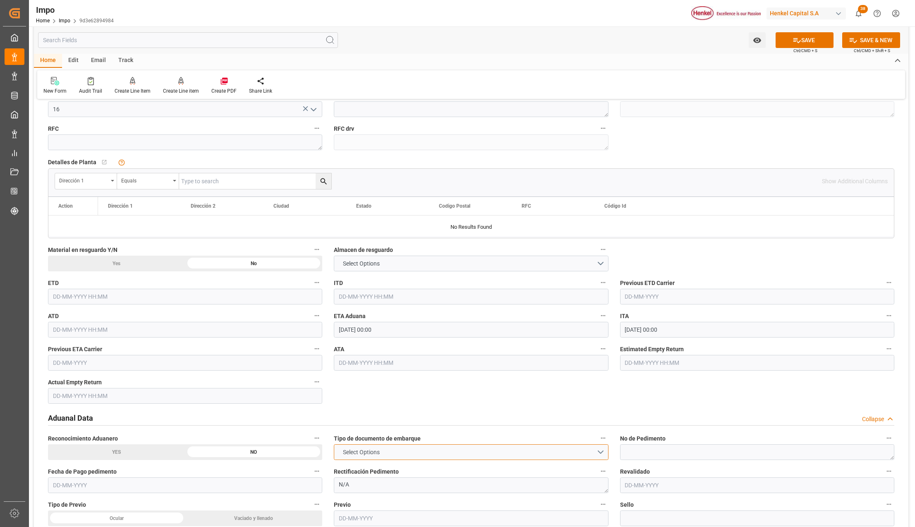
click at [396, 449] on button "Select Options" at bounding box center [471, 452] width 274 height 16
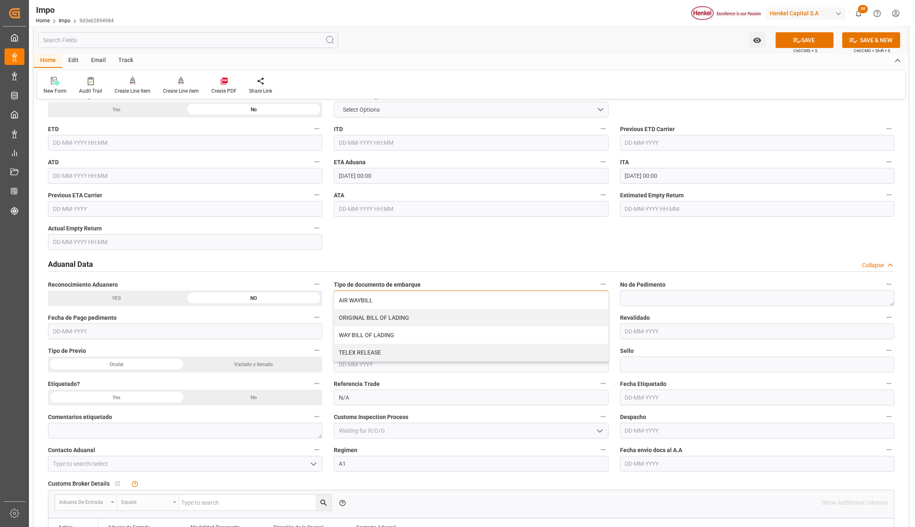
scroll to position [882, 0]
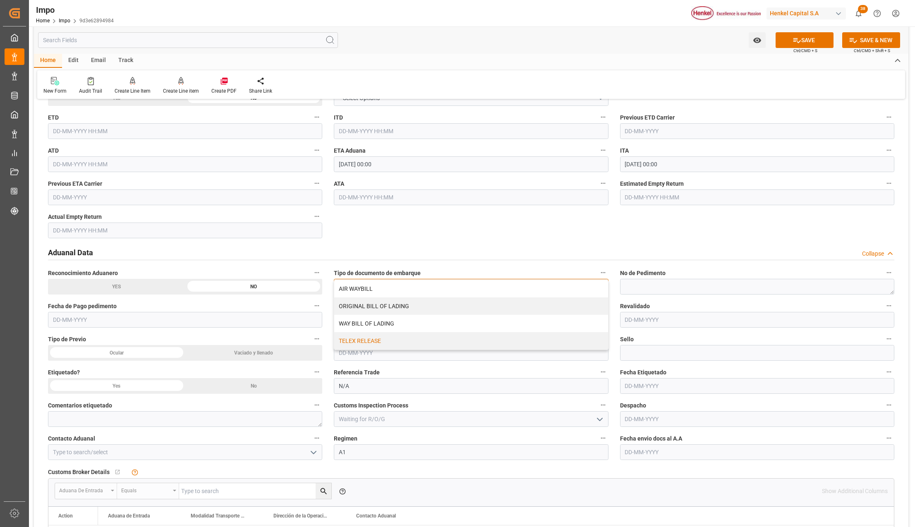
click at [346, 343] on div "TELEX RELEASE" at bounding box center [470, 340] width 273 height 17
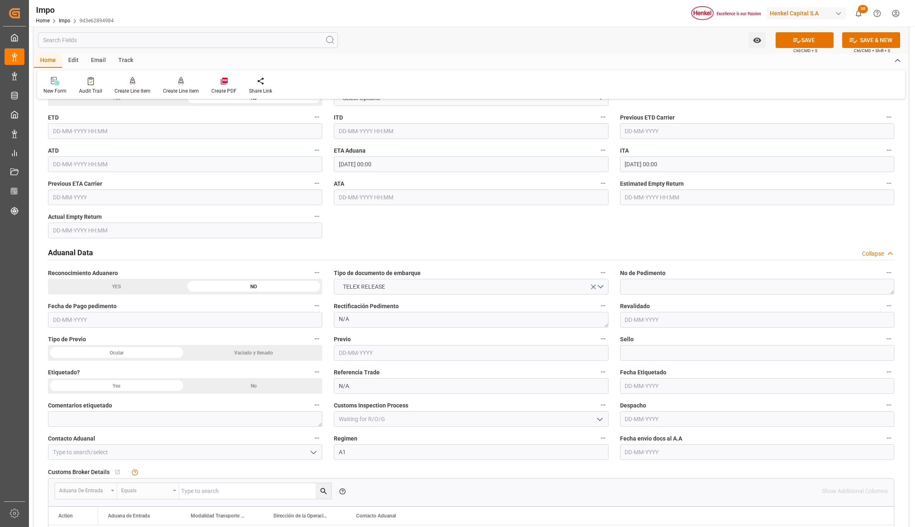
click at [655, 455] on input "text" at bounding box center [757, 452] width 274 height 16
type input "[DATE]"
click at [310, 450] on icon "open menu" at bounding box center [313, 452] width 10 height 10
click at [229, 474] on div "[PERSON_NAME]" at bounding box center [184, 470] width 273 height 19
type input "[PERSON_NAME]"
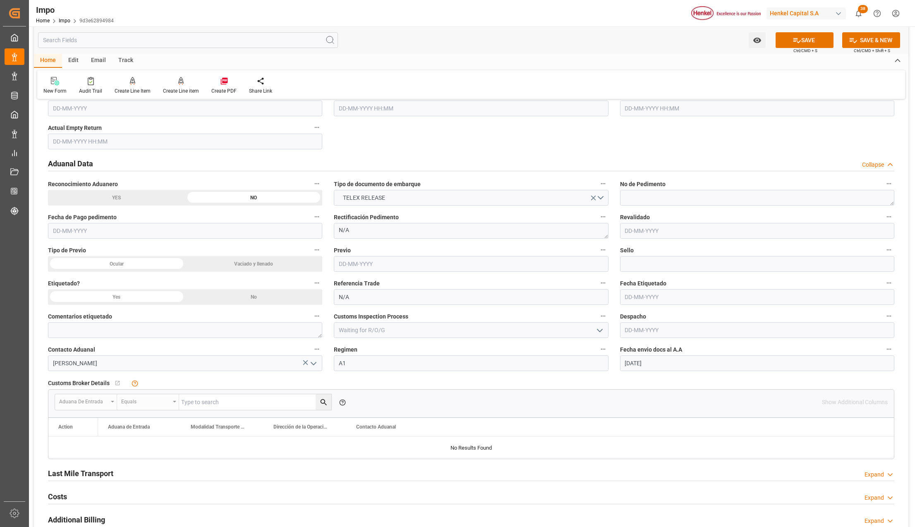
scroll to position [992, 0]
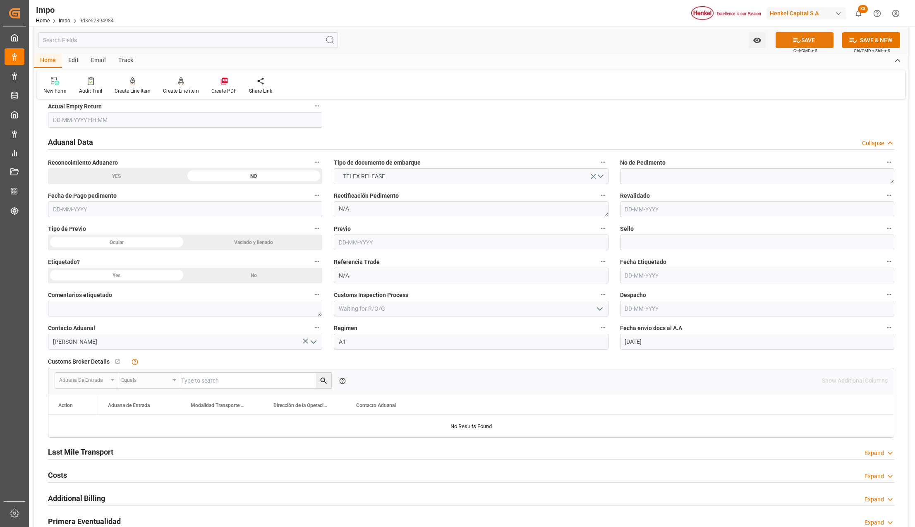
click at [784, 36] on button "SAVE" at bounding box center [804, 40] width 58 height 16
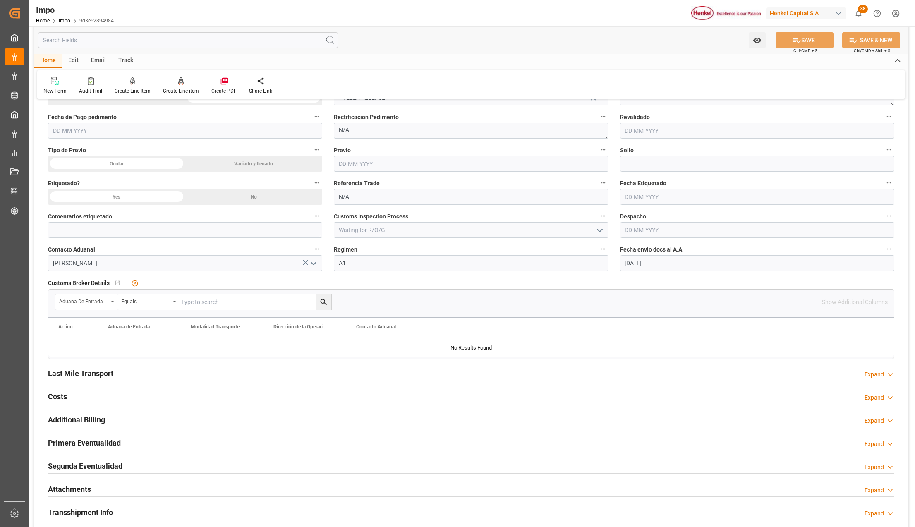
scroll to position [1102, 0]
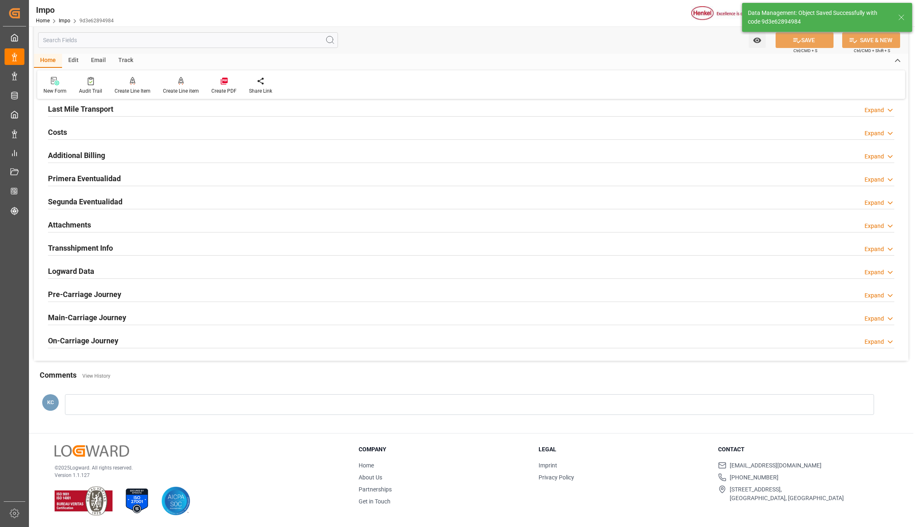
type textarea "AA"
type input "2"
drag, startPoint x: 58, startPoint y: 224, endPoint x: 156, endPoint y: 222, distance: 98.0
click at [58, 224] on h2 "Attachments" at bounding box center [69, 224] width 43 height 11
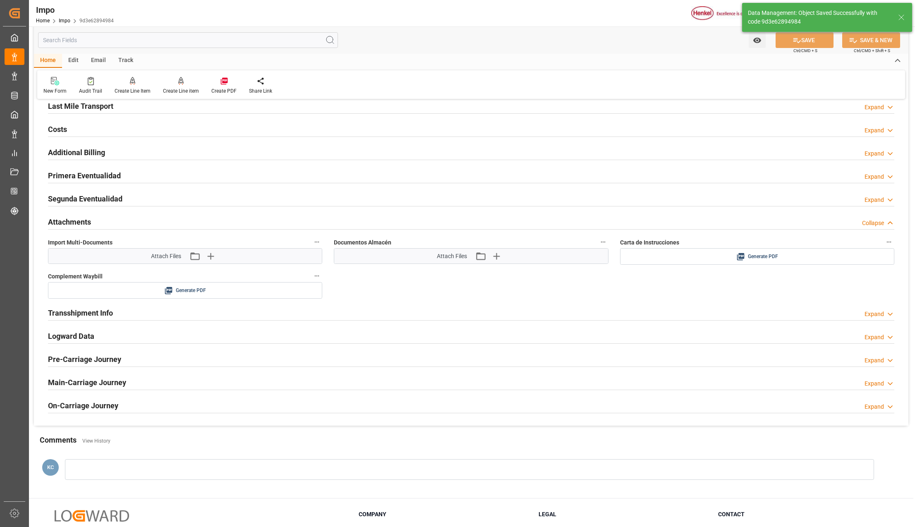
scroll to position [683, 0]
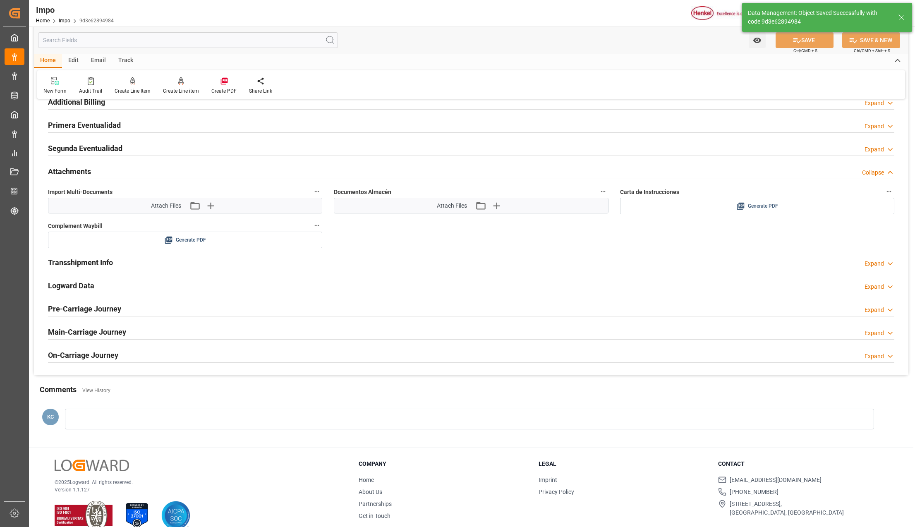
click at [746, 210] on div "Generate PDF" at bounding box center [757, 206] width 262 height 10
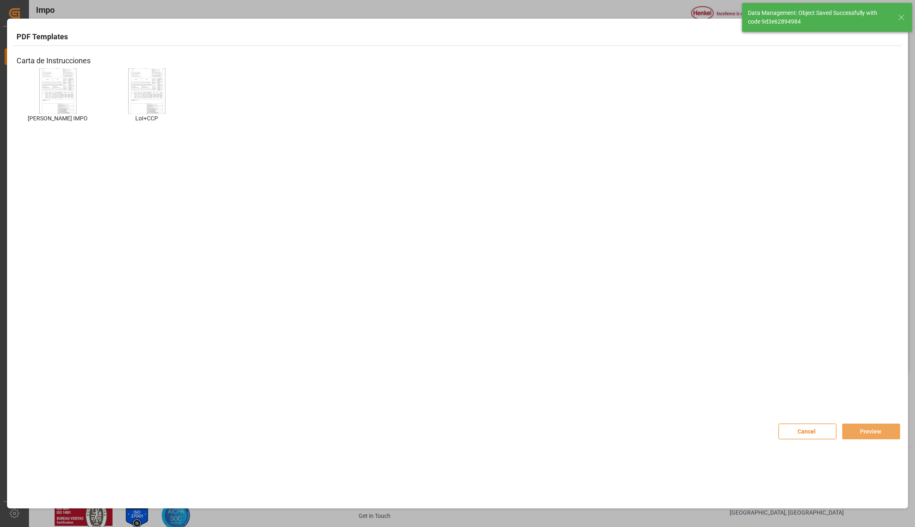
click at [65, 83] on img at bounding box center [57, 90] width 33 height 47
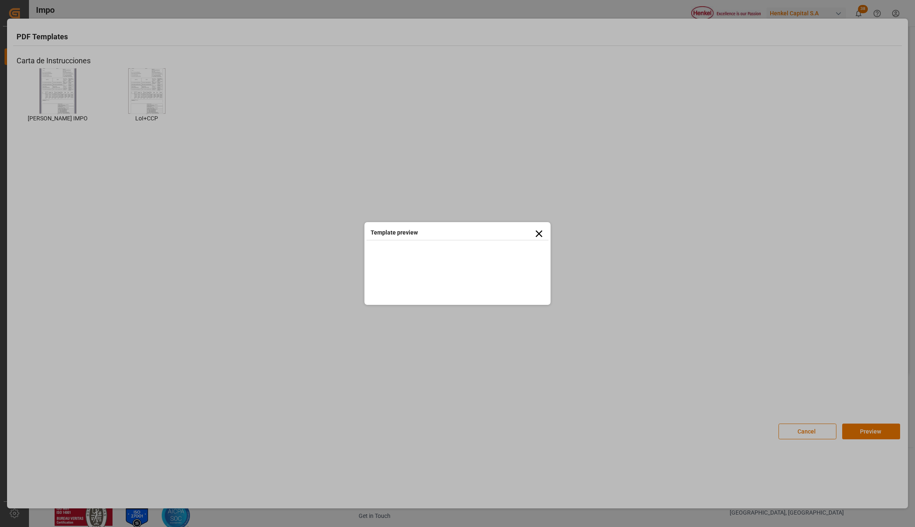
click at [538, 232] on icon at bounding box center [538, 233] width 7 height 7
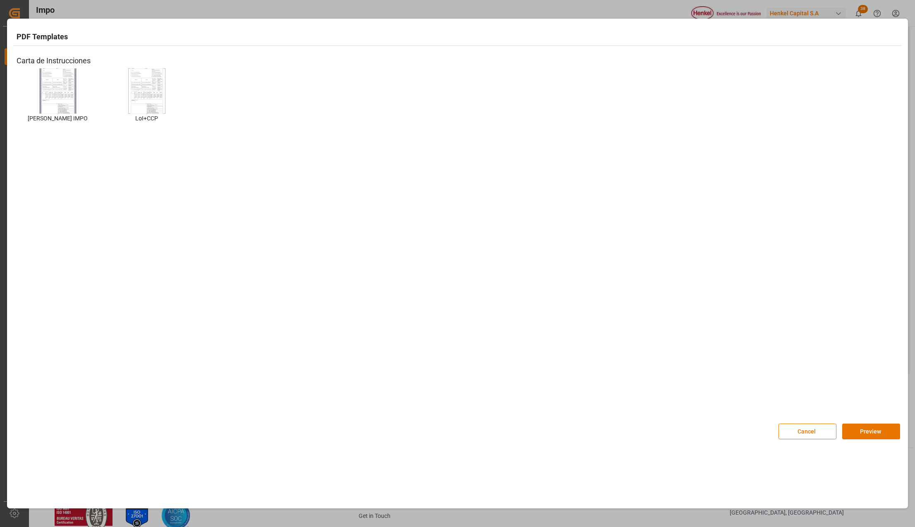
click at [63, 88] on img at bounding box center [57, 90] width 33 height 47
click at [883, 428] on button "Preview" at bounding box center [871, 431] width 58 height 16
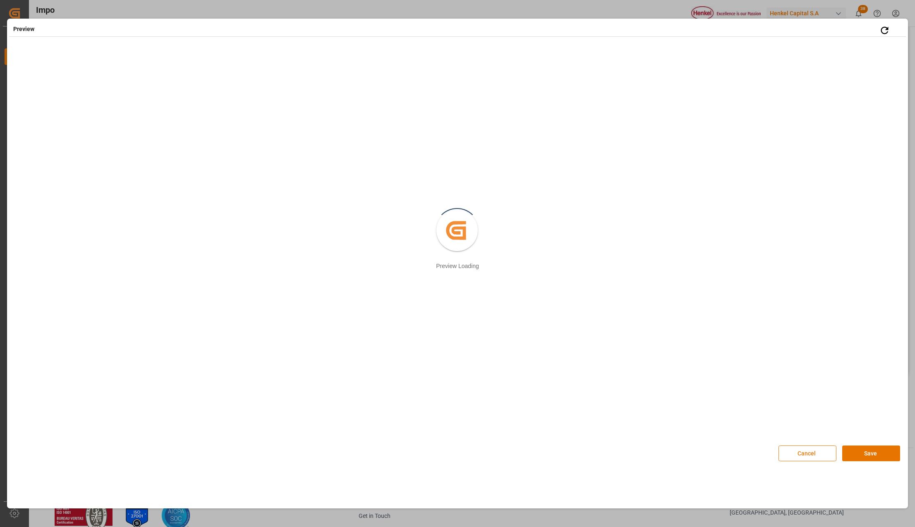
click at [815, 449] on button "Cancel" at bounding box center [807, 453] width 58 height 16
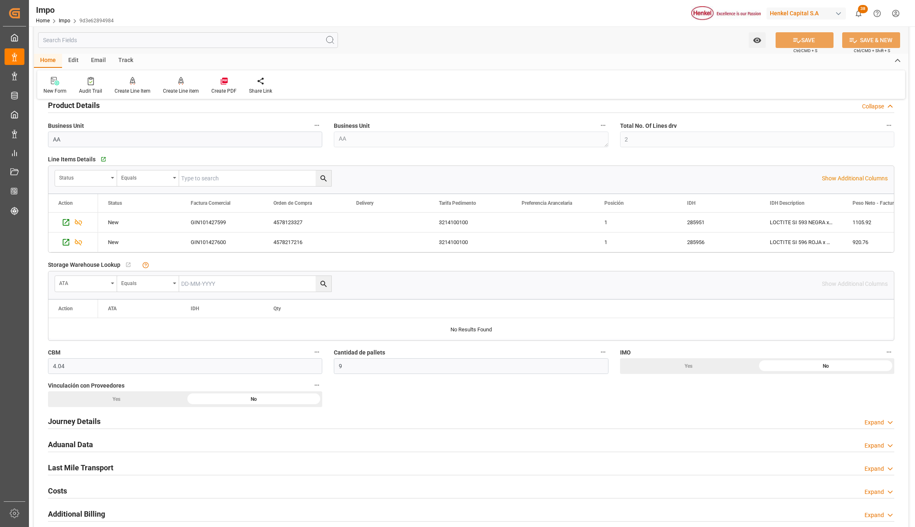
scroll to position [297, 0]
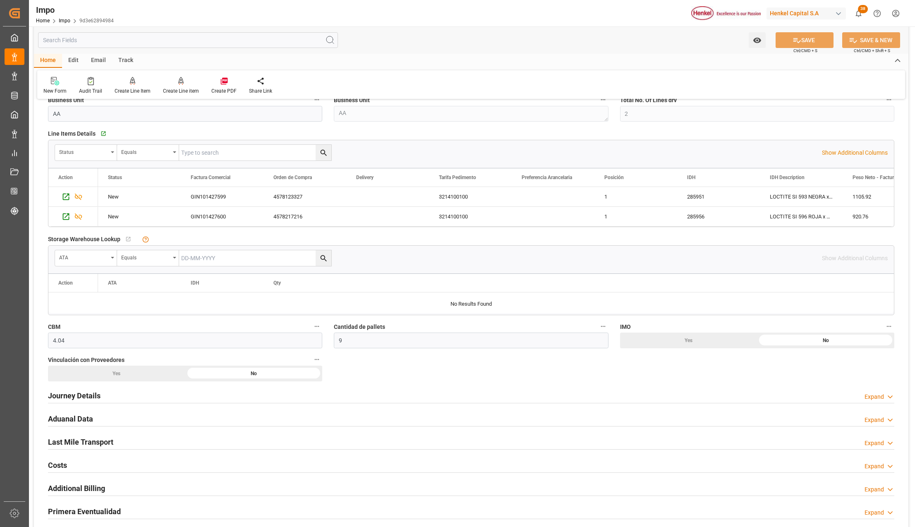
click at [79, 391] on h2 "Journey Details" at bounding box center [74, 395] width 53 height 11
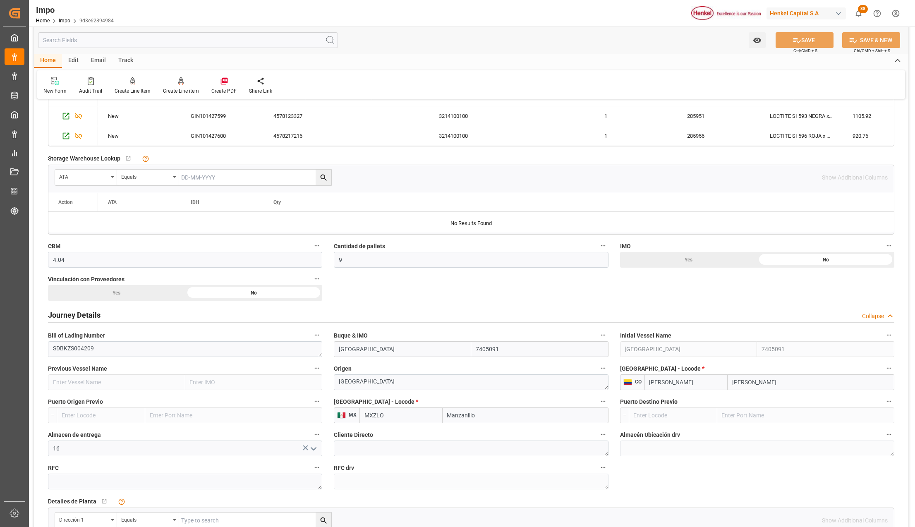
scroll to position [386, 0]
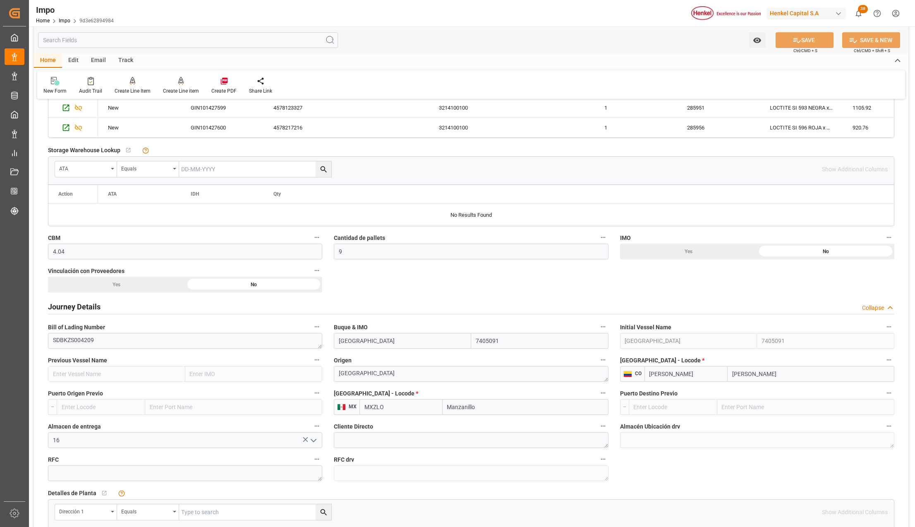
click at [309, 437] on icon "open menu" at bounding box center [313, 440] width 10 height 10
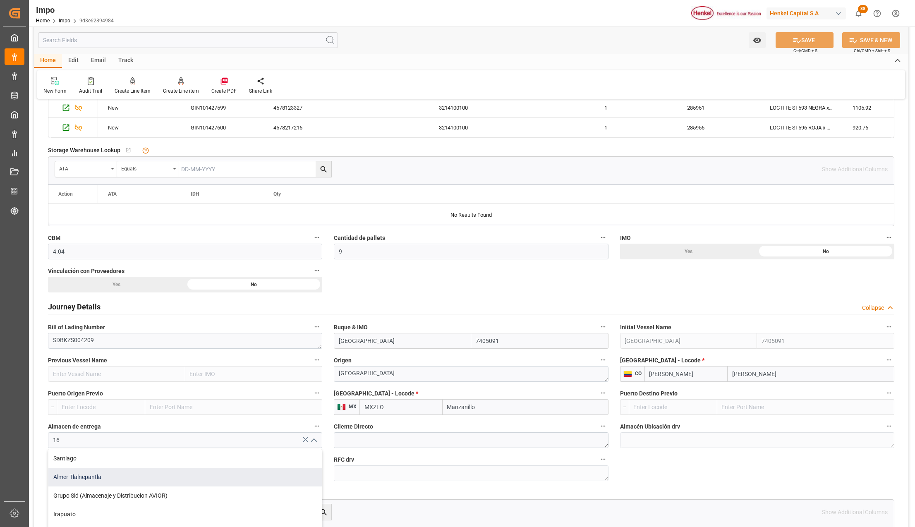
click at [121, 476] on div "Almer Tlalnepantla" at bounding box center [184, 477] width 273 height 19
type input "Almer Tlalnepantla"
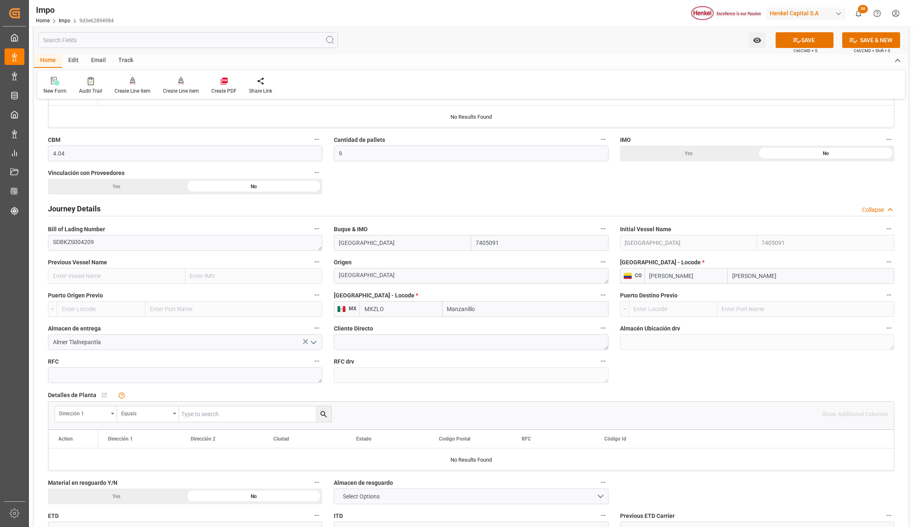
scroll to position [496, 0]
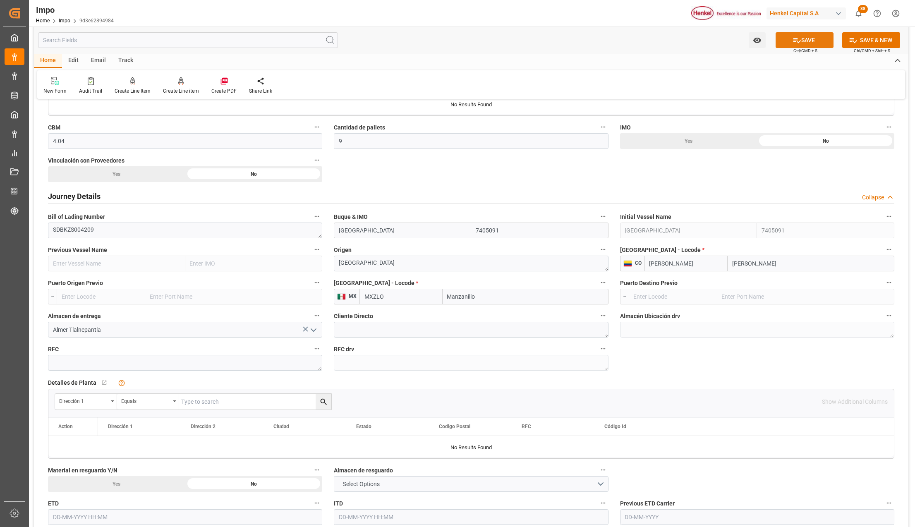
click at [799, 41] on button "SAVE" at bounding box center [804, 40] width 58 height 16
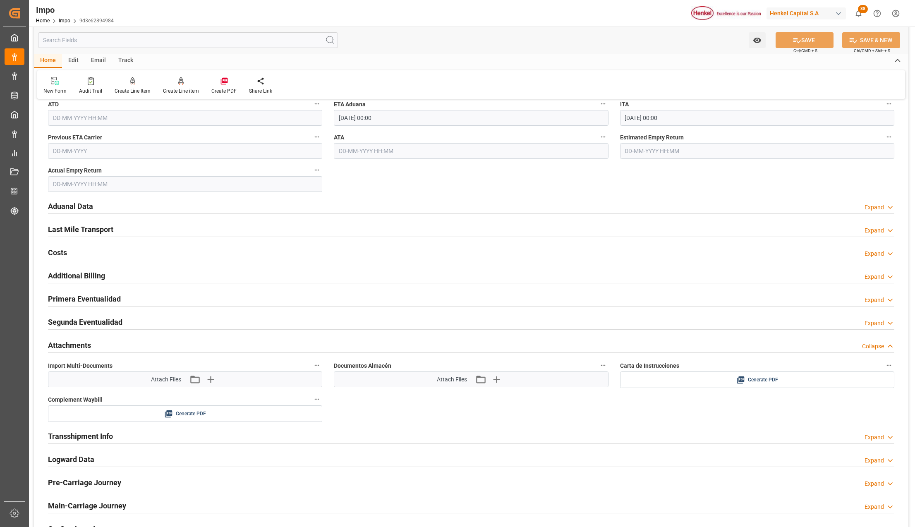
scroll to position [937, 0]
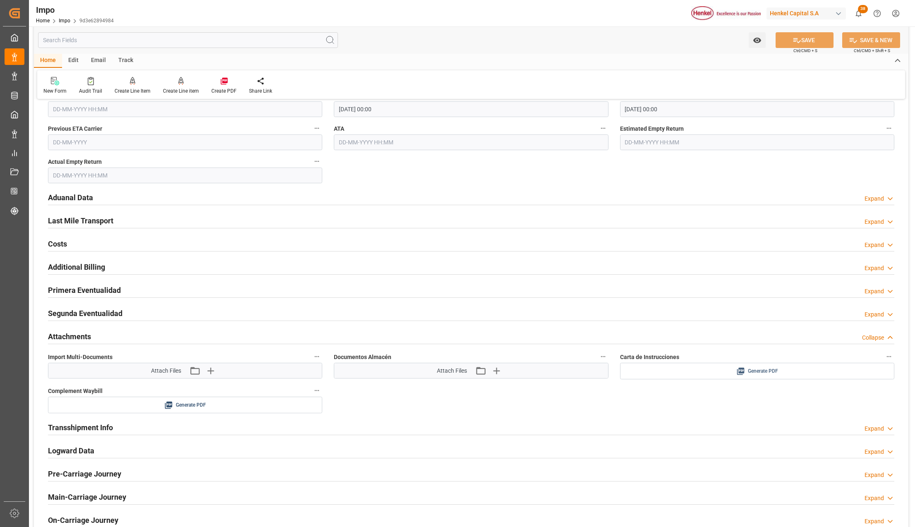
click at [801, 374] on div "Generate PDF" at bounding box center [757, 371] width 262 height 10
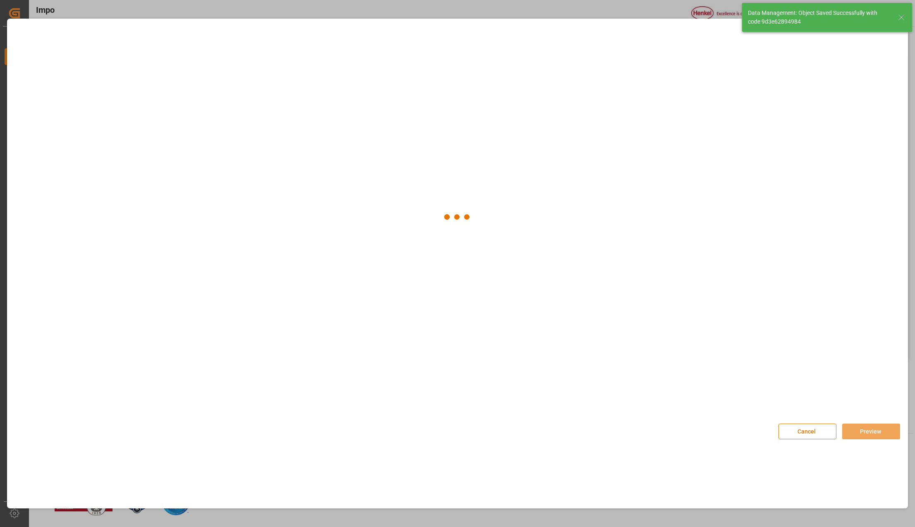
scroll to position [518, 0]
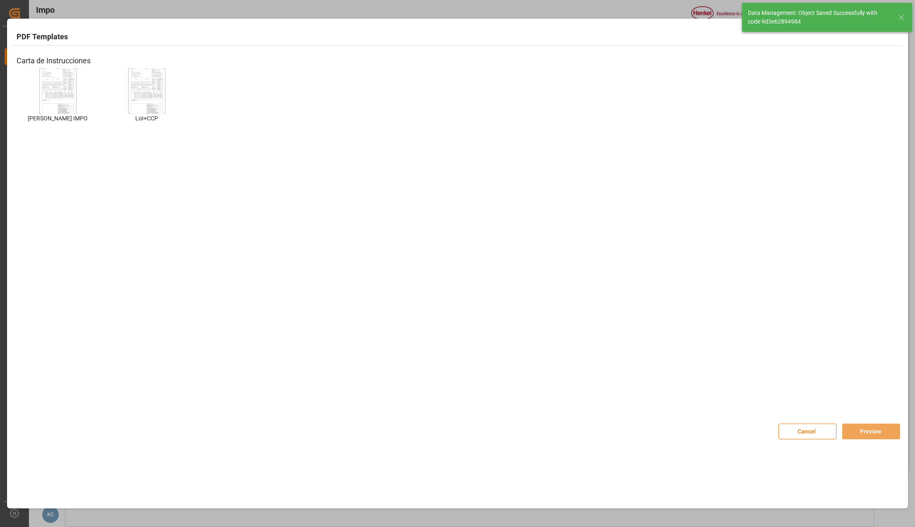
click at [65, 86] on img at bounding box center [57, 90] width 33 height 47
click at [876, 425] on button "Preview" at bounding box center [871, 431] width 58 height 16
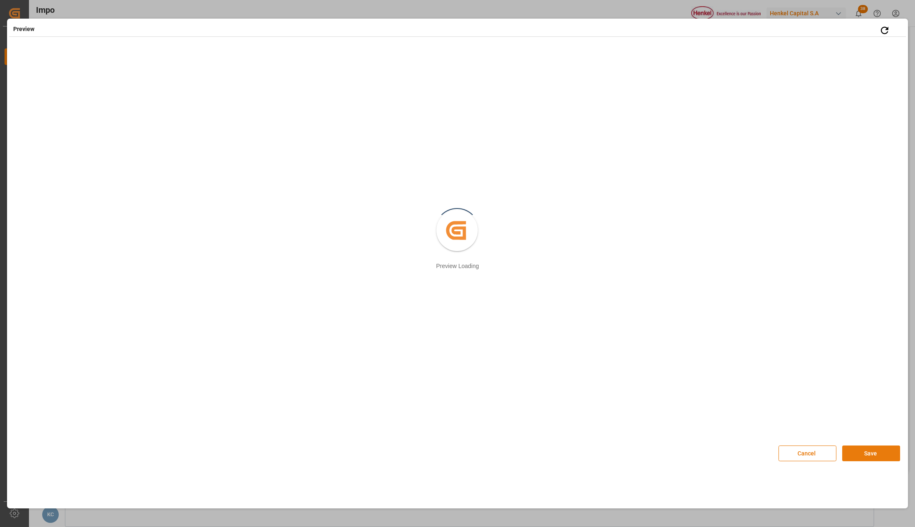
click at [864, 452] on button "Save" at bounding box center [871, 453] width 58 height 16
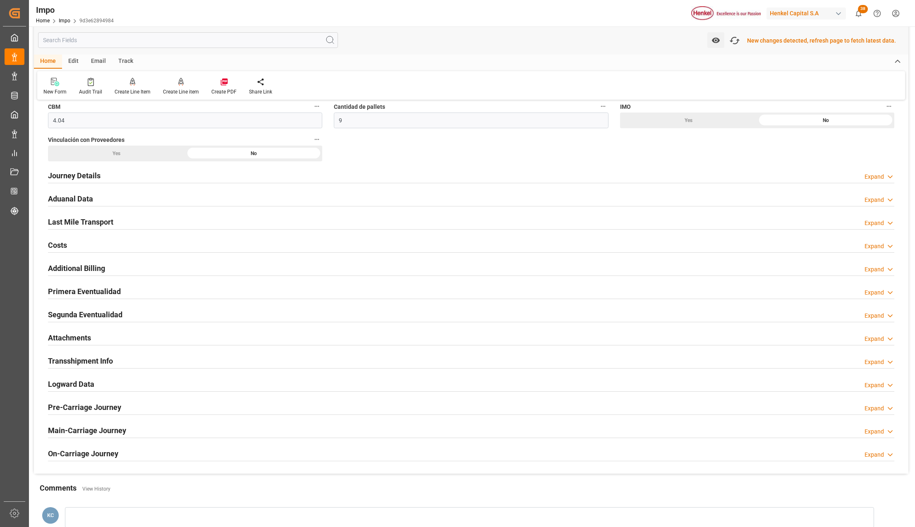
scroll to position [518, 0]
click at [75, 339] on h2 "Attachments" at bounding box center [69, 337] width 43 height 11
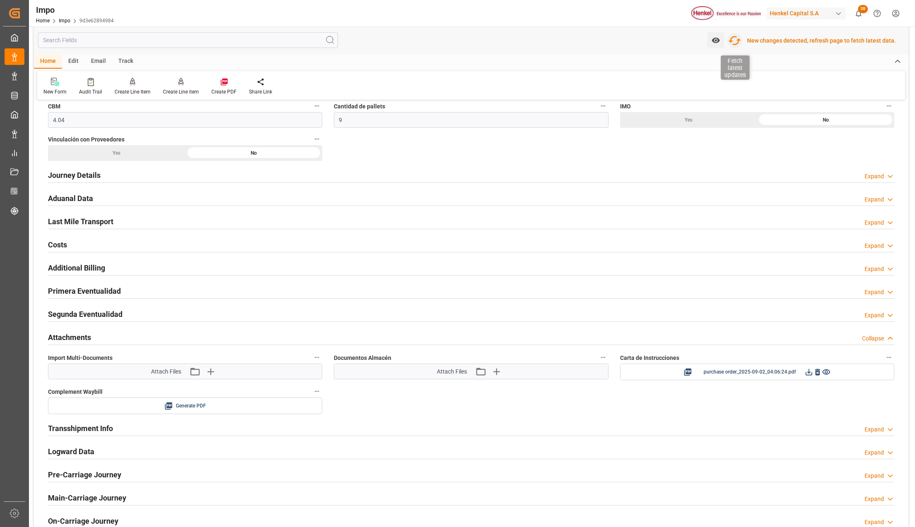
click at [737, 42] on icon "button" at bounding box center [734, 40] width 13 height 13
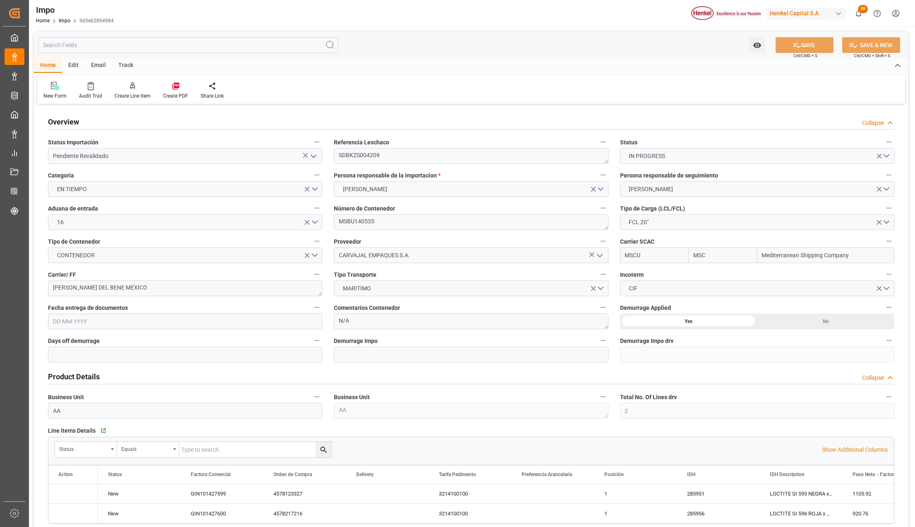
type input "MSC"
type input "Mediterranean Shipping Company"
type input "2"
type input "4.04"
type input "9"
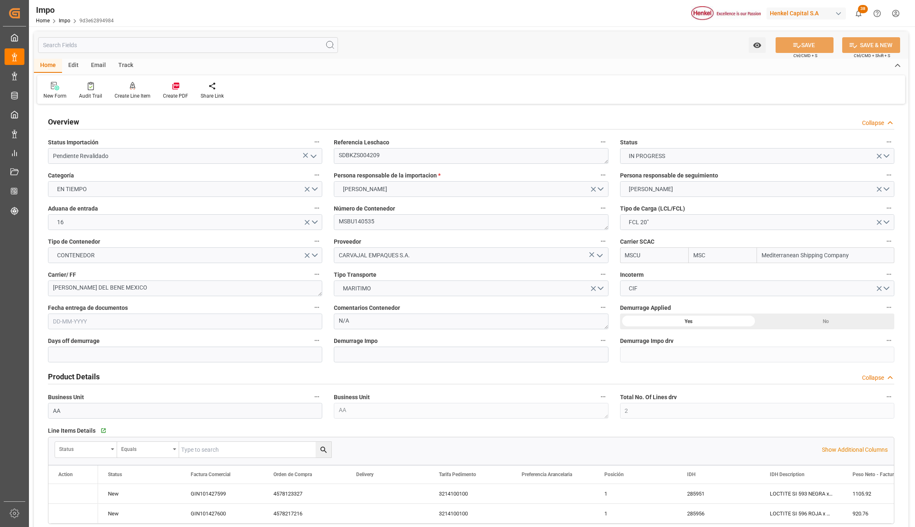
type input "[DATE]"
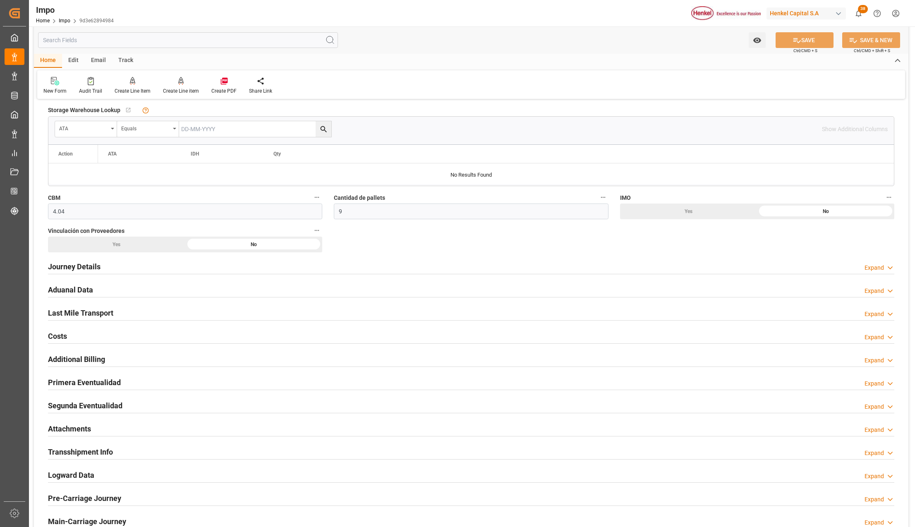
scroll to position [441, 0]
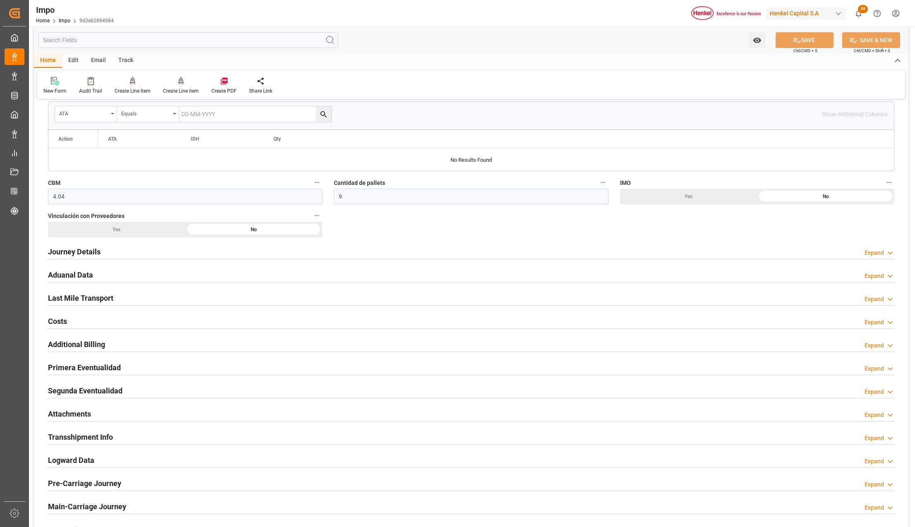
click at [73, 412] on h2 "Attachments" at bounding box center [69, 413] width 43 height 11
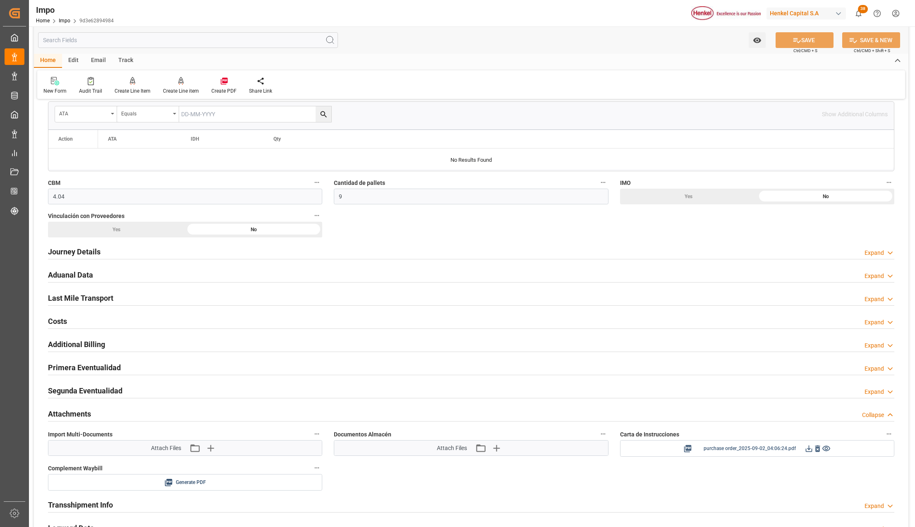
click at [806, 450] on icon at bounding box center [808, 448] width 9 height 9
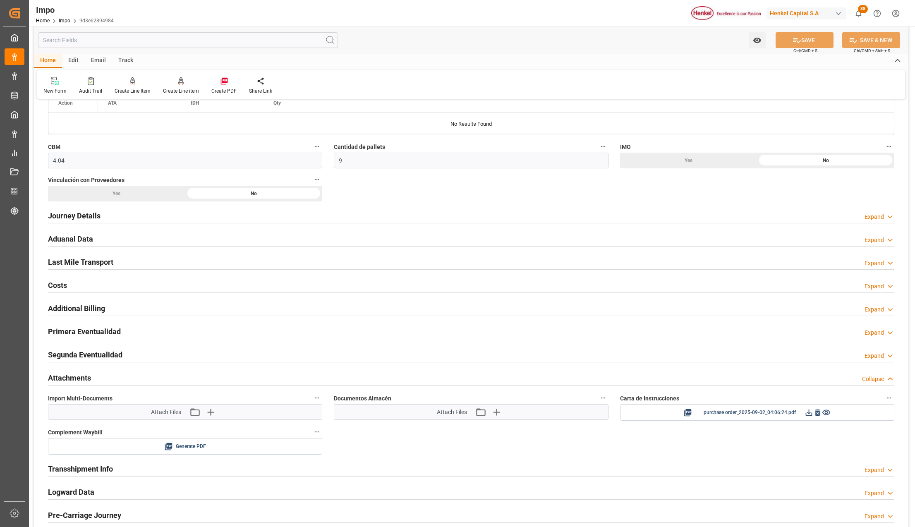
scroll to position [496, 0]
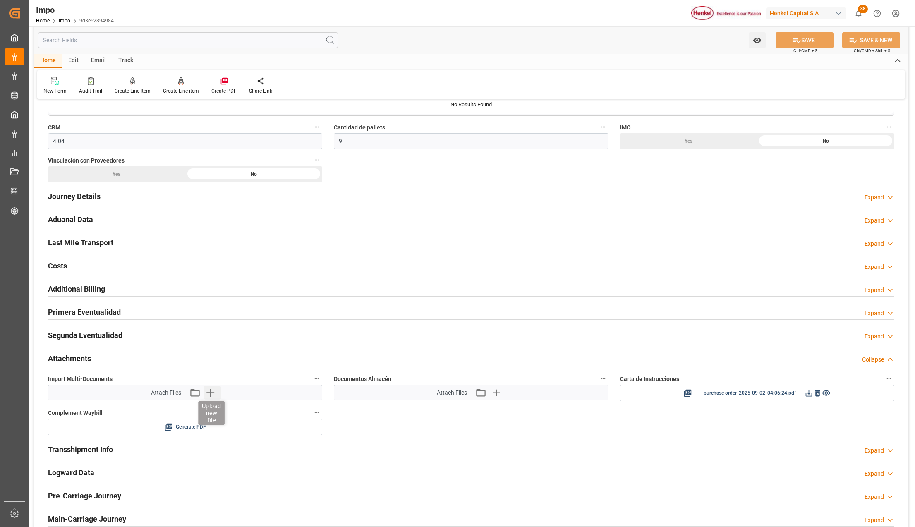
click at [208, 394] on icon "button" at bounding box center [209, 392] width 13 height 13
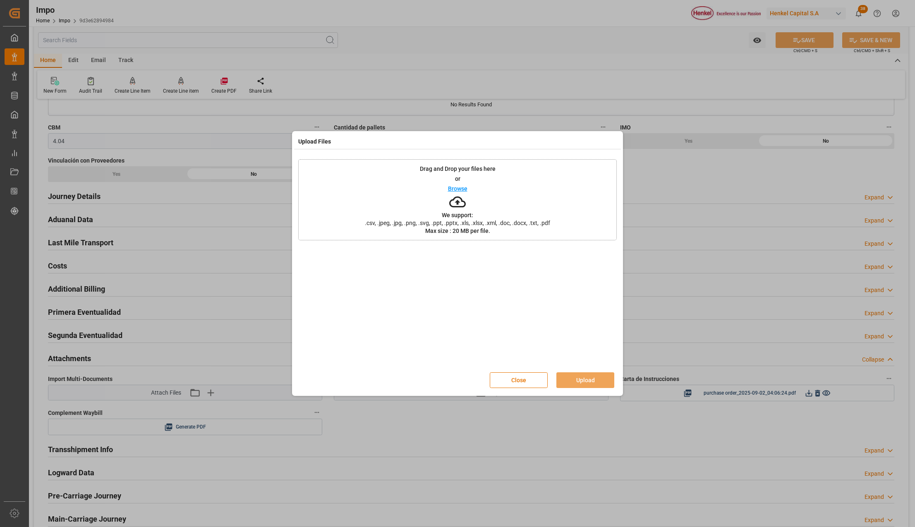
click at [350, 222] on div "Drag and Drop your files here or Browse We support: .csv, .jpeg, .jpg, .png, .s…" at bounding box center [457, 199] width 318 height 81
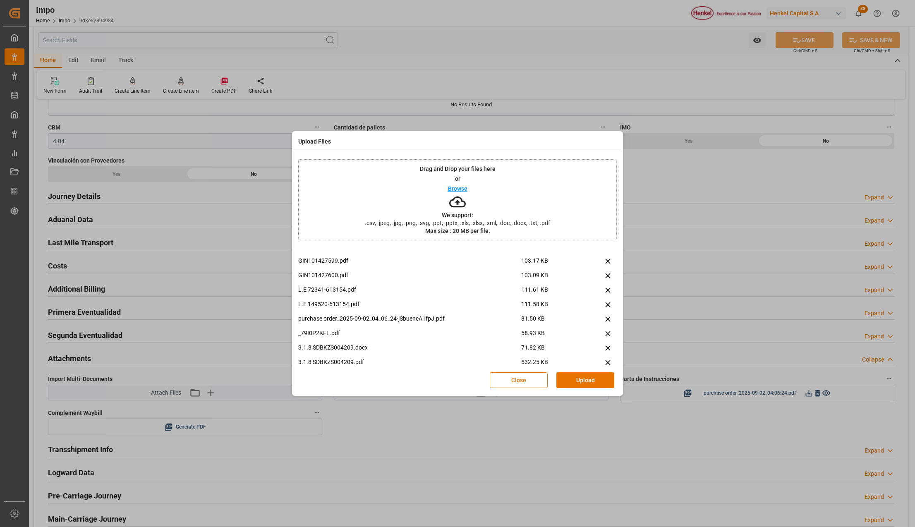
scroll to position [35, 0]
click at [605, 306] on icon at bounding box center [607, 307] width 9 height 9
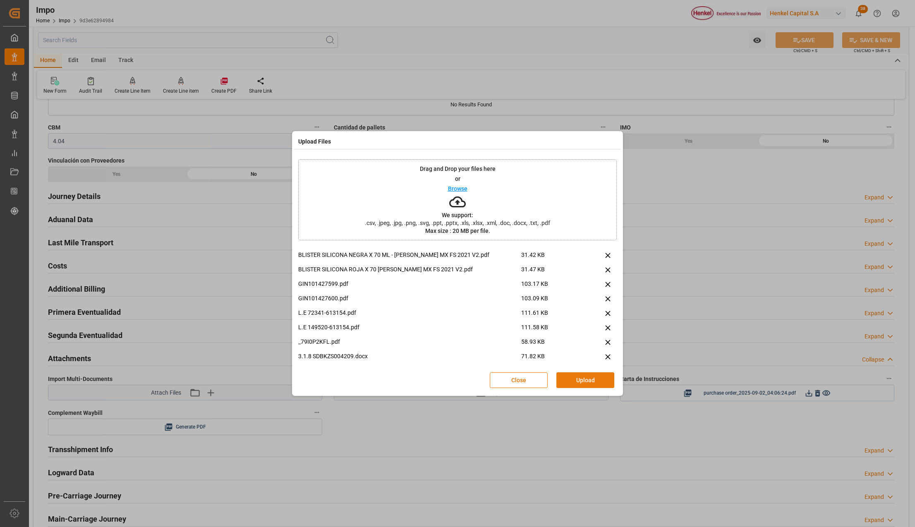
click at [568, 379] on button "Upload" at bounding box center [585, 380] width 58 height 16
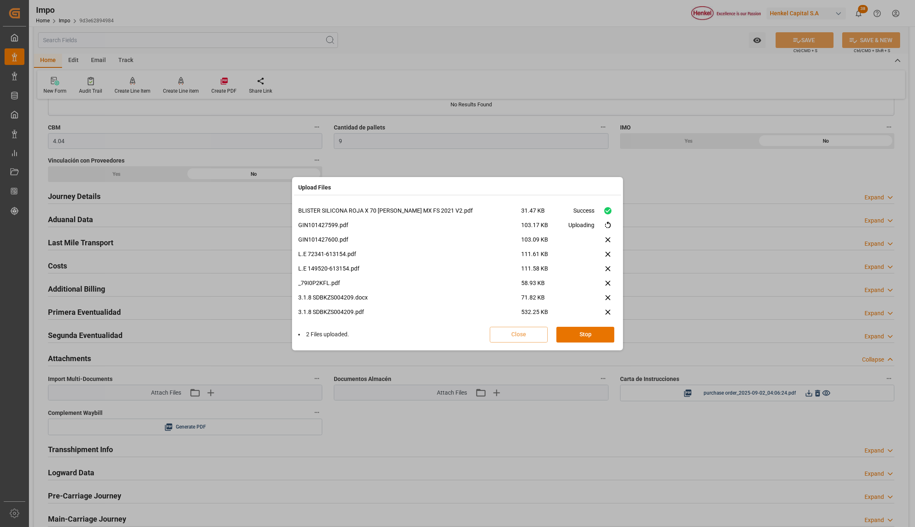
scroll to position [20, 0]
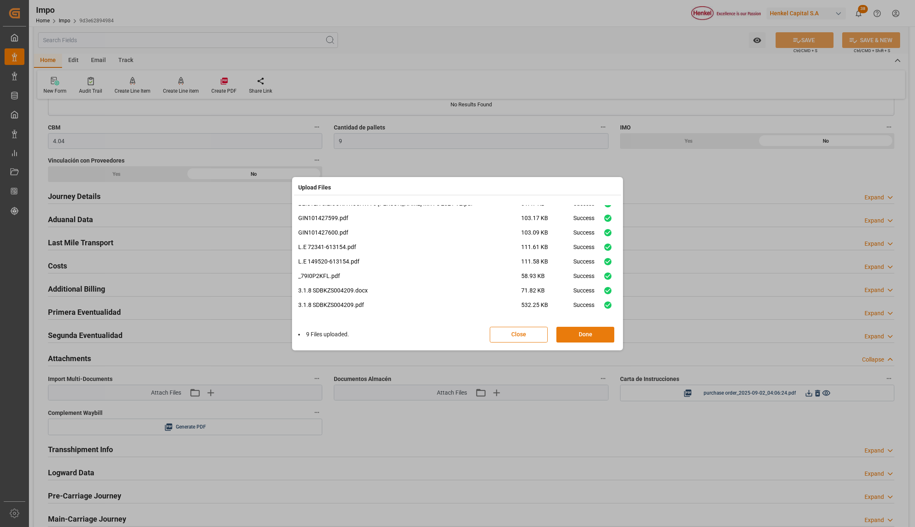
click at [595, 337] on button "Done" at bounding box center [585, 335] width 58 height 16
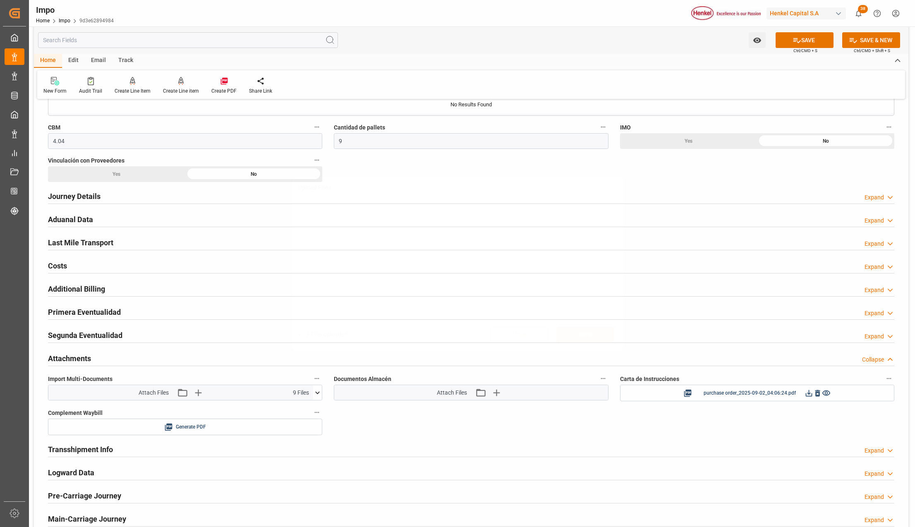
scroll to position [0, 0]
click at [810, 40] on button "SAVE" at bounding box center [804, 40] width 58 height 16
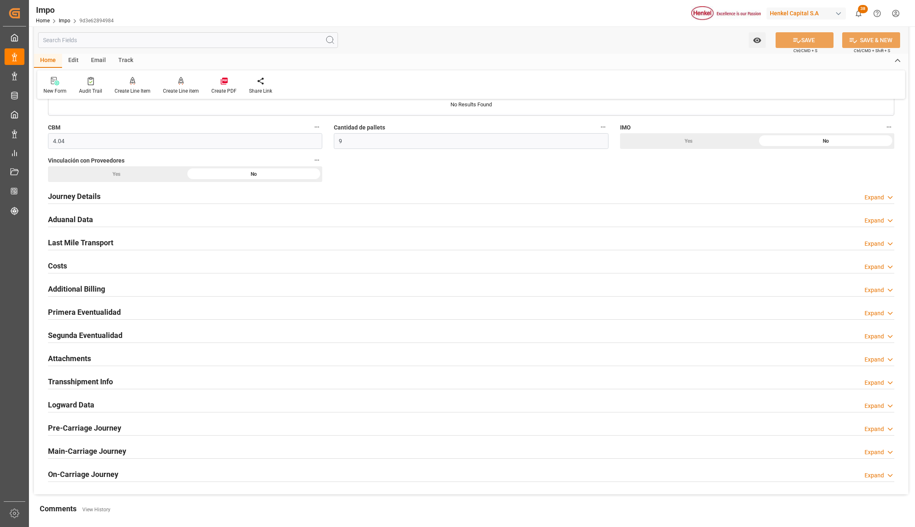
click at [58, 356] on h2 "Attachments" at bounding box center [69, 358] width 43 height 11
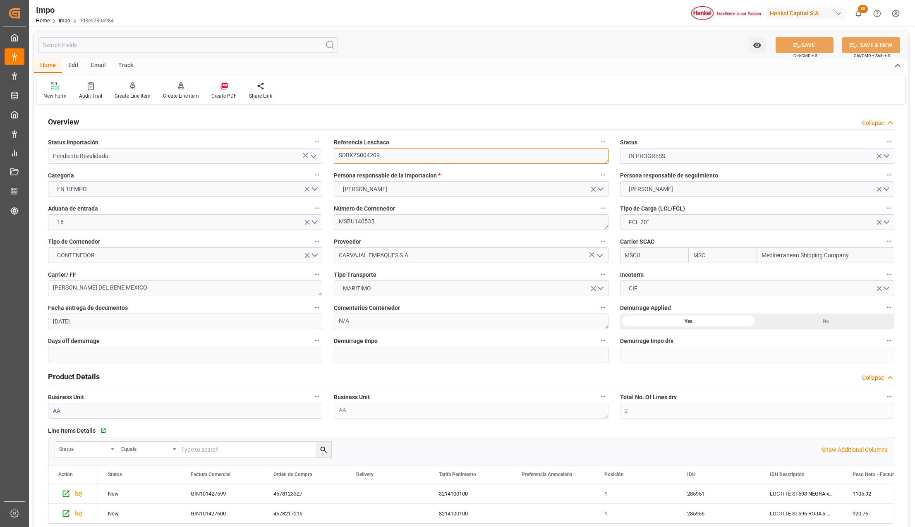
click at [356, 153] on textarea "SDBKZS004209" at bounding box center [471, 156] width 274 height 16
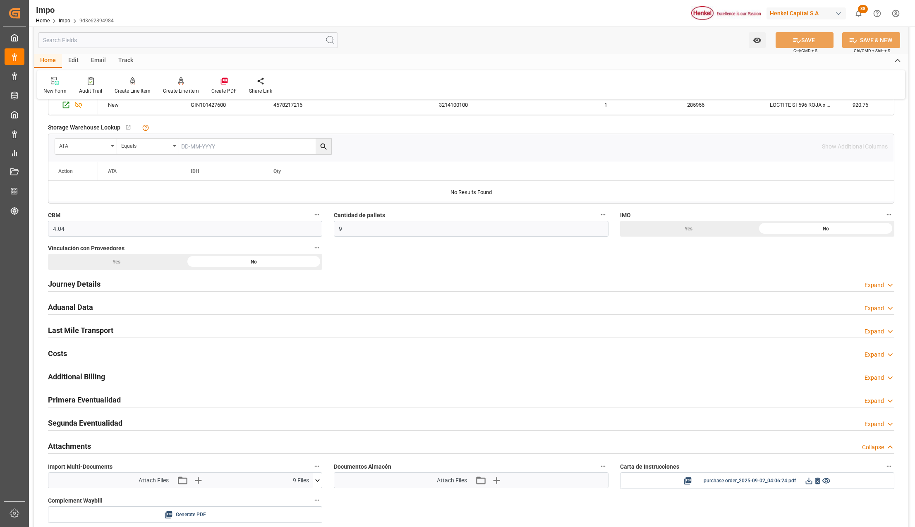
scroll to position [441, 0]
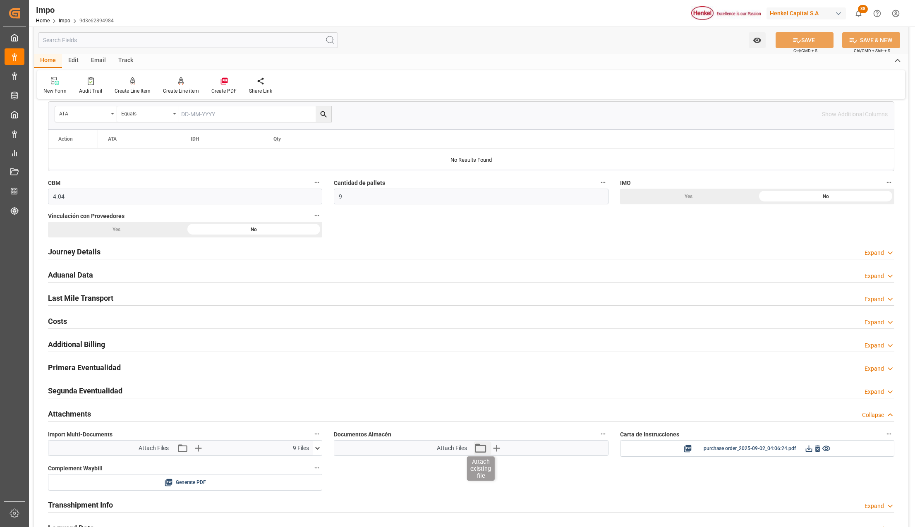
click at [482, 451] on icon "button" at bounding box center [479, 447] width 13 height 13
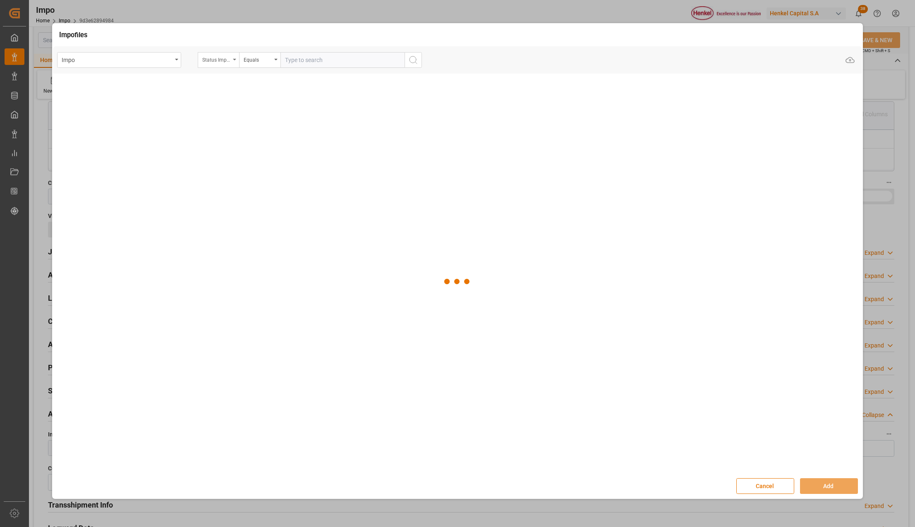
click at [232, 61] on div "Status Importación" at bounding box center [218, 60] width 41 height 16
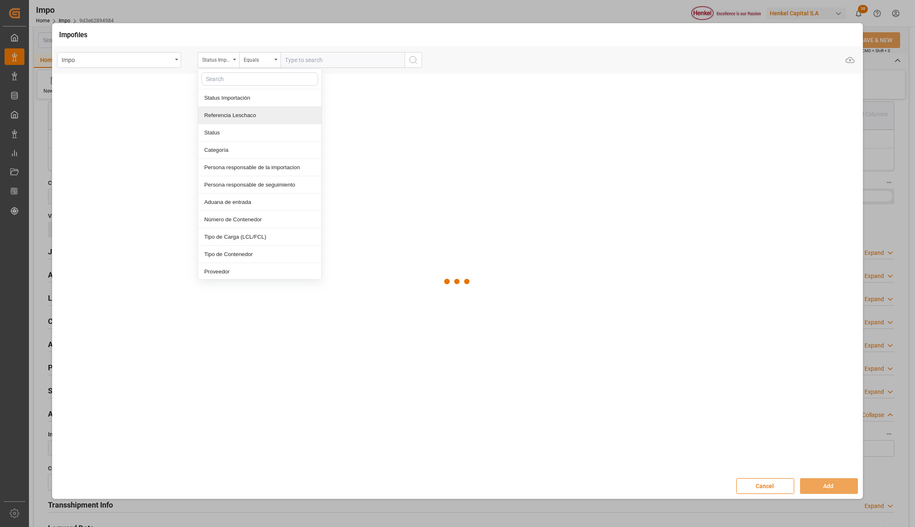
click at [232, 118] on div "Referencia Leschaco" at bounding box center [259, 115] width 123 height 17
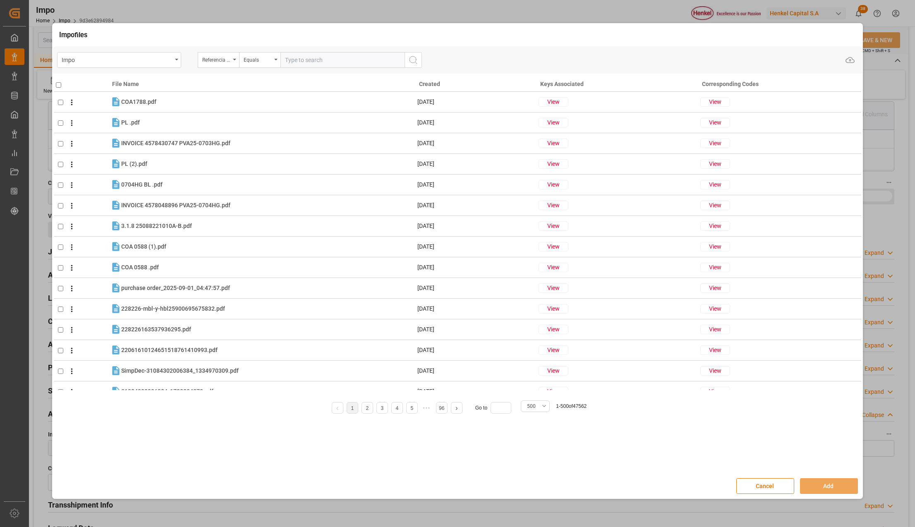
click at [309, 62] on input "text" at bounding box center [342, 60] width 124 height 16
paste input "SDBKZS004209"
type input "SDBKZS004209"
click at [413, 57] on icon "search button" at bounding box center [413, 60] width 10 height 10
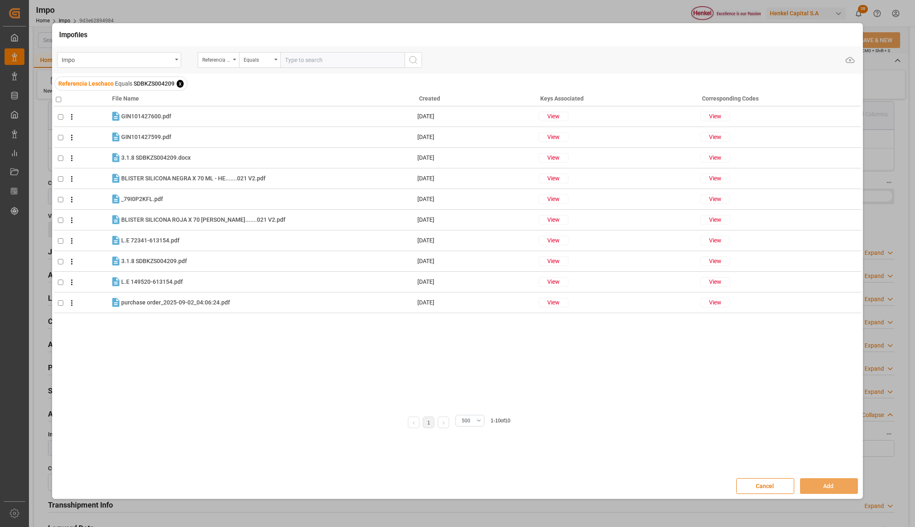
click at [59, 97] on input "checkbox" at bounding box center [58, 99] width 5 height 5
checkbox input "true"
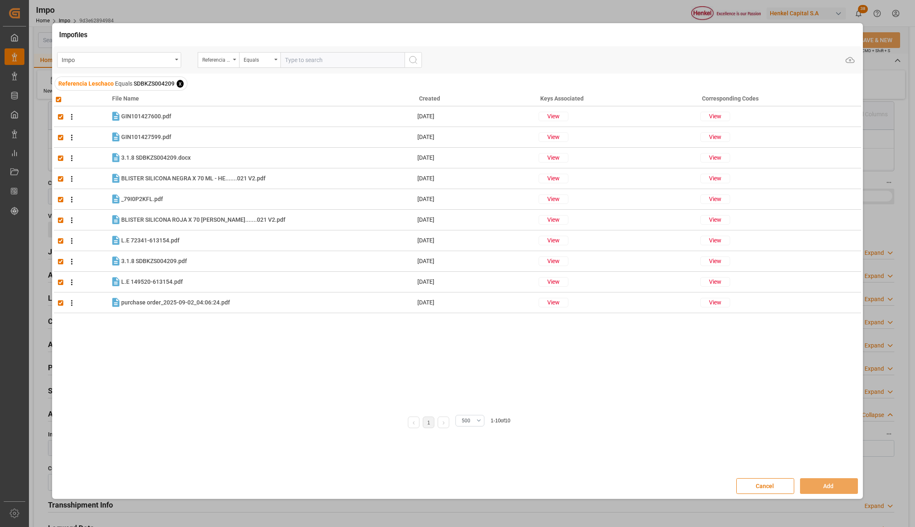
checkbox input "true"
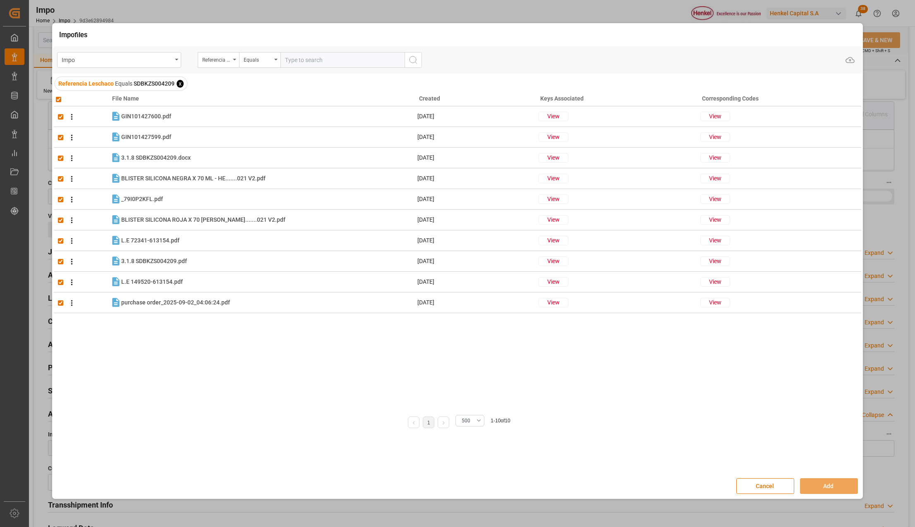
checkbox input "true"
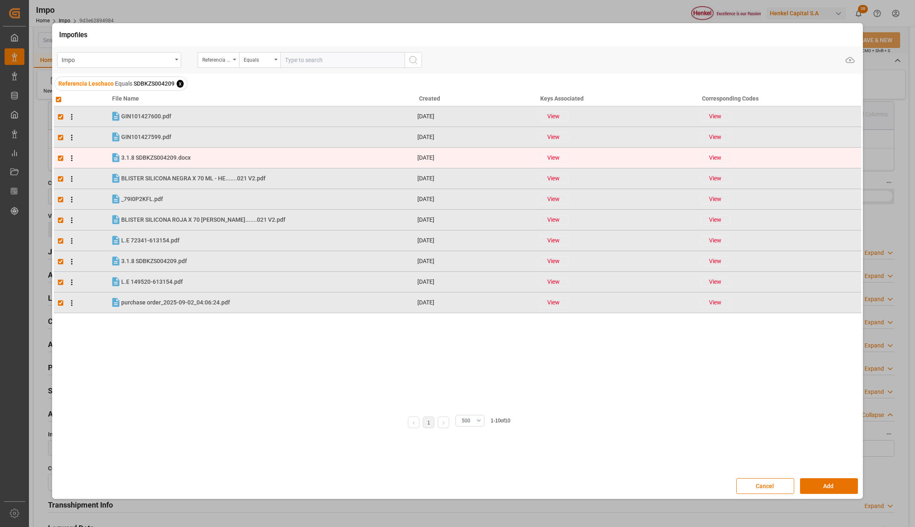
click at [60, 156] on input "checkbox" at bounding box center [60, 157] width 5 height 5
checkbox input "false"
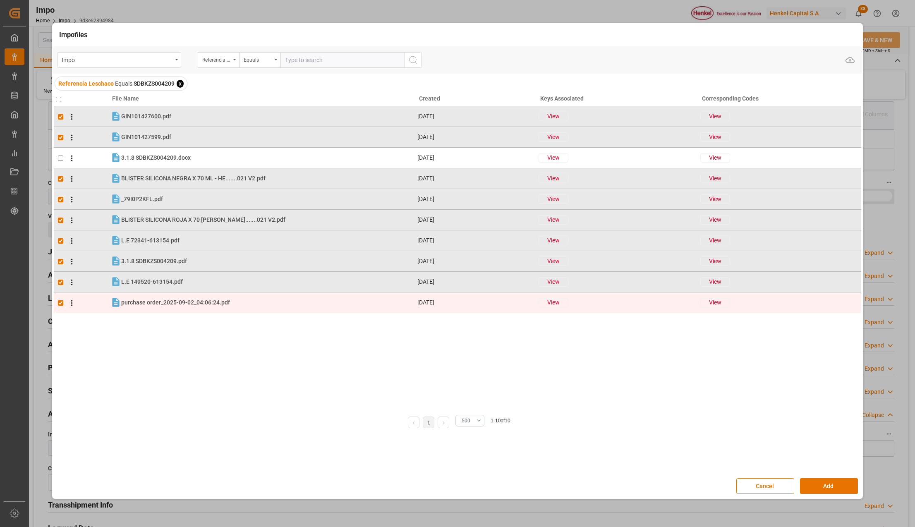
click at [61, 303] on input "checkbox" at bounding box center [60, 302] width 5 height 5
checkbox input "false"
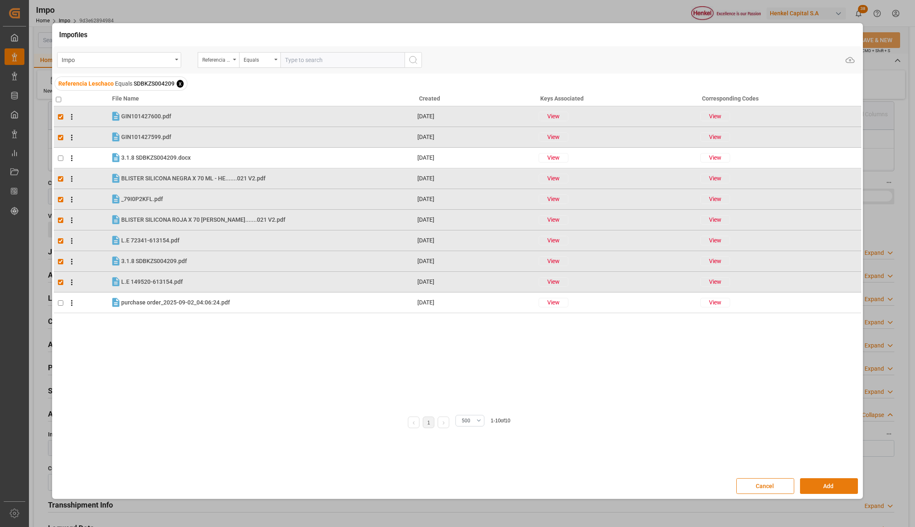
click at [831, 481] on button "Add" at bounding box center [829, 486] width 58 height 16
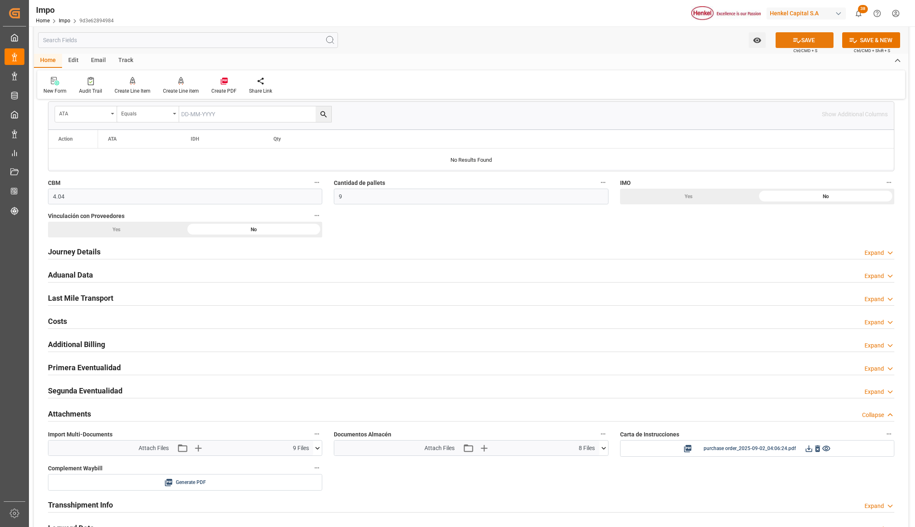
click at [796, 40] on icon at bounding box center [796, 40] width 9 height 9
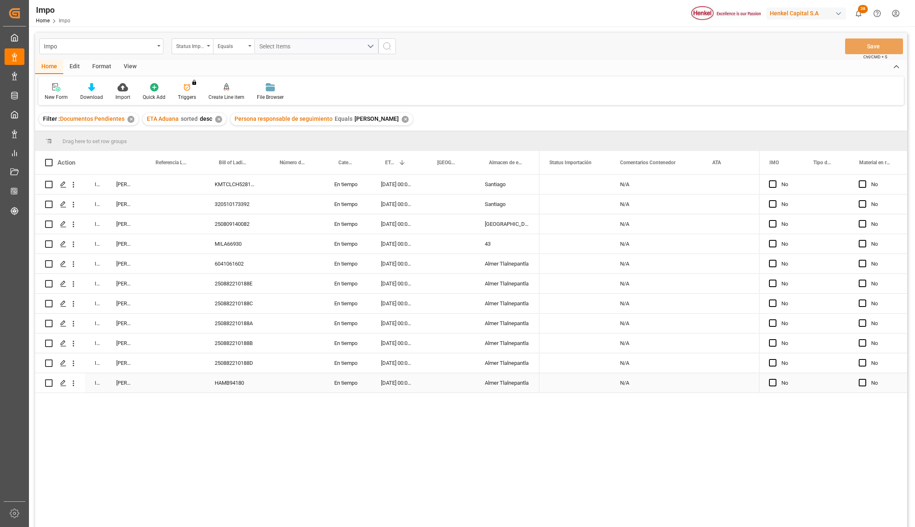
click at [230, 385] on div "HAMB94180" at bounding box center [235, 382] width 61 height 19
click at [73, 380] on icon "open menu" at bounding box center [73, 383] width 9 height 9
click at [98, 404] on span "Open in new tab" at bounding box center [127, 400] width 75 height 9
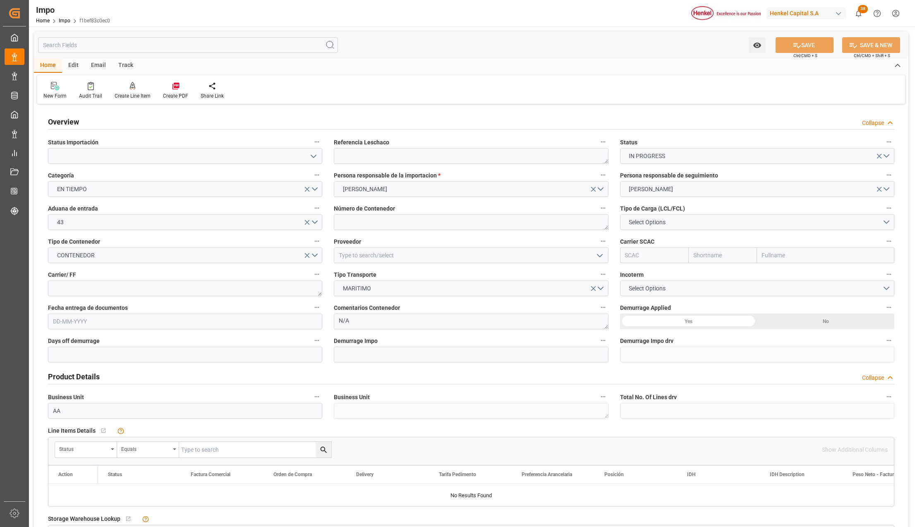
type input "[DATE]"
drag, startPoint x: 312, startPoint y: 158, endPoint x: 300, endPoint y: 163, distance: 12.6
click at [312, 158] on icon "open menu" at bounding box center [313, 156] width 10 height 10
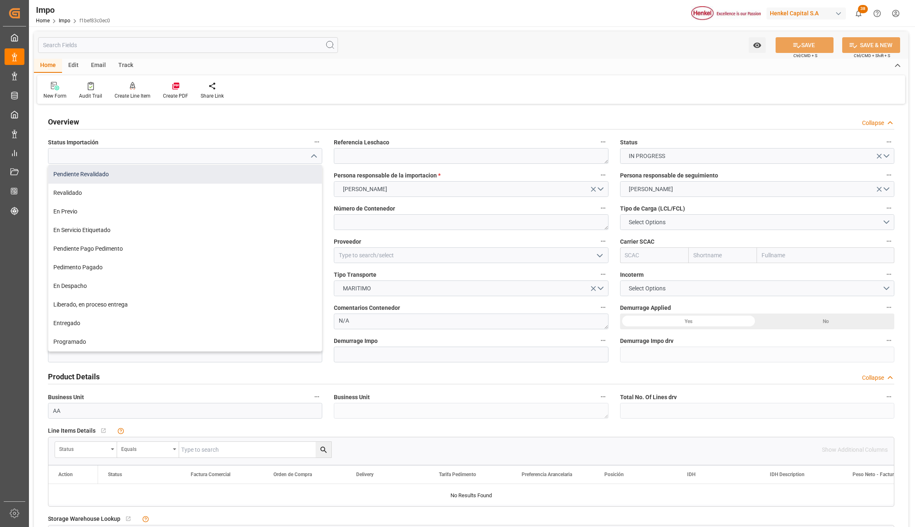
click at [86, 174] on div "Pendiente Revalidado" at bounding box center [184, 174] width 273 height 19
type input "Pendiente Revalidado"
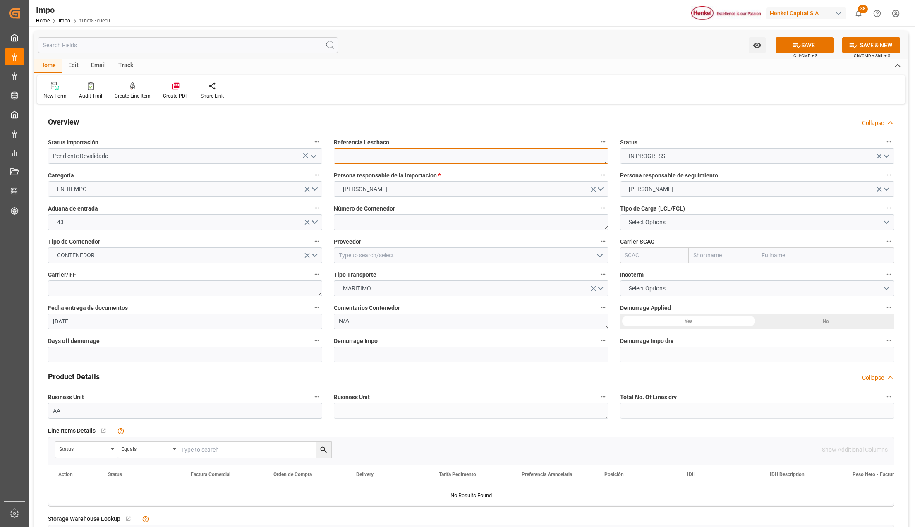
click at [414, 153] on textarea at bounding box center [471, 156] width 274 height 16
paste textarea "HAMB94180"
type textarea "HAMB94180"
click at [359, 227] on textarea at bounding box center [471, 222] width 274 height 16
paste textarea "UACU8521208"
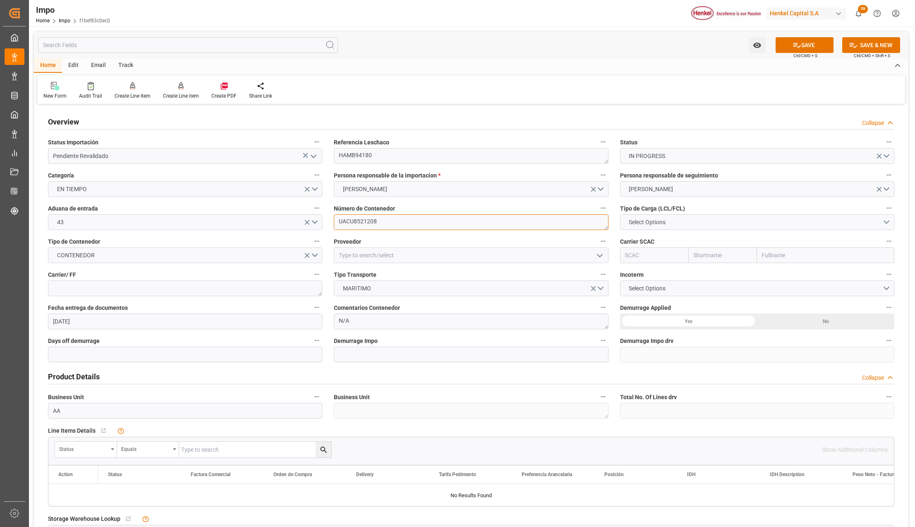
type textarea "UACU8521208"
click at [621, 218] on button "Select Options" at bounding box center [757, 222] width 274 height 16
click at [642, 255] on div "FCL 40"" at bounding box center [756, 258] width 273 height 17
click at [369, 258] on input at bounding box center [471, 255] width 274 height 16
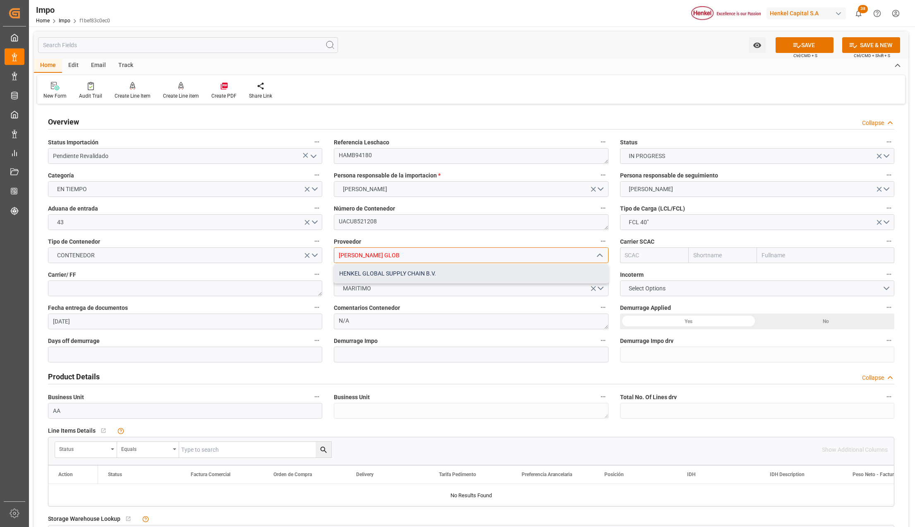
click at [381, 278] on div "HENKEL GLOBAL SUPPLY CHAIN B.V." at bounding box center [470, 273] width 273 height 19
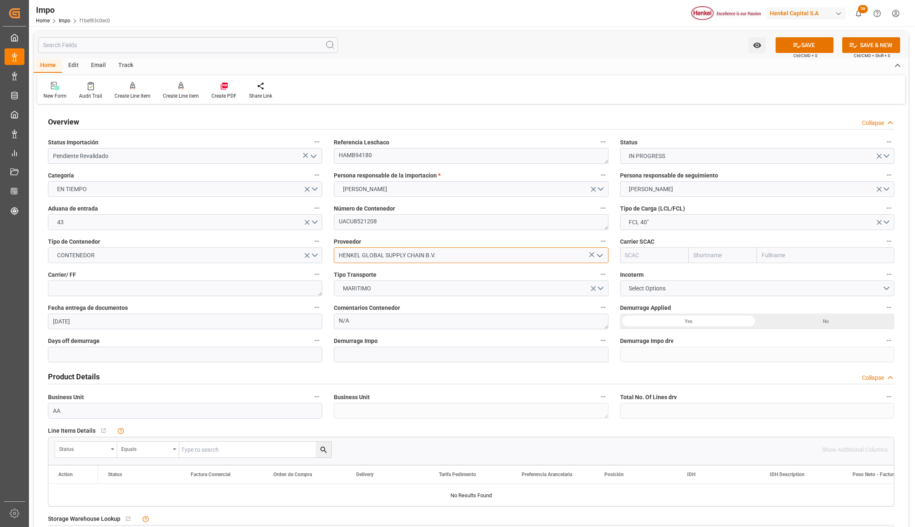
type input "HENKEL GLOBAL SUPPLY CHAIN B.V."
click at [786, 256] on input "text" at bounding box center [825, 255] width 137 height 16
type input "HAPAG"
click at [792, 273] on b "Hapag [PERSON_NAME] Aktiengesellschaft" at bounding box center [819, 273] width 114 height 7
type input "HLCU"
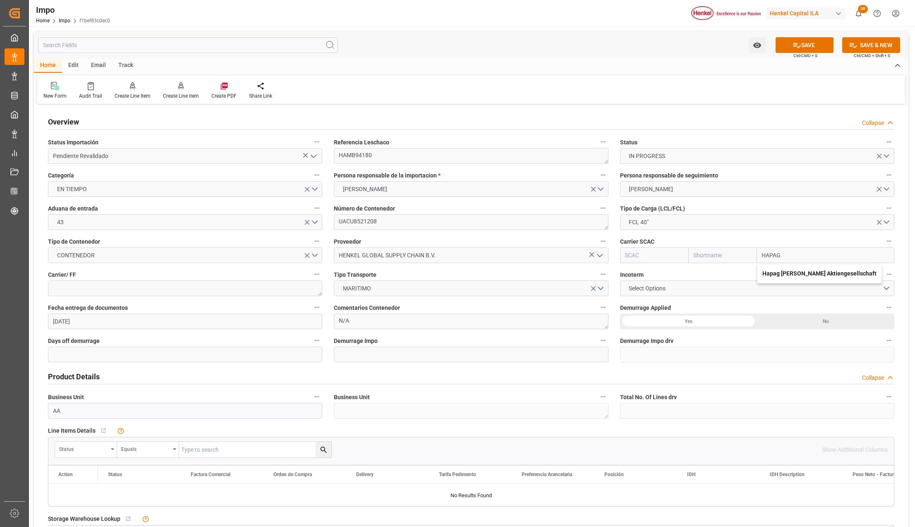
type input "Hapag [PERSON_NAME]"
type input "Hapag [PERSON_NAME] Aktiengesellschaft"
click at [60, 288] on textarea at bounding box center [185, 288] width 274 height 16
type textarea "DHL"
click at [677, 319] on div "Yes" at bounding box center [688, 321] width 137 height 16
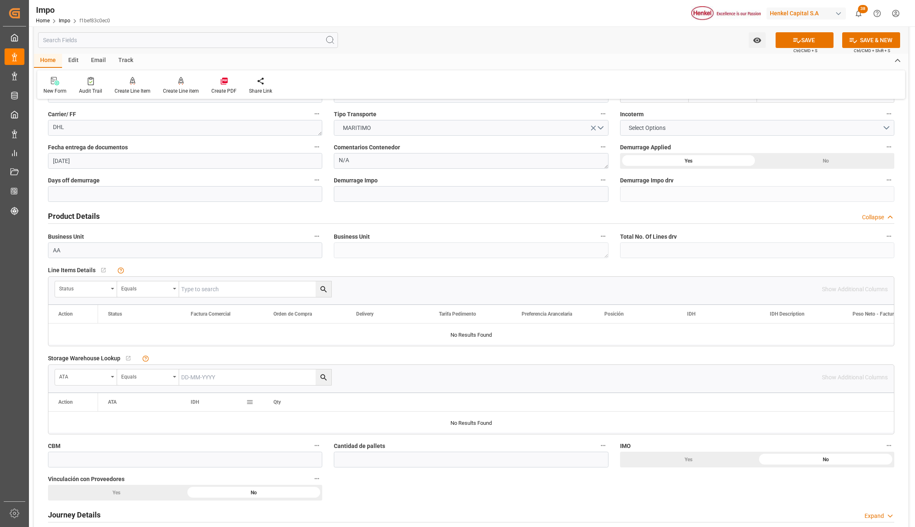
scroll to position [165, 0]
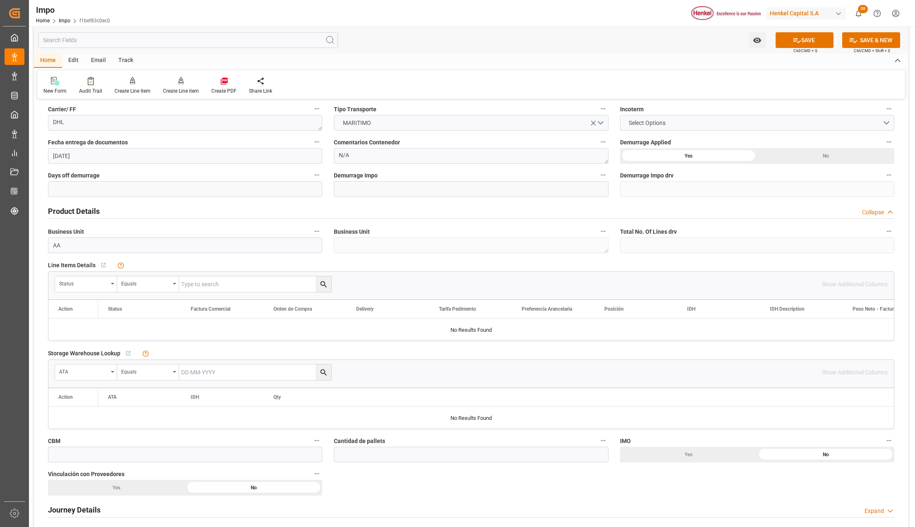
click at [113, 284] on icon "open menu" at bounding box center [112, 284] width 3 height 2
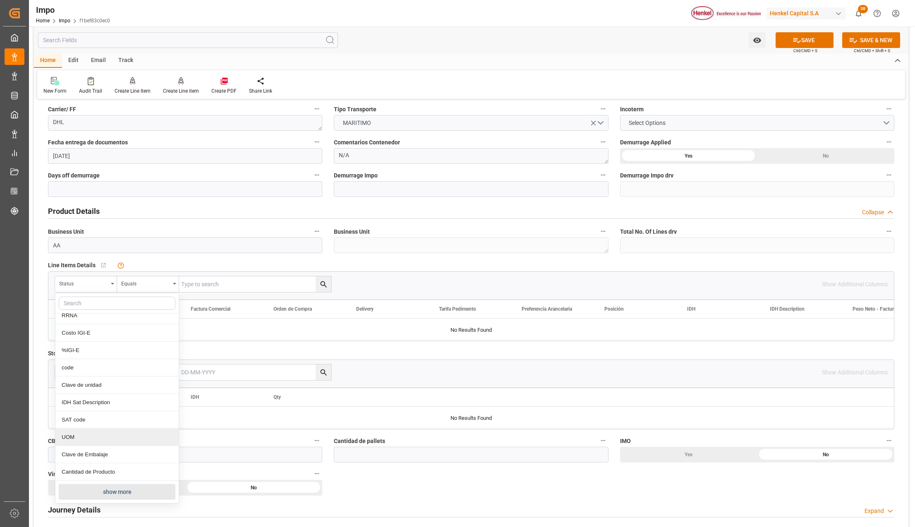
click at [86, 488] on button "show more" at bounding box center [117, 492] width 117 height 16
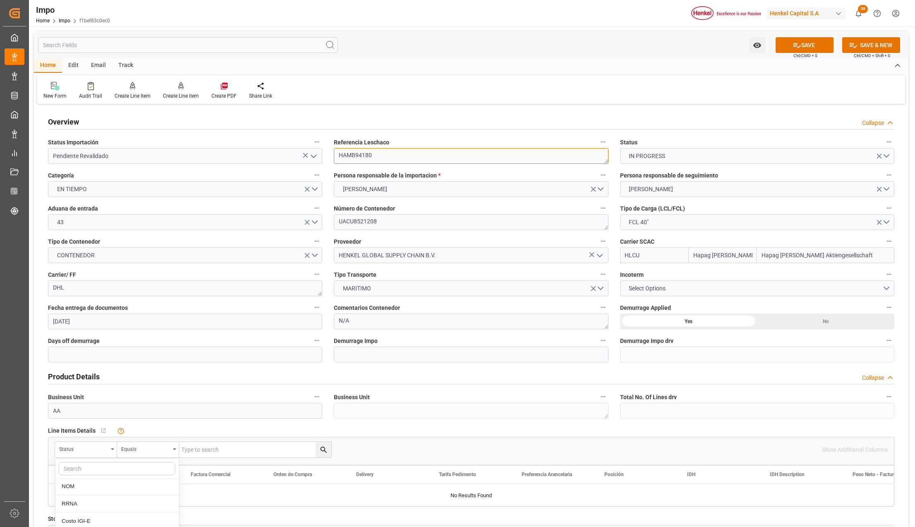
scroll to position [178, 0]
click at [356, 154] on textarea "HAMB94180" at bounding box center [471, 156] width 274 height 16
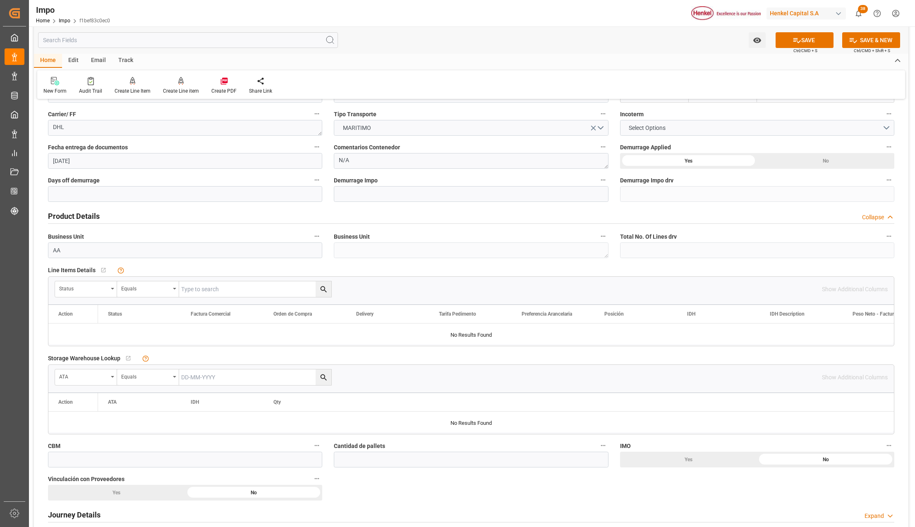
scroll to position [220, 0]
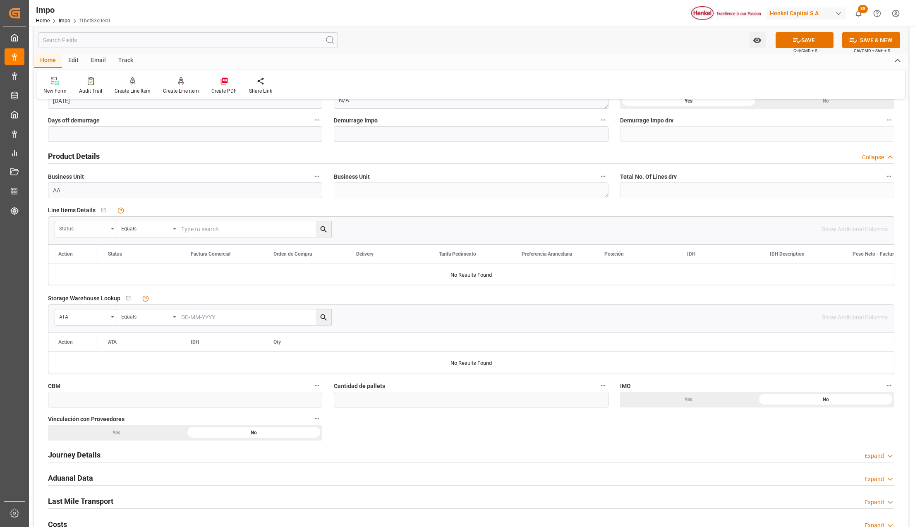
click at [110, 228] on div "Status" at bounding box center [86, 229] width 62 height 16
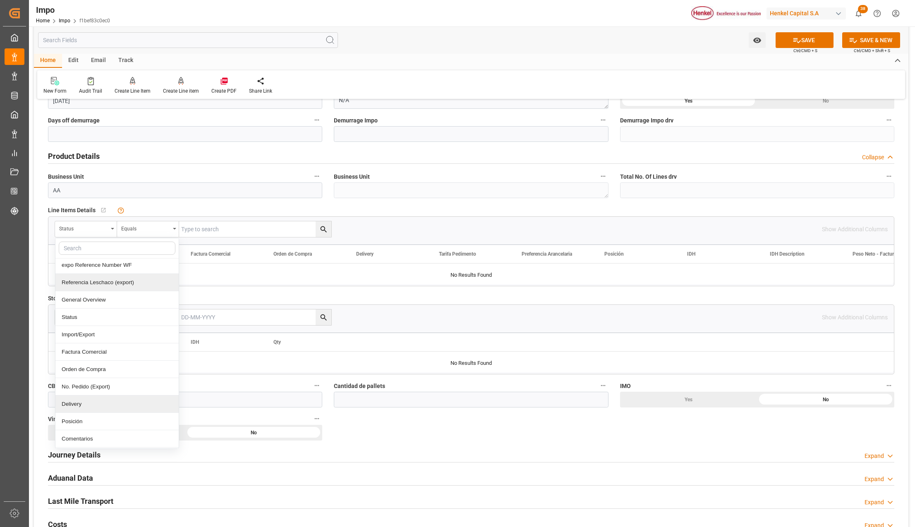
scroll to position [110, 0]
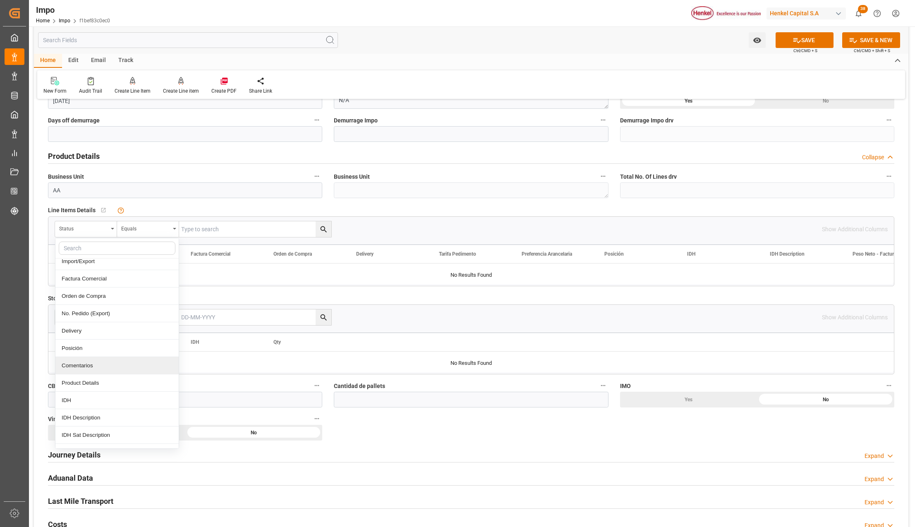
click at [103, 371] on div "Comentarios" at bounding box center [116, 365] width 123 height 17
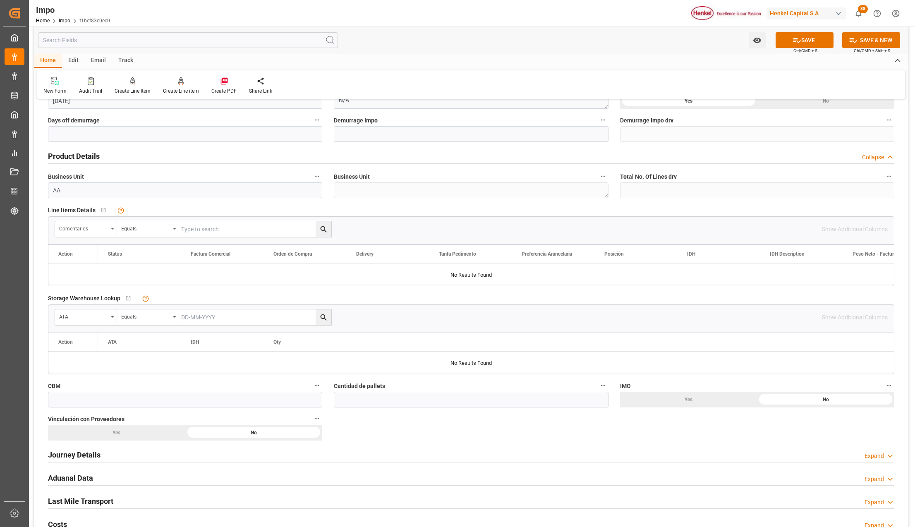
click at [203, 230] on input "text" at bounding box center [255, 229] width 152 height 16
paste input "HAMB94180"
type input "HAMB94180"
click at [323, 232] on icon "search button" at bounding box center [323, 229] width 9 height 9
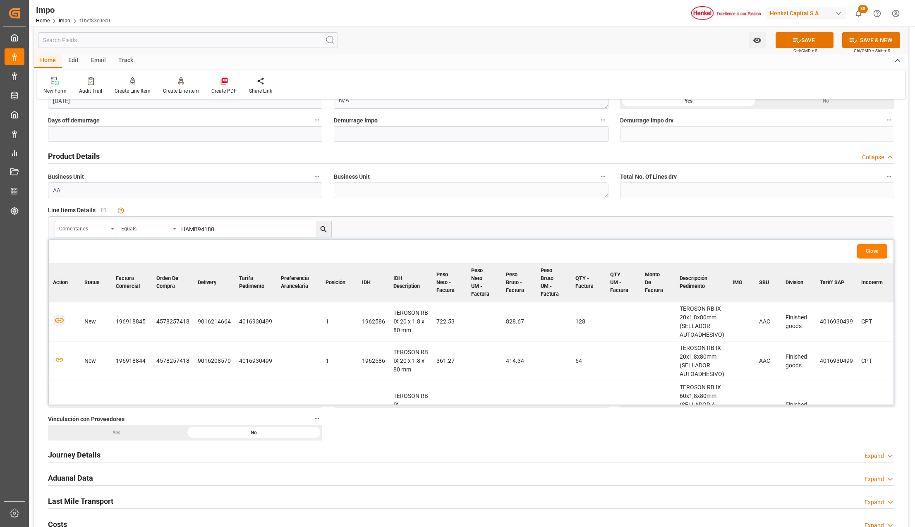
click at [57, 322] on icon "button" at bounding box center [59, 320] width 10 height 10
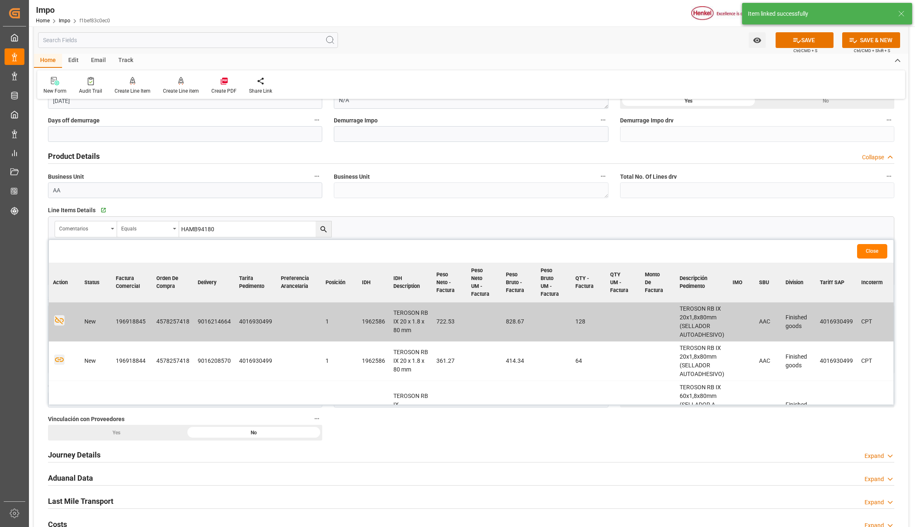
click at [60, 356] on icon "button" at bounding box center [59, 359] width 10 height 10
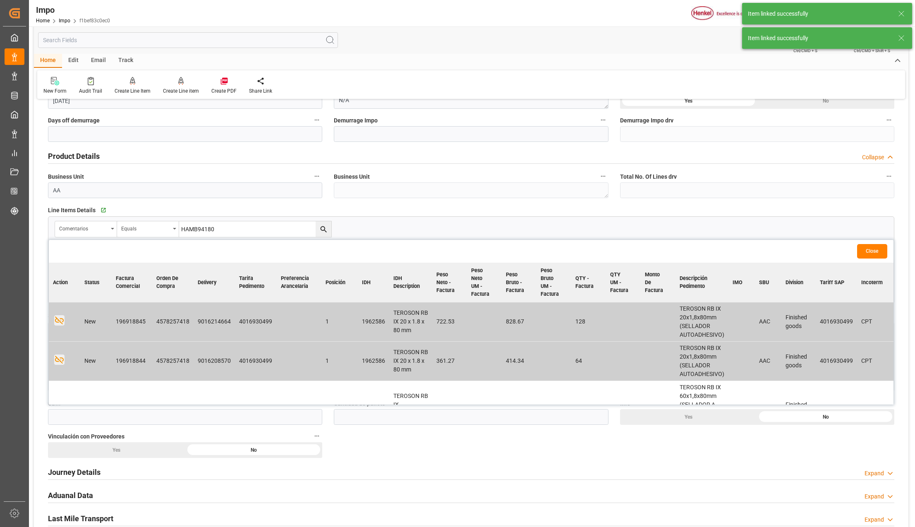
scroll to position [36, 0]
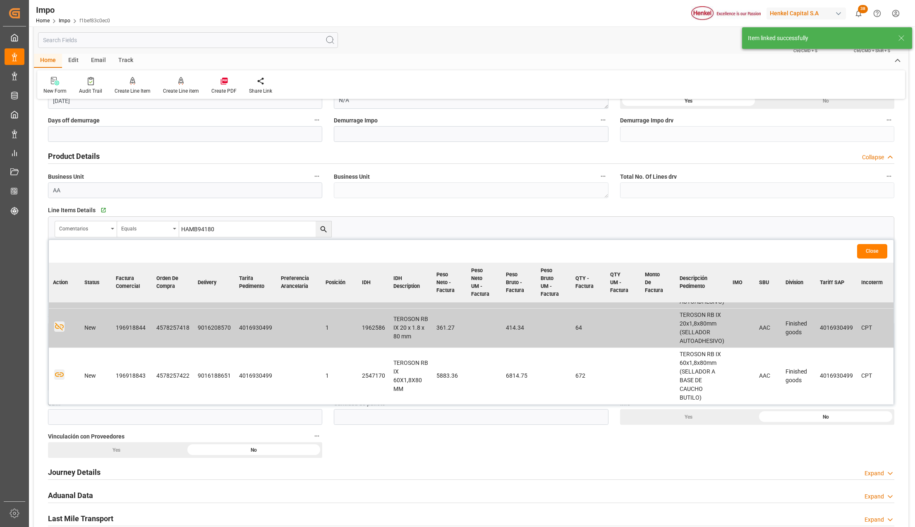
click at [60, 371] on icon "button" at bounding box center [59, 374] width 10 height 10
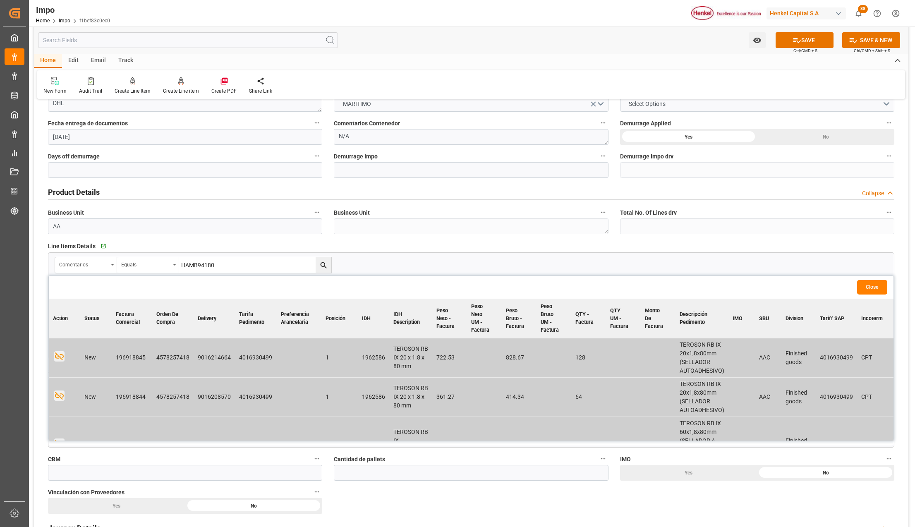
scroll to position [165, 0]
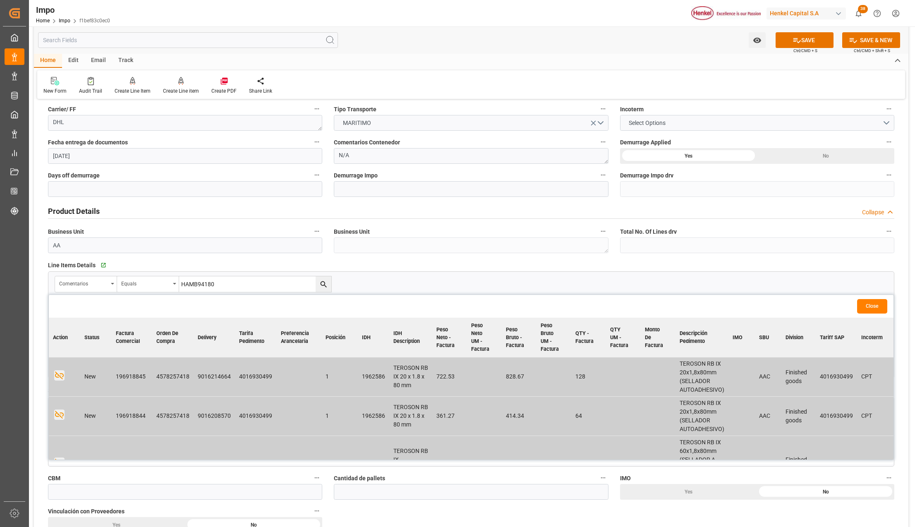
click at [873, 307] on button "Close" at bounding box center [872, 306] width 30 height 14
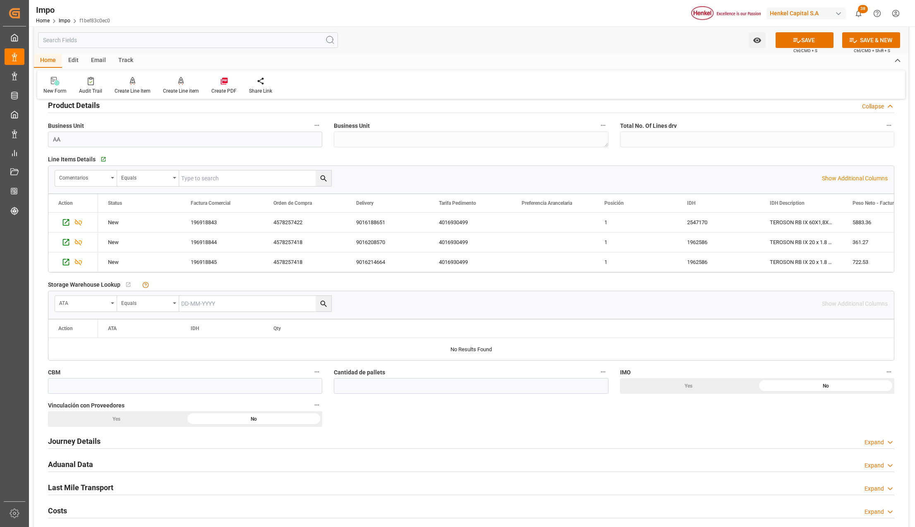
scroll to position [275, 0]
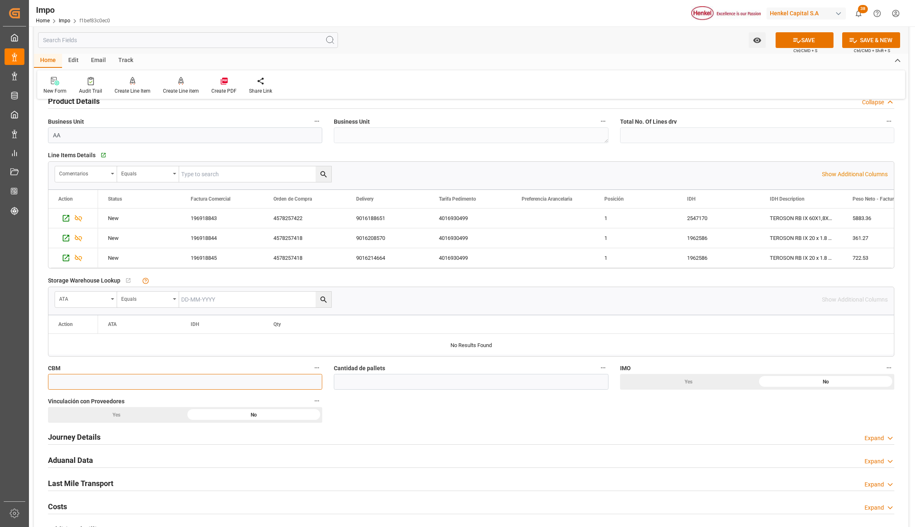
click at [92, 381] on input "text" at bounding box center [185, 382] width 274 height 16
type input "50"
click at [370, 387] on input "text" at bounding box center [471, 382] width 274 height 16
type input "20"
click at [620, 54] on div "Yes" at bounding box center [688, 46] width 137 height 16
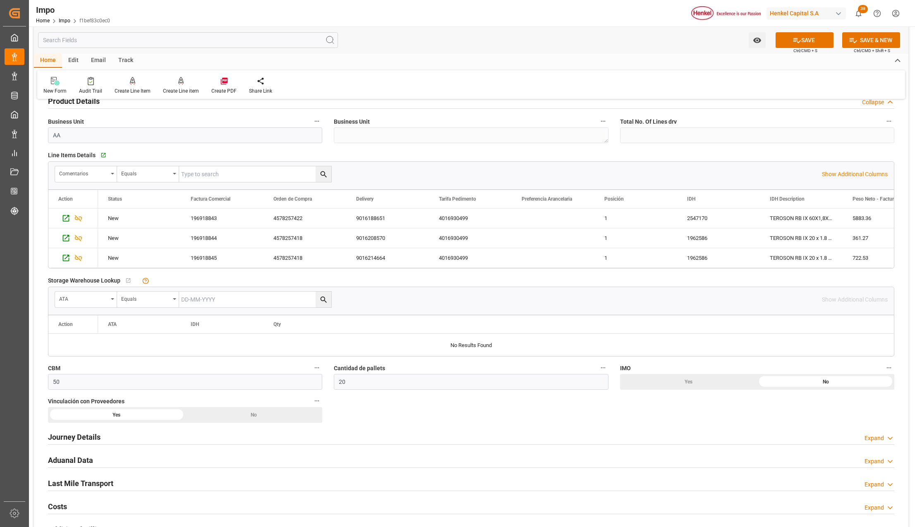
click at [85, 432] on div "Journey Details" at bounding box center [74, 436] width 53 height 16
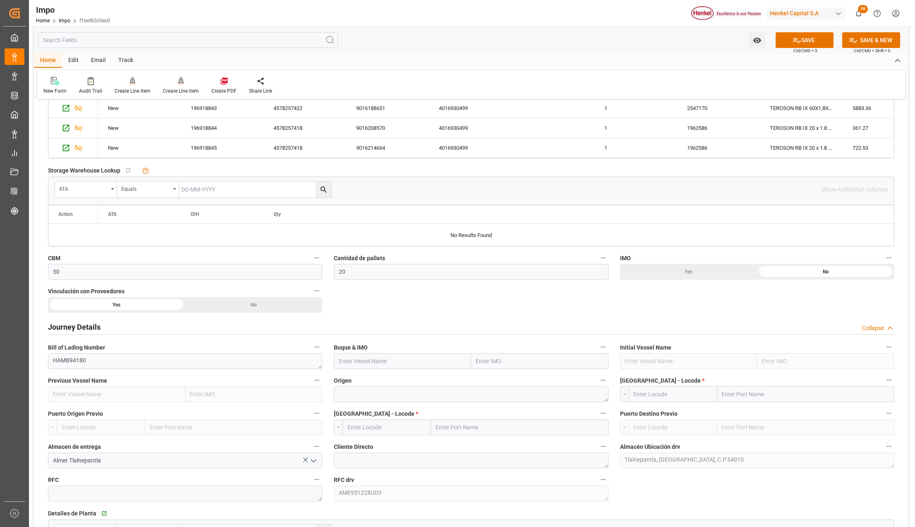
scroll to position [386, 0]
click at [485, 361] on input "text" at bounding box center [539, 361] width 137 height 16
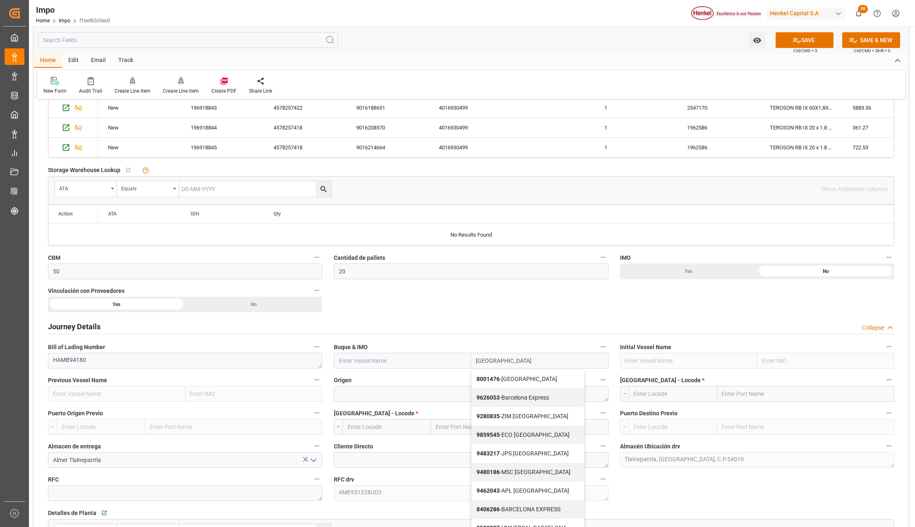
drag, startPoint x: 509, startPoint y: 363, endPoint x: 473, endPoint y: 359, distance: 35.7
click at [473, 359] on input "BARCELONA" at bounding box center [539, 361] width 137 height 16
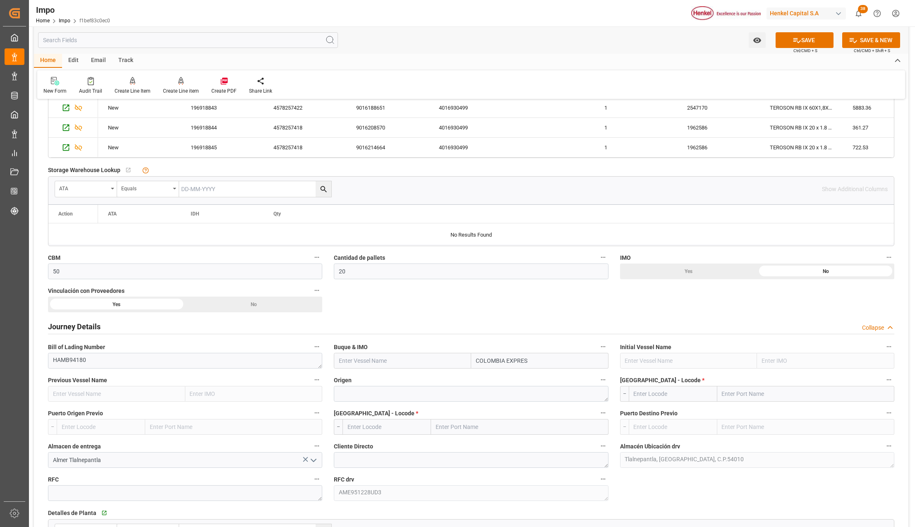
type input "COLOMBIA EXPRESS"
click at [510, 381] on span "9635664 - COLOMBIA EXPRESS" at bounding box center [516, 378] width 80 height 7
type input "COLOMBIA EXPRESS"
type input "9635664"
click at [466, 393] on textarea at bounding box center [471, 394] width 274 height 16
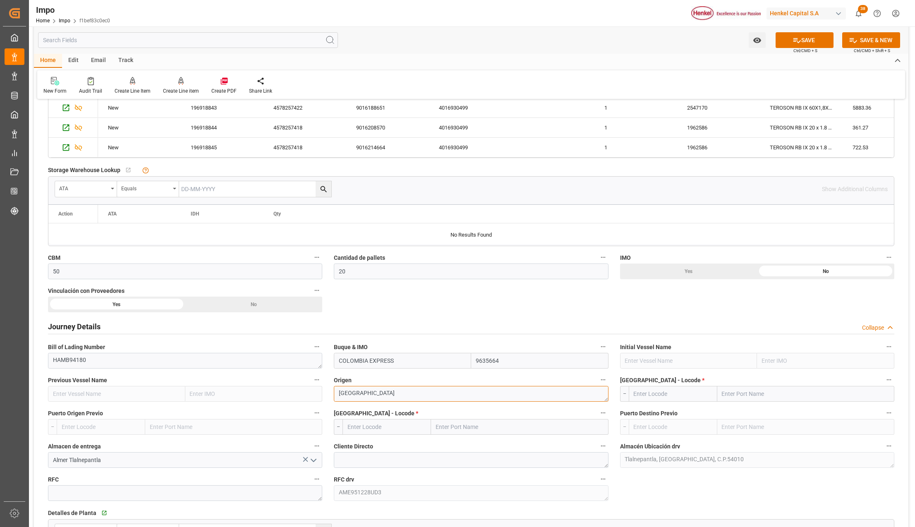
type textarea "[GEOGRAPHIC_DATA]"
click at [761, 396] on input "text" at bounding box center [805, 394] width 177 height 16
drag, startPoint x: 781, startPoint y: 394, endPoint x: 712, endPoint y: 393, distance: 69.1
click at [710, 394] on div "BARCELONA SPAIN" at bounding box center [761, 394] width 265 height 16
type input "A"
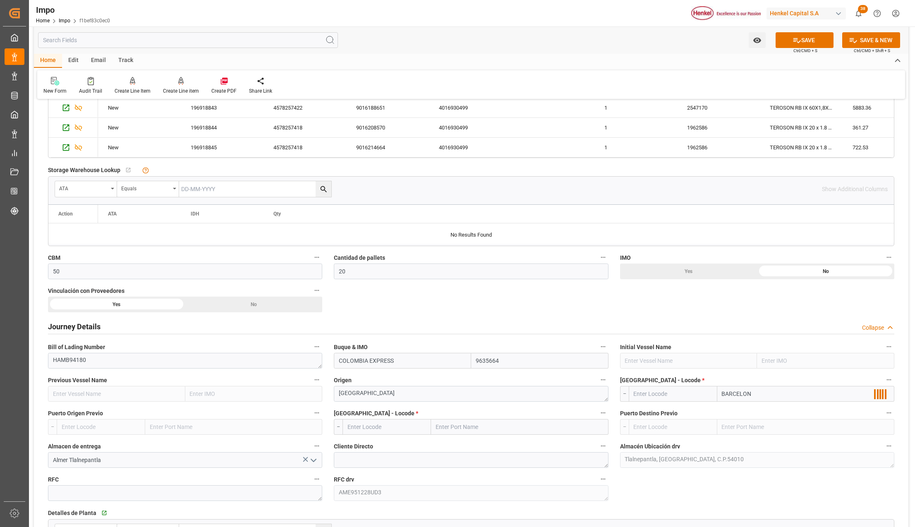
type input "BARCELONA"
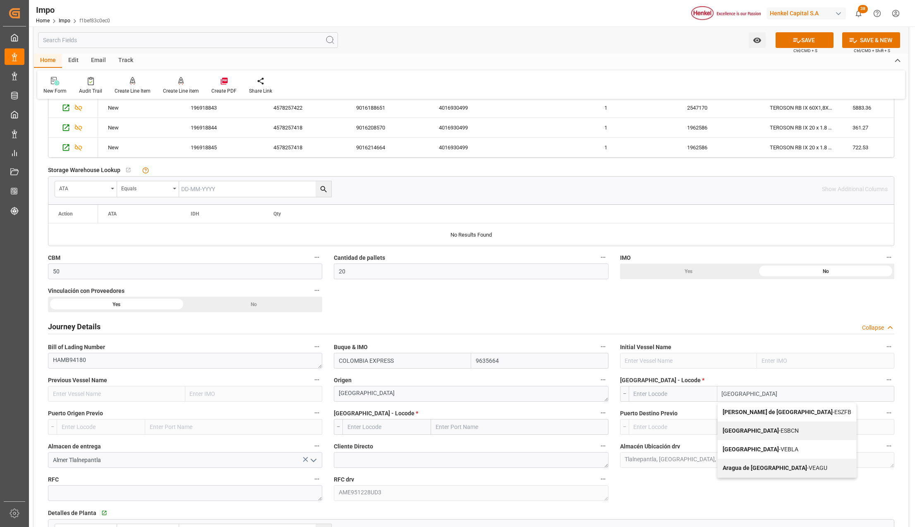
click at [777, 429] on div "Barcelona - ESBCN" at bounding box center [786, 430] width 139 height 19
type input "ESBCN"
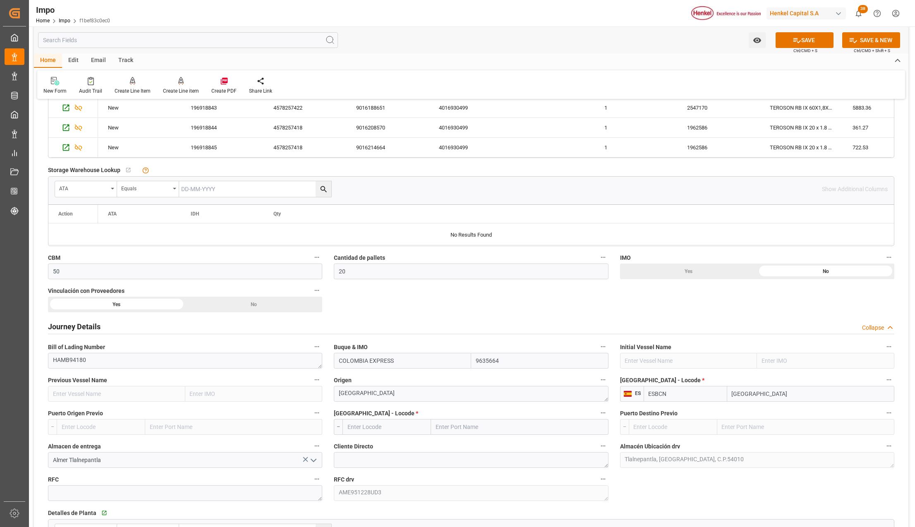
type input "[GEOGRAPHIC_DATA]"
click at [452, 430] on input "text" at bounding box center [519, 427] width 177 height 16
type input "[GEOGRAPHIC_DATA]"
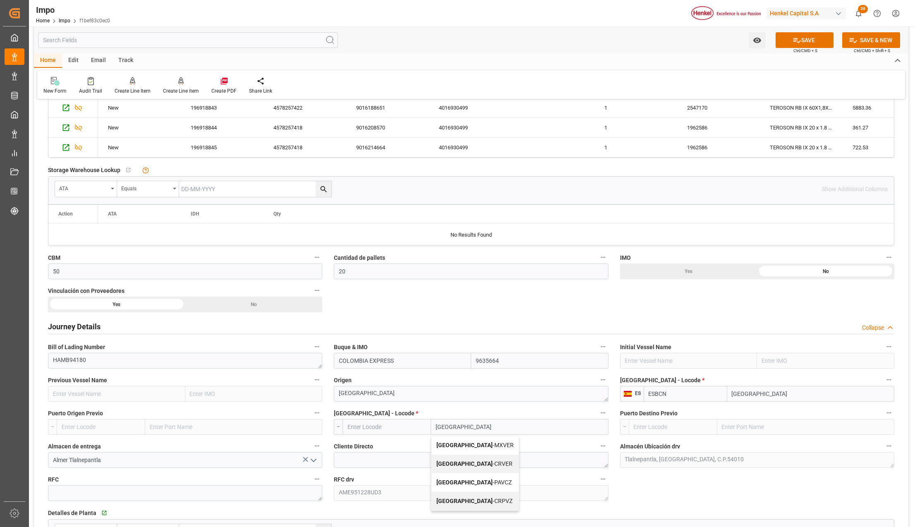
click at [457, 445] on b "[GEOGRAPHIC_DATA]" at bounding box center [464, 445] width 56 height 7
type input "MXVER"
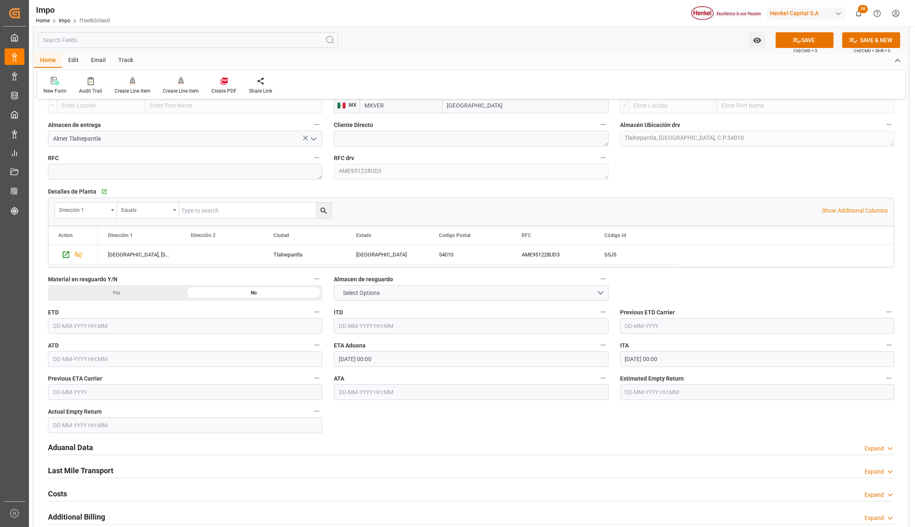
scroll to position [772, 0]
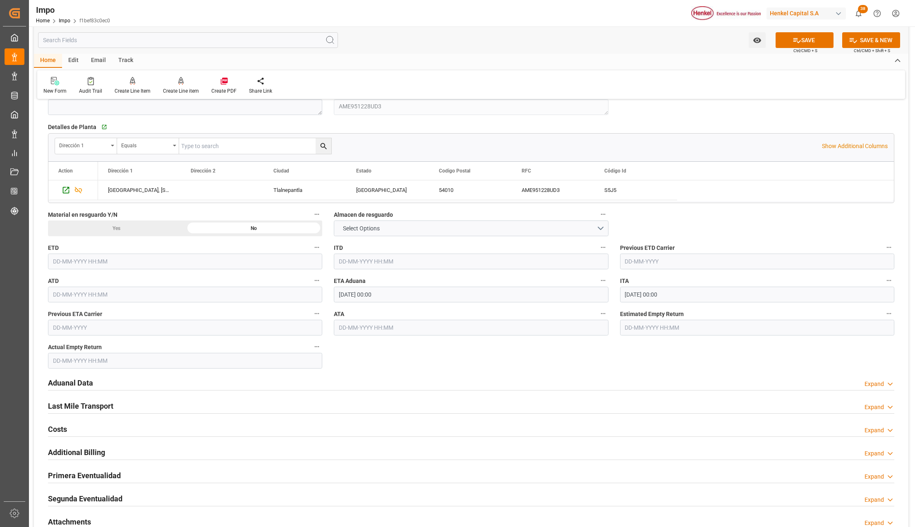
type input "[GEOGRAPHIC_DATA]"
click at [79, 386] on h2 "Aduanal Data" at bounding box center [70, 382] width 45 height 11
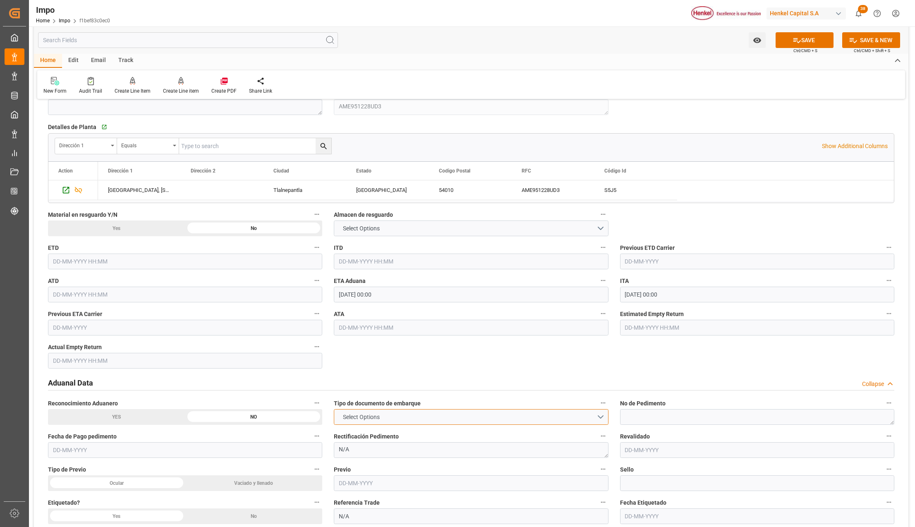
click at [430, 413] on button "Select Options" at bounding box center [471, 417] width 274 height 16
click at [370, 469] on div "TELEX RELEASE" at bounding box center [470, 470] width 273 height 17
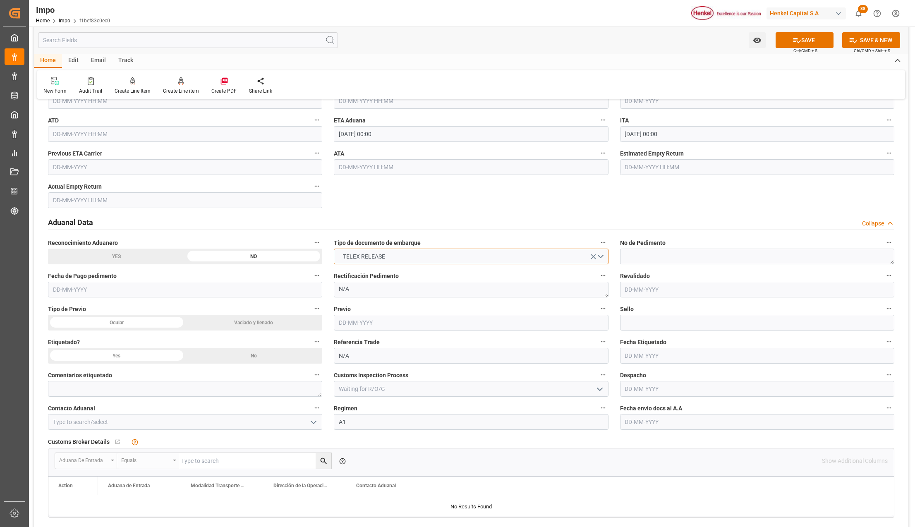
scroll to position [937, 0]
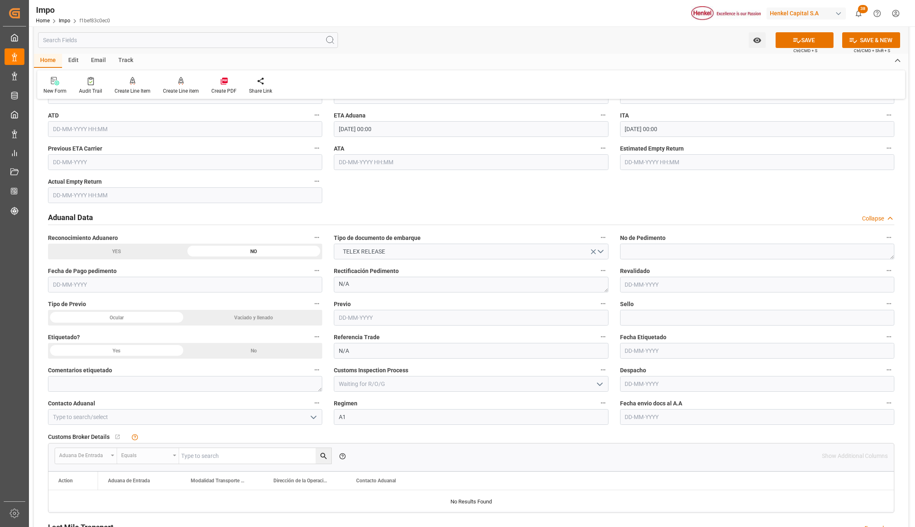
click at [308, 416] on icon "open menu" at bounding box center [313, 417] width 10 height 10
click at [101, 434] on div "ALFREDO SALINAS JACOBO" at bounding box center [184, 435] width 273 height 19
type input "ALFREDO SALINAS JACOBO"
click at [669, 418] on input "text" at bounding box center [757, 417] width 274 height 16
type input "02-09-2025"
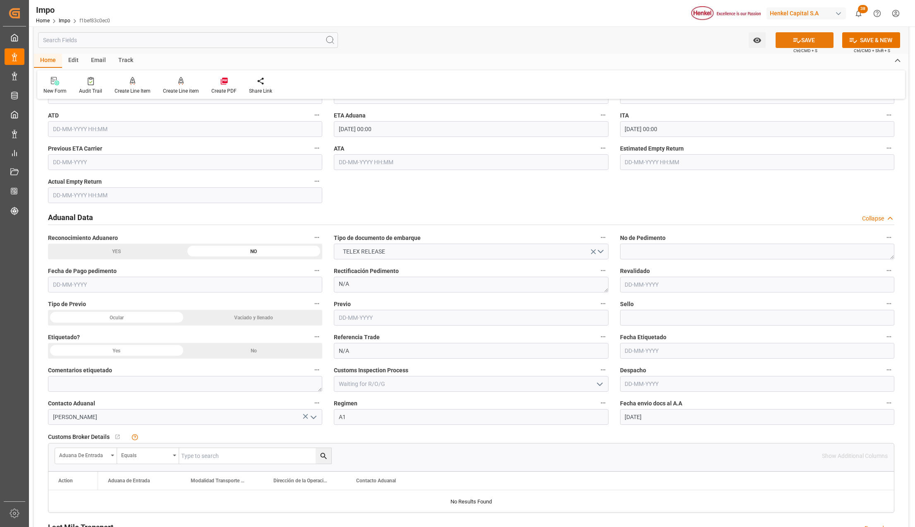
click at [816, 36] on button "SAVE" at bounding box center [804, 40] width 58 height 16
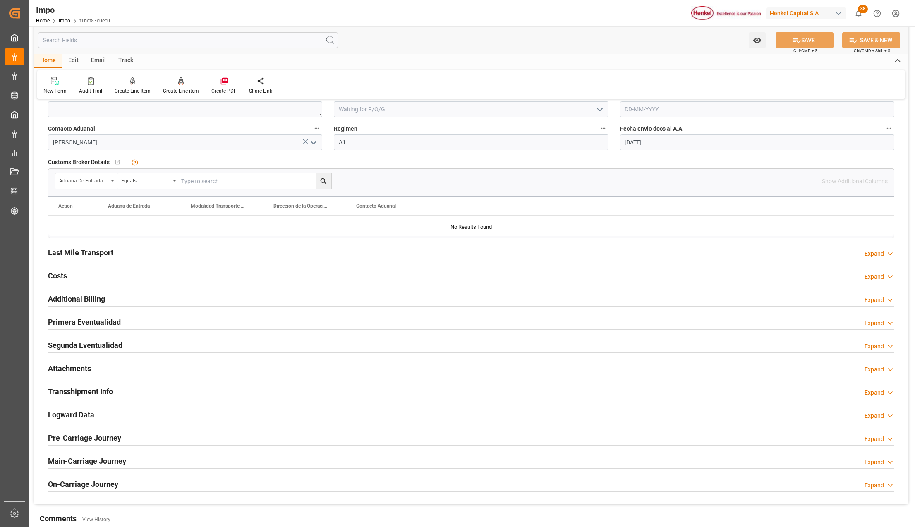
scroll to position [1213, 0]
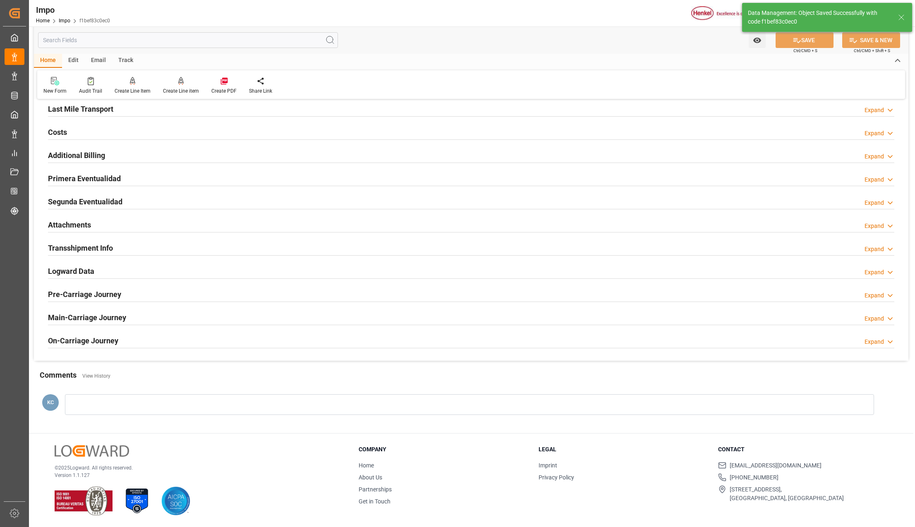
type textarea "AA"
type input "3"
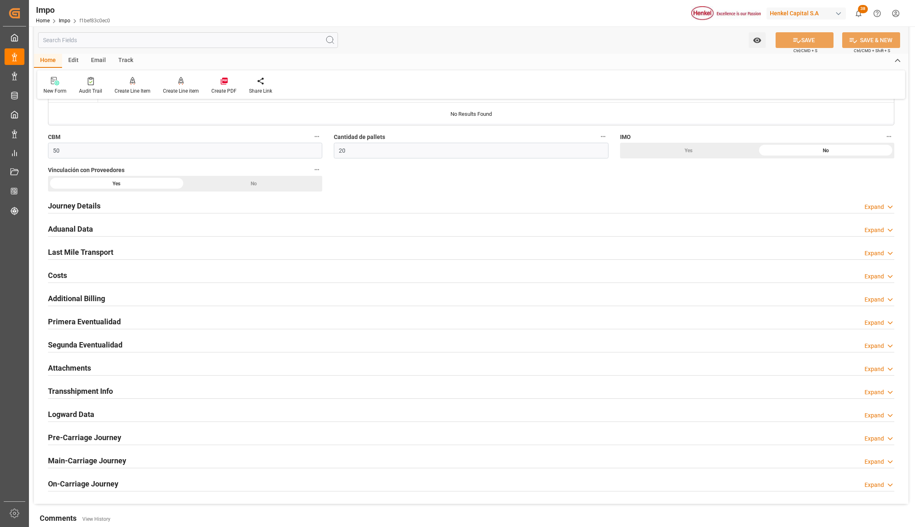
click at [65, 371] on h2 "Attachments" at bounding box center [69, 367] width 43 height 11
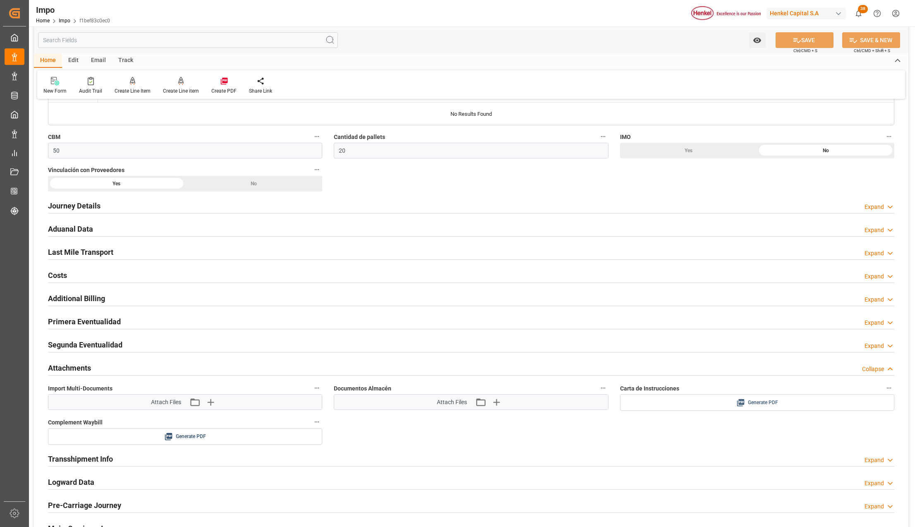
click at [736, 402] on icon at bounding box center [740, 402] width 9 height 9
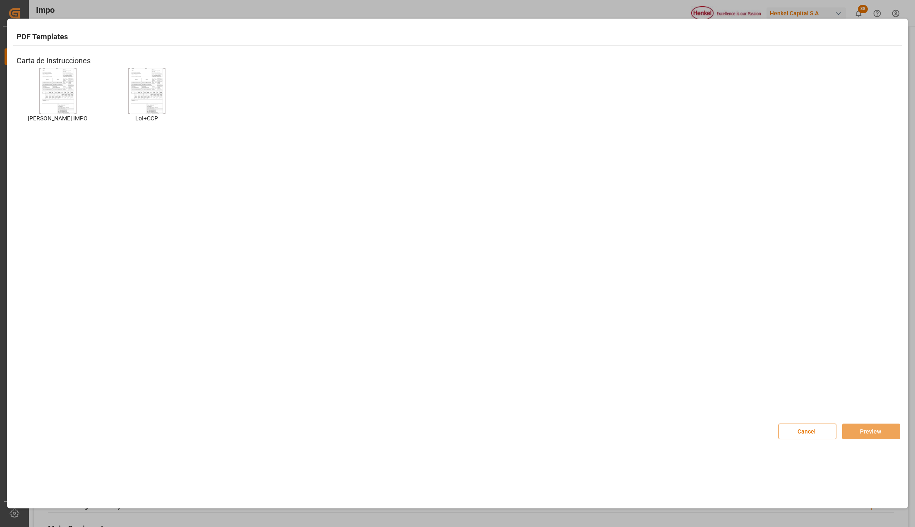
click at [60, 88] on img at bounding box center [57, 90] width 33 height 47
click at [60, 91] on img at bounding box center [57, 90] width 33 height 47
click at [864, 427] on button "Preview" at bounding box center [871, 431] width 58 height 16
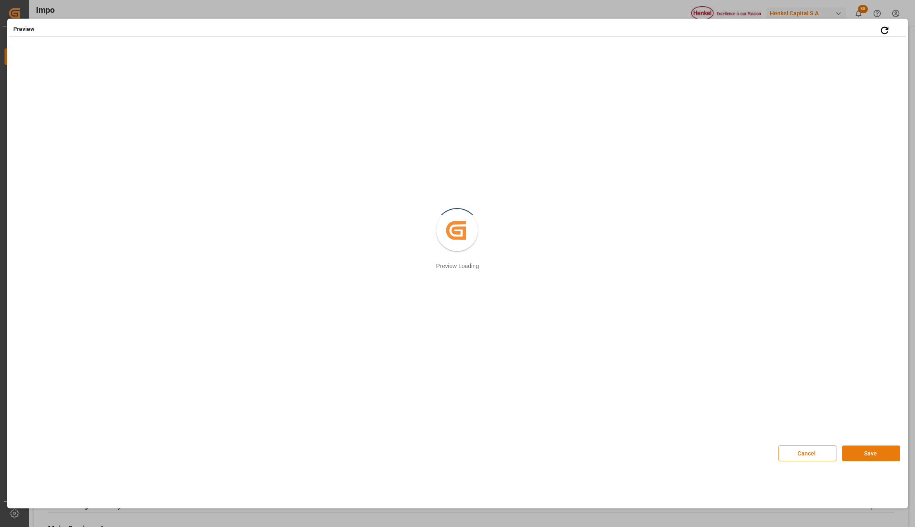
click at [860, 449] on button "Save" at bounding box center [871, 453] width 58 height 16
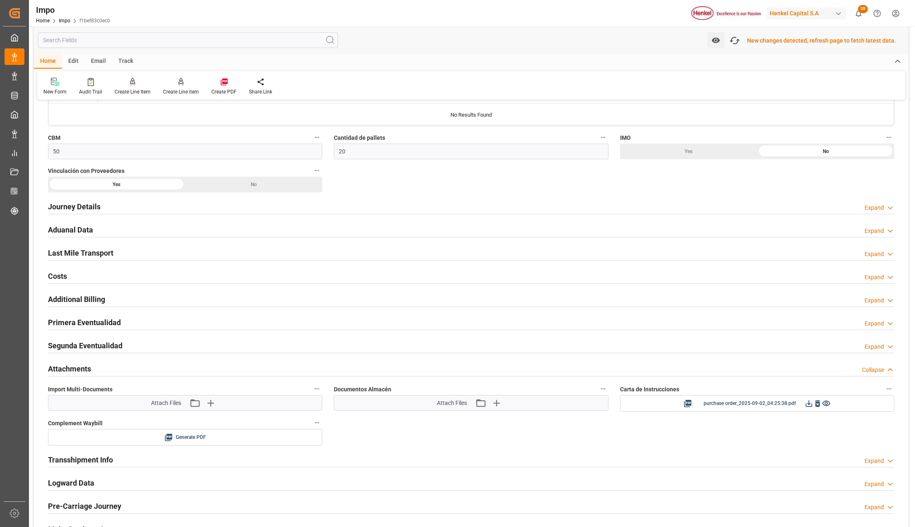
scroll to position [508, 0]
click at [736, 37] on icon "button" at bounding box center [734, 40] width 13 height 13
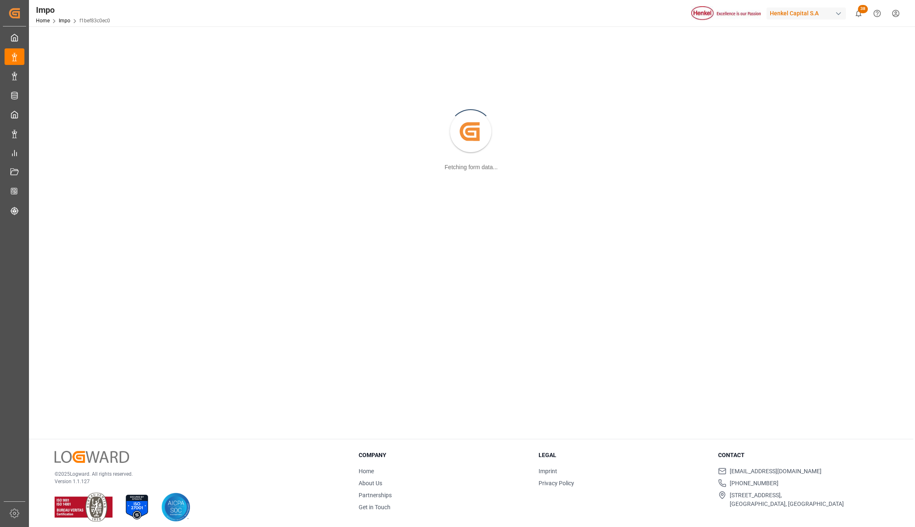
scroll to position [90, 0]
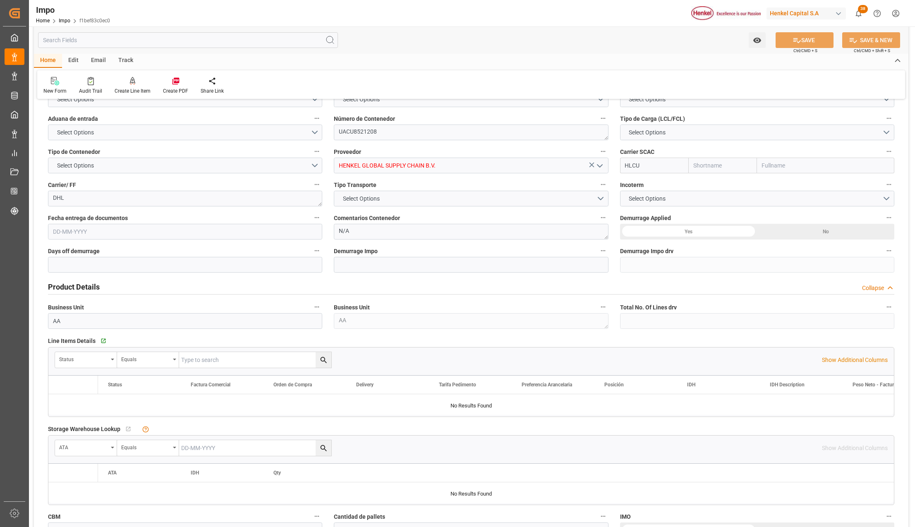
type input "Hapag [PERSON_NAME]"
type input "Hapag [PERSON_NAME] Aktiengesellschaft"
type input "3"
type input "50"
type input "20"
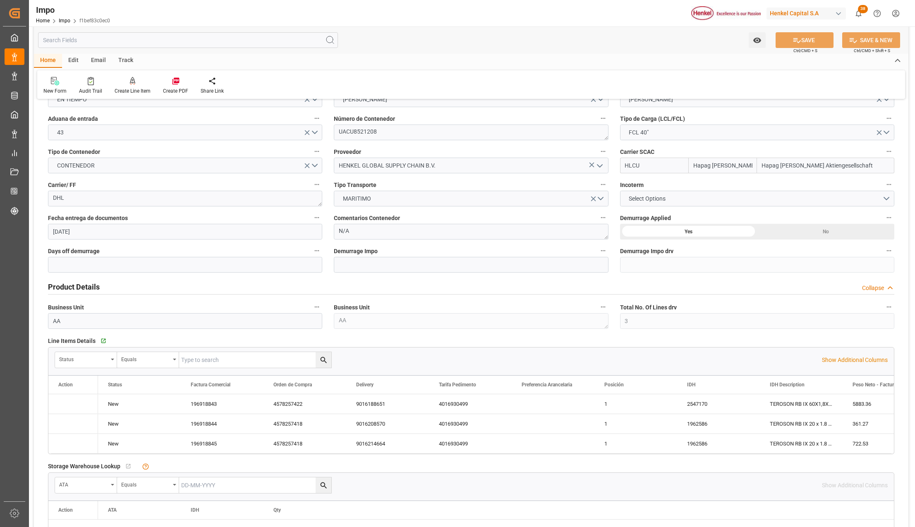
type input "[DATE]"
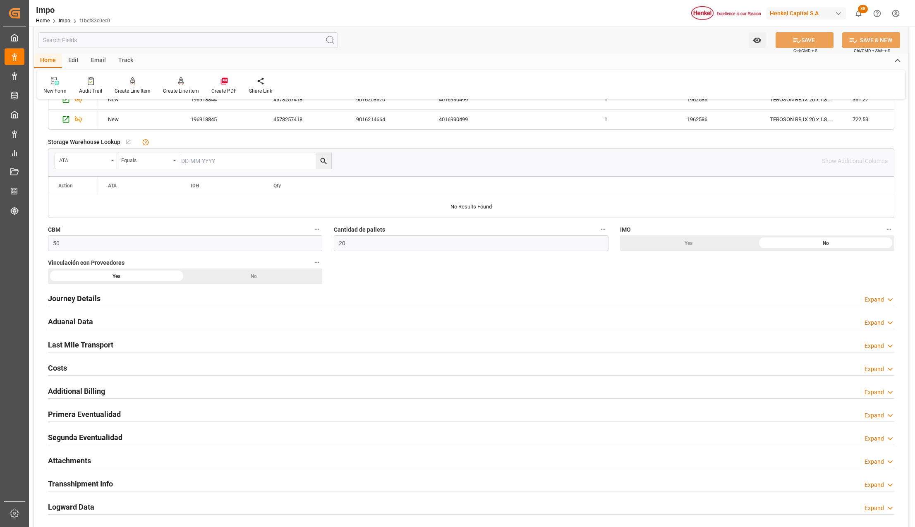
scroll to position [476, 0]
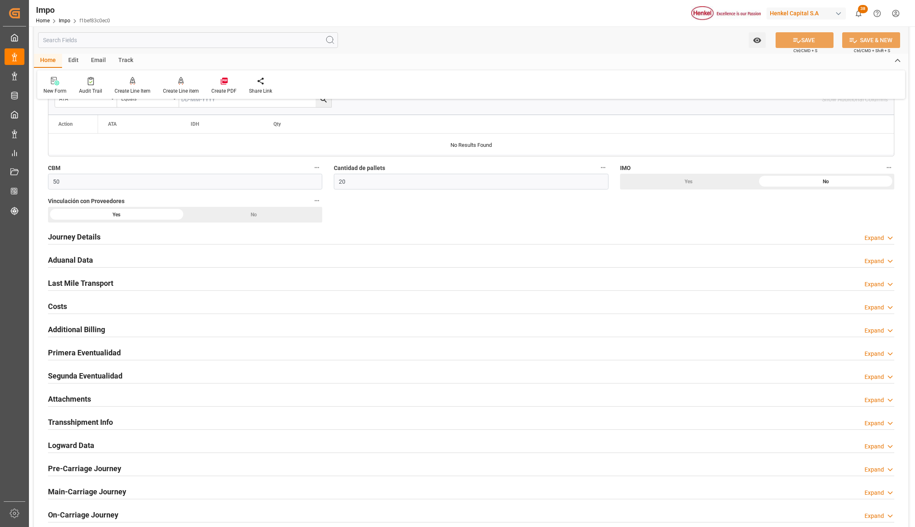
click at [86, 401] on h2 "Attachments" at bounding box center [69, 398] width 43 height 11
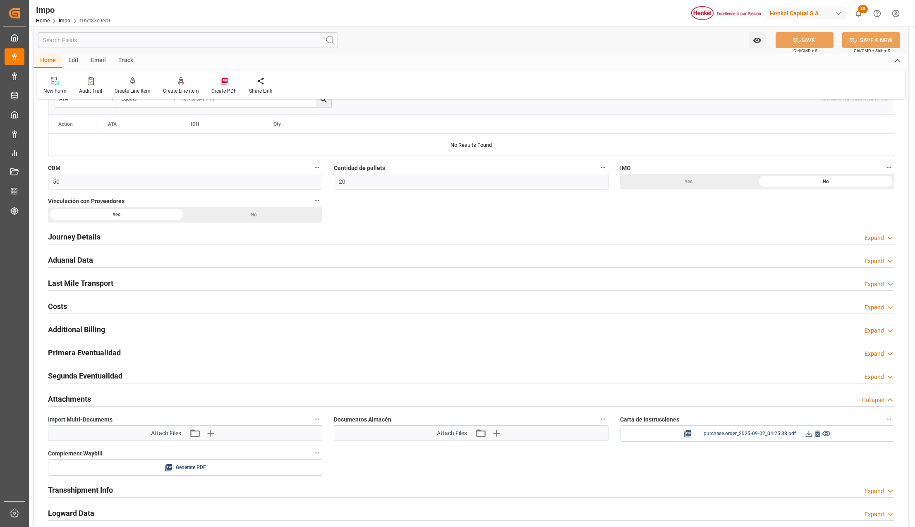
click at [809, 433] on icon at bounding box center [808, 433] width 9 height 9
click at [208, 434] on icon "button" at bounding box center [209, 432] width 13 height 13
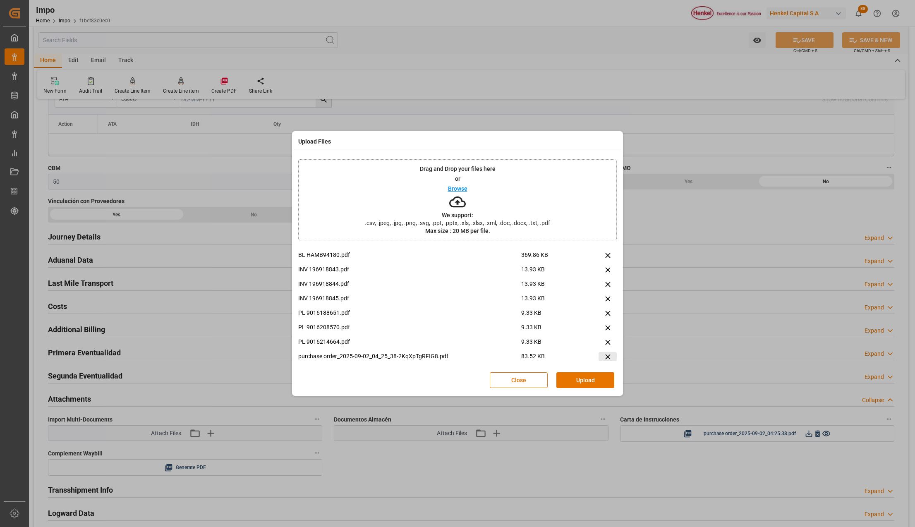
click at [604, 358] on icon at bounding box center [607, 356] width 9 height 9
click at [583, 380] on button "Upload" at bounding box center [585, 380] width 58 height 16
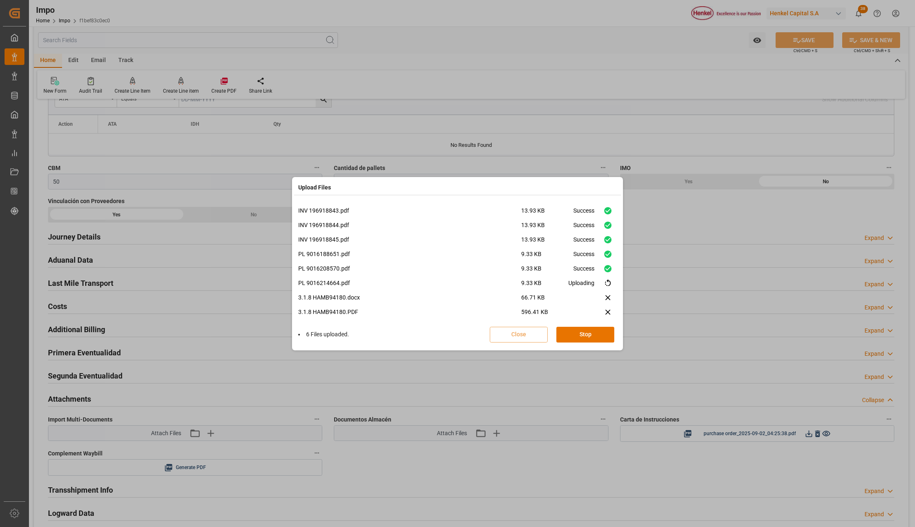
scroll to position [20, 0]
drag, startPoint x: 588, startPoint y: 331, endPoint x: 843, endPoint y: 90, distance: 351.3
click at [588, 331] on button "Done" at bounding box center [585, 335] width 58 height 16
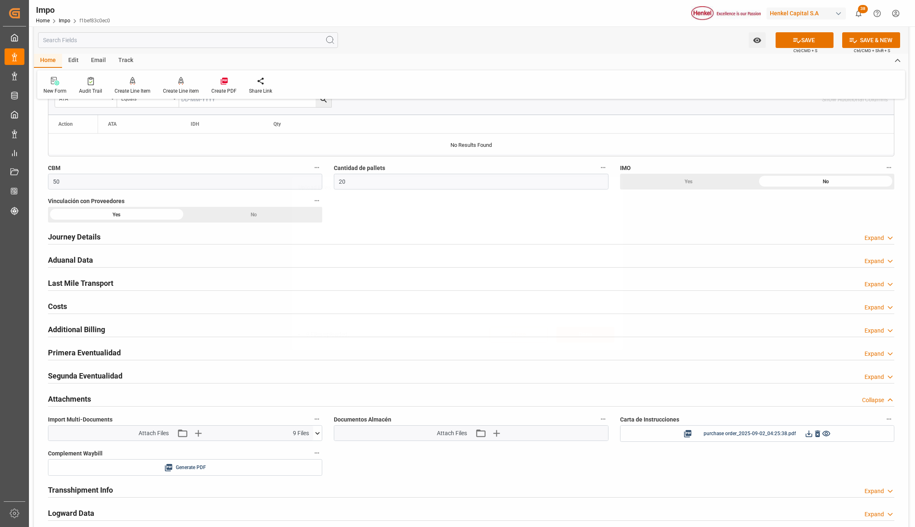
scroll to position [0, 0]
click at [798, 38] on icon at bounding box center [796, 40] width 9 height 9
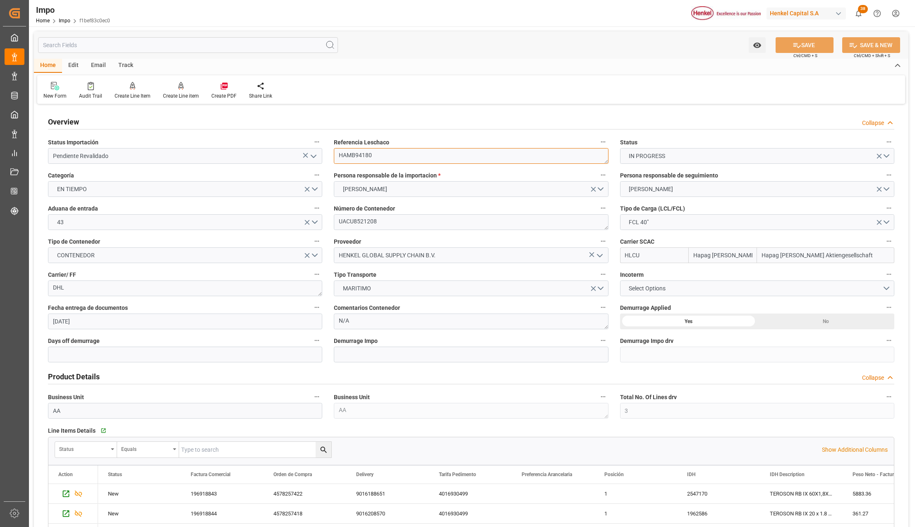
click at [354, 163] on textarea "HAMB94180" at bounding box center [471, 156] width 274 height 16
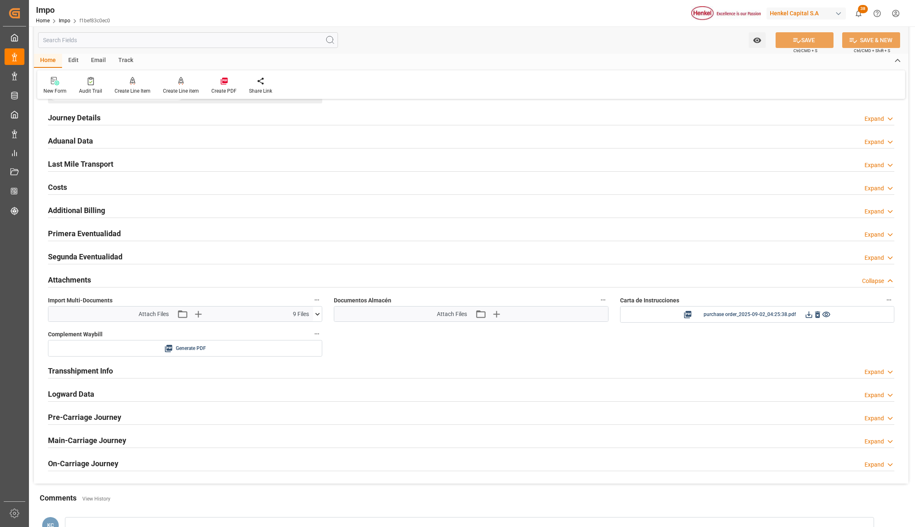
scroll to position [606, 0]
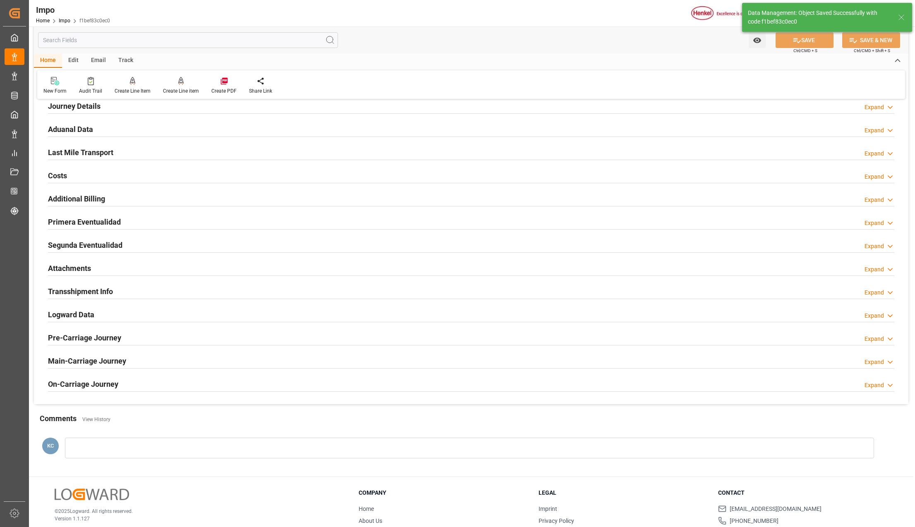
click at [72, 272] on h2 "Attachments" at bounding box center [69, 268] width 43 height 11
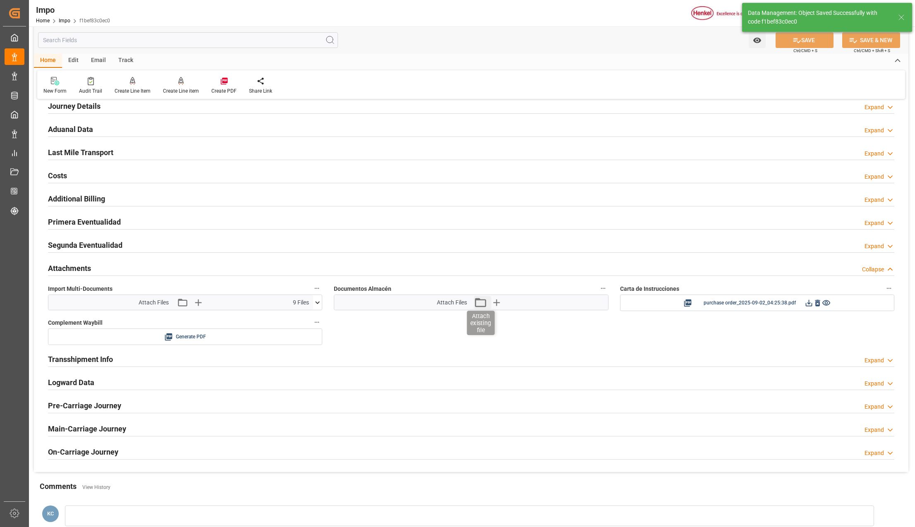
click at [477, 307] on icon "button" at bounding box center [479, 302] width 13 height 13
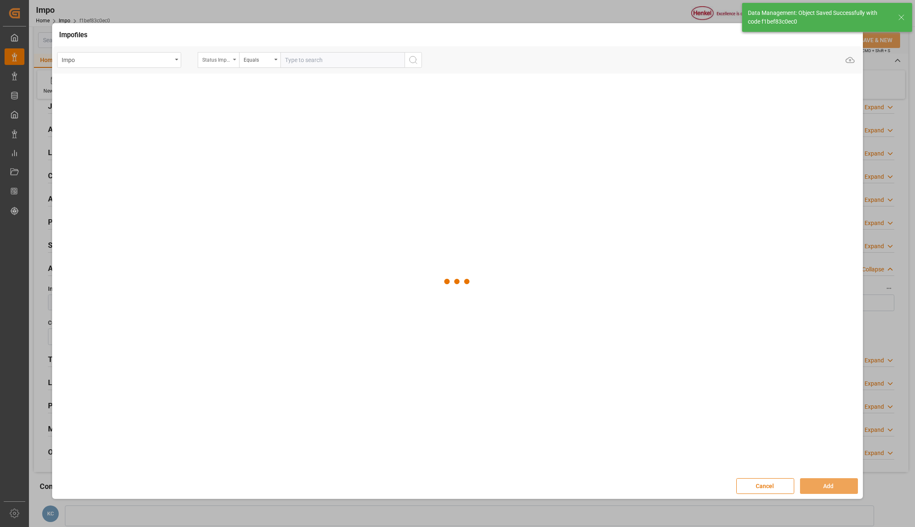
click at [233, 57] on div "Status Importación" at bounding box center [218, 60] width 41 height 16
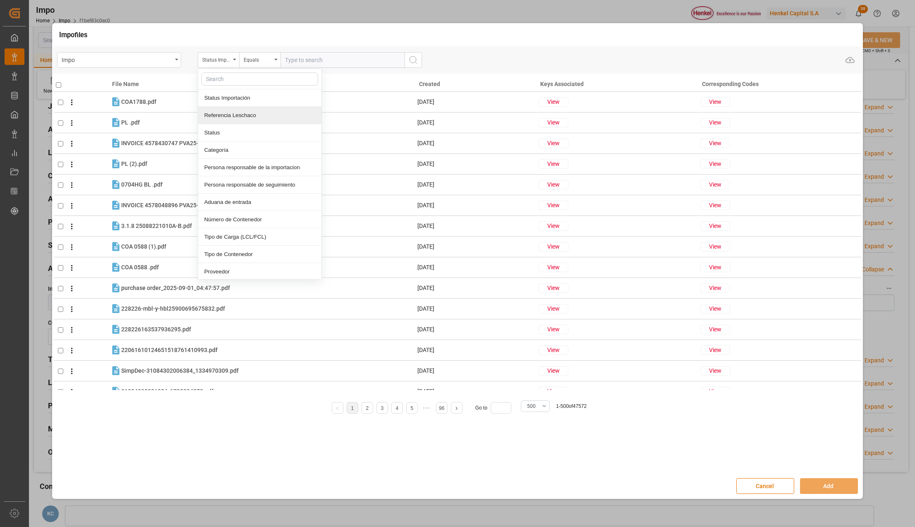
click at [227, 116] on div "Referencia Leschaco" at bounding box center [259, 115] width 123 height 17
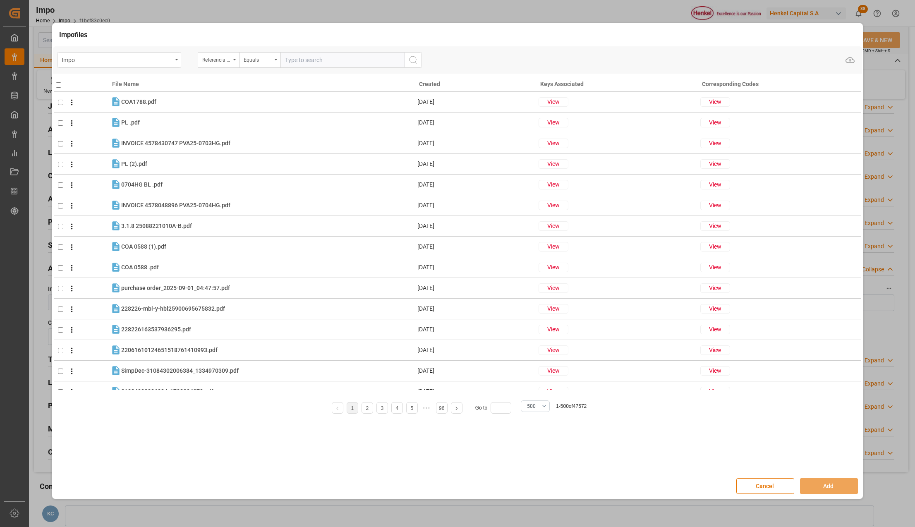
click at [305, 60] on input "text" at bounding box center [342, 60] width 124 height 16
paste input "HAMB94180"
type input "HAMB94180"
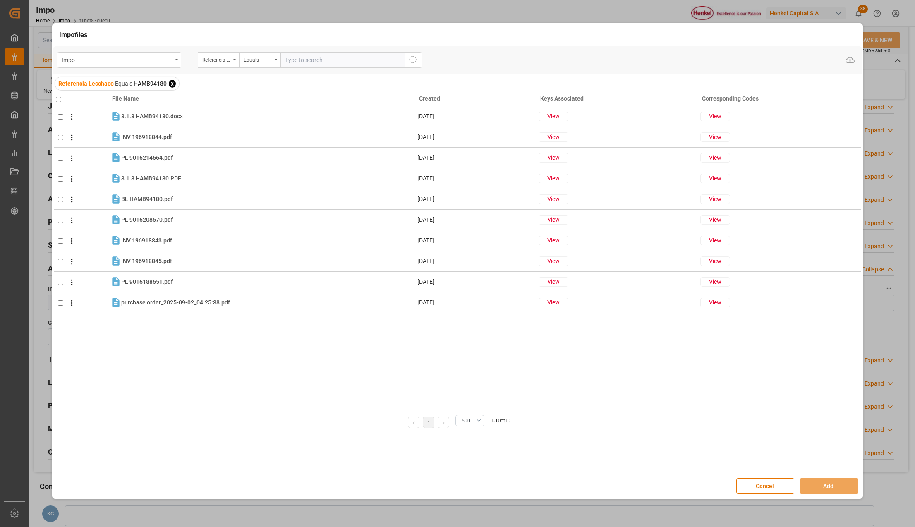
click at [60, 98] on input "checkbox" at bounding box center [58, 99] width 5 height 5
checkbox input "true"
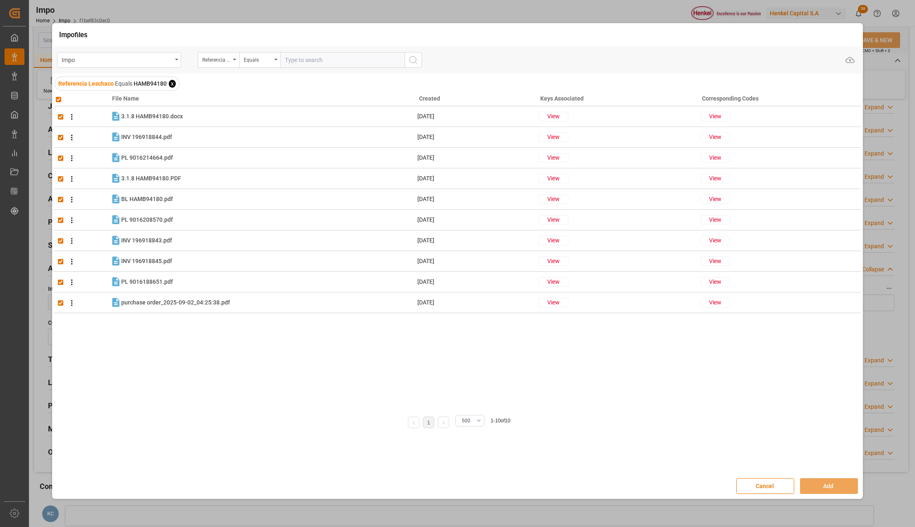
checkbox input "true"
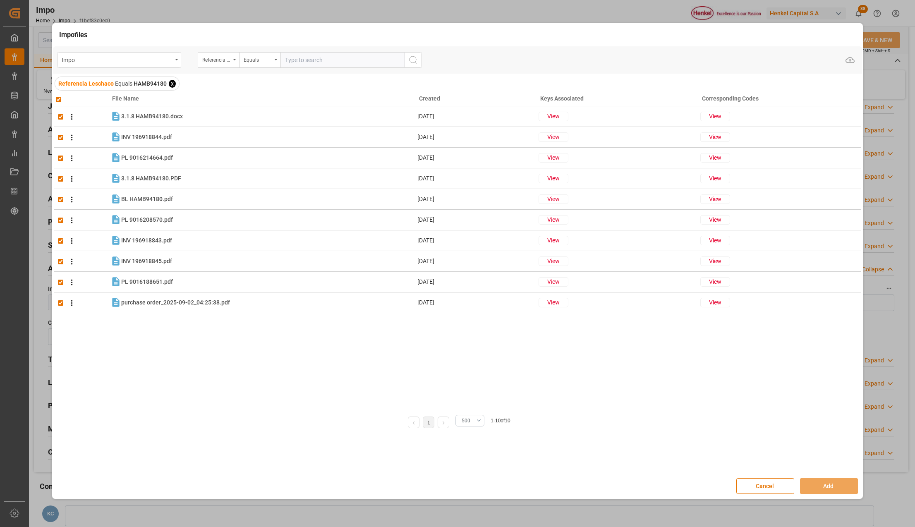
checkbox input "true"
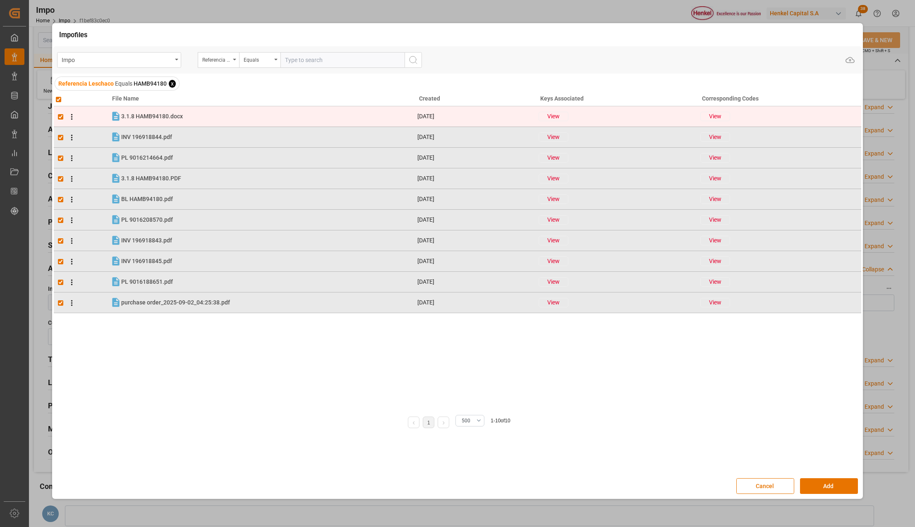
click at [62, 118] on input "checkbox" at bounding box center [60, 116] width 5 height 5
checkbox input "false"
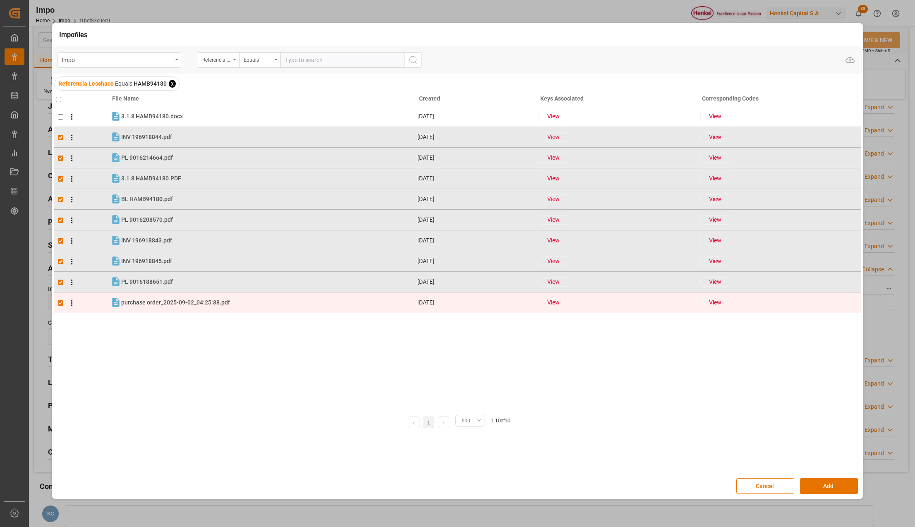
click at [60, 302] on input "checkbox" at bounding box center [60, 302] width 5 height 5
checkbox input "false"
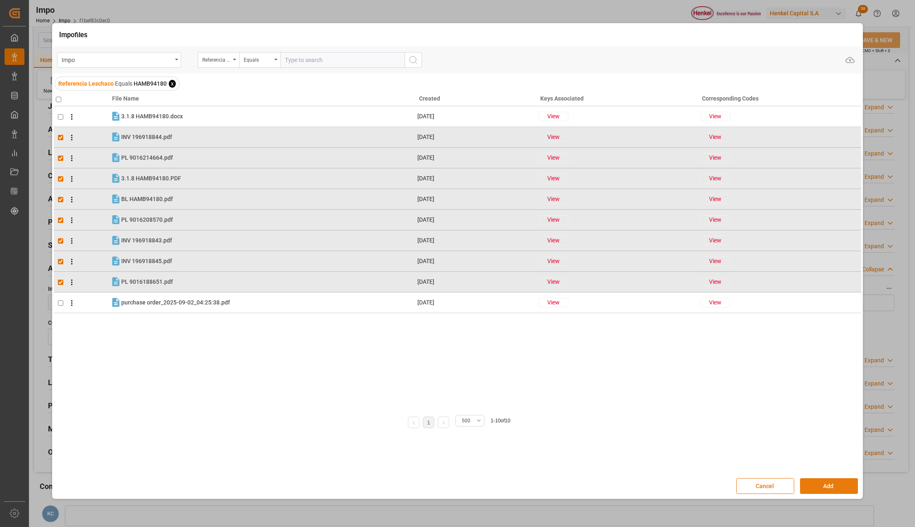
click at [819, 486] on button "Add" at bounding box center [829, 486] width 58 height 16
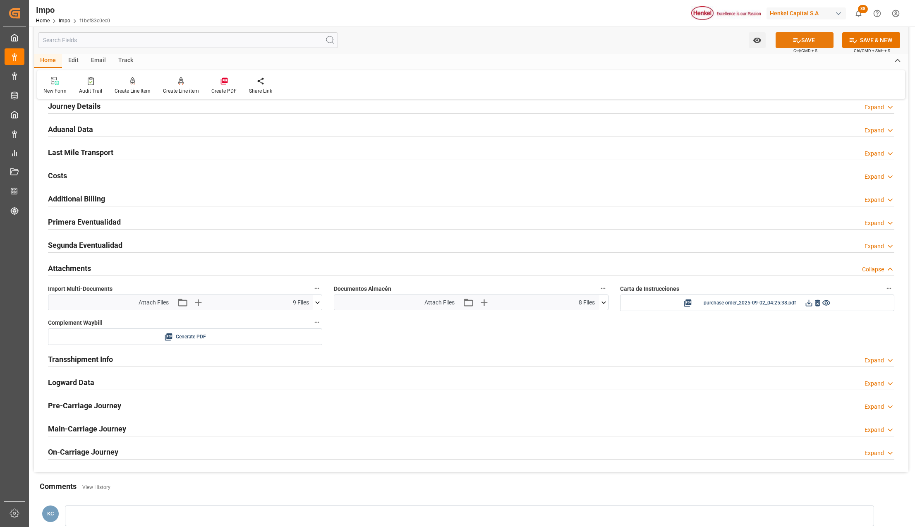
click at [784, 43] on button "SAVE" at bounding box center [804, 40] width 58 height 16
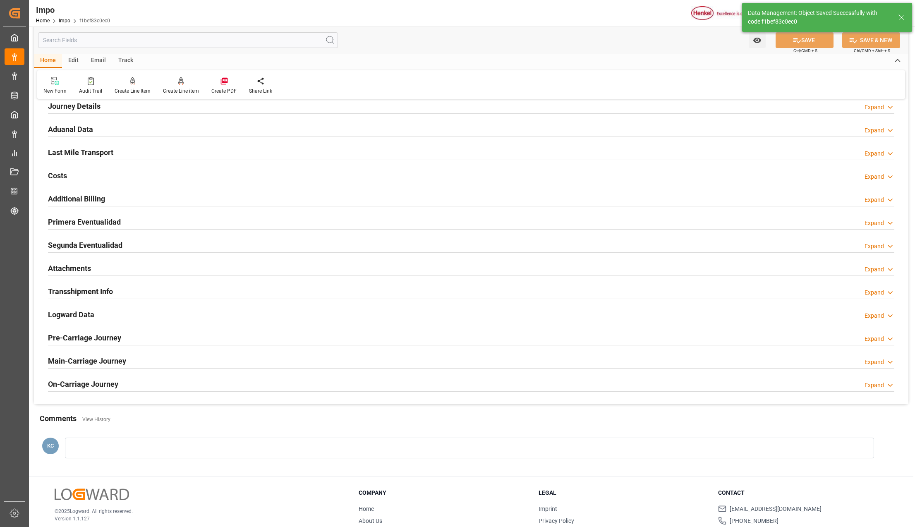
scroll to position [441, 0]
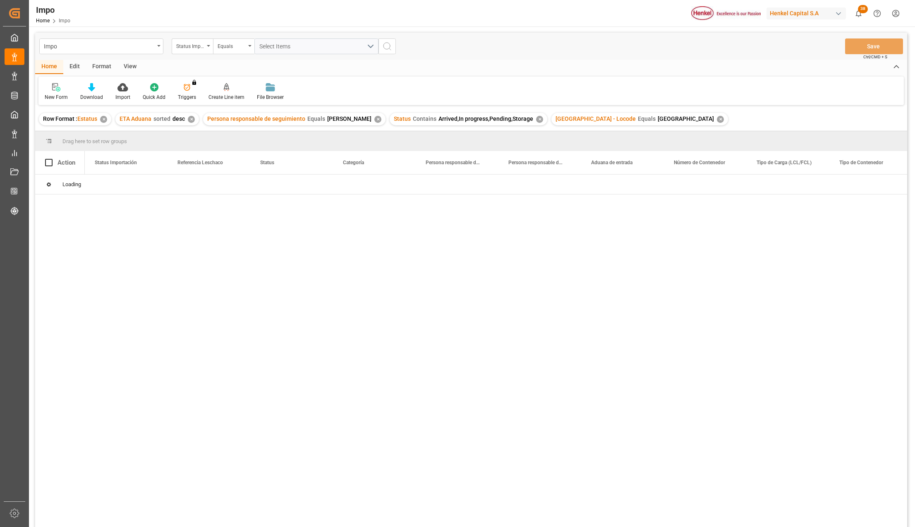
click at [208, 47] on div "Status Importación" at bounding box center [192, 46] width 41 height 16
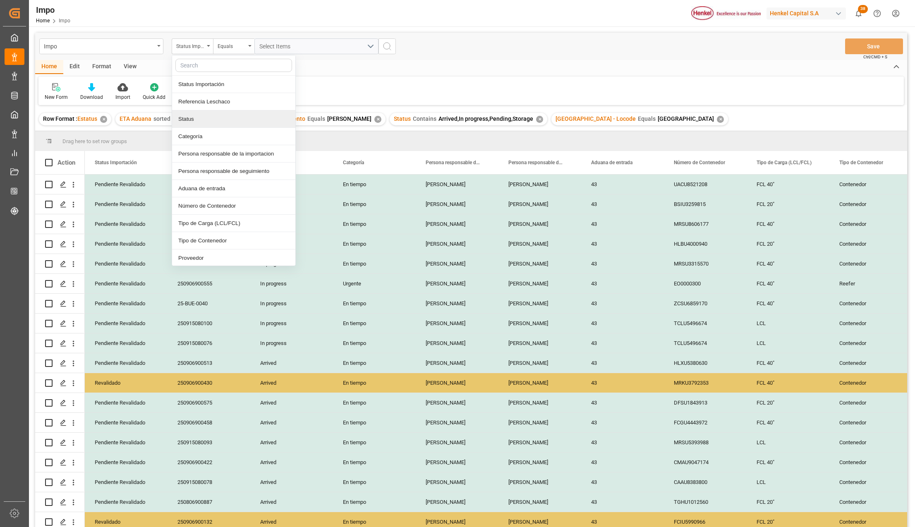
click at [124, 65] on div "View" at bounding box center [129, 67] width 25 height 14
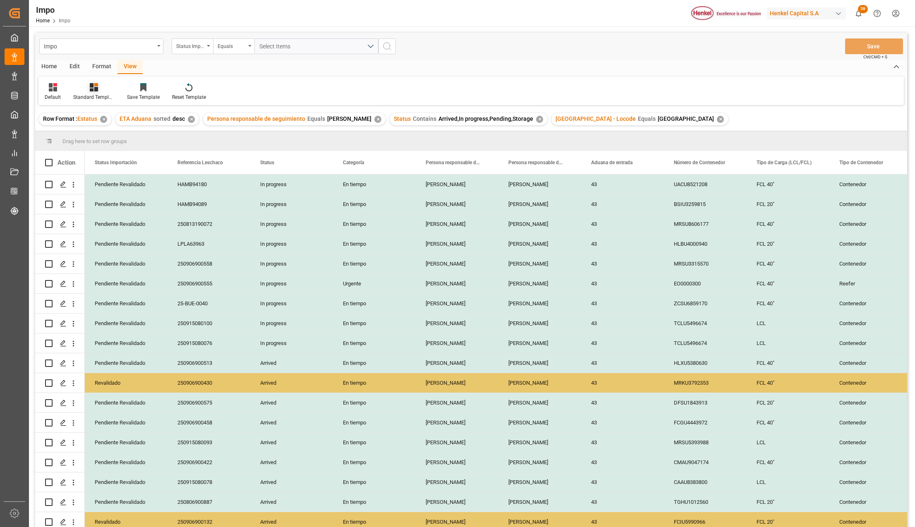
click at [100, 92] on div "Standard Templates" at bounding box center [94, 92] width 54 height 18
click at [103, 110] on div "Seguimiento Operativo" at bounding box center [116, 116] width 81 height 17
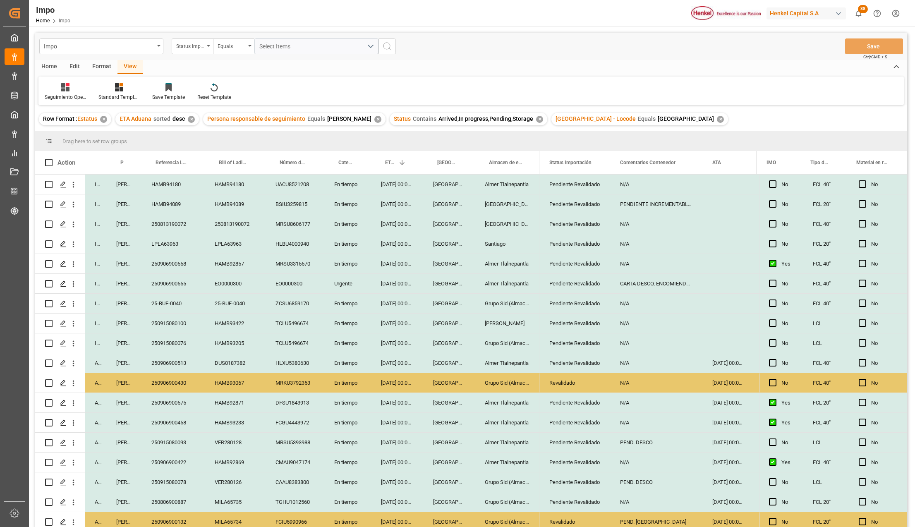
click at [622, 188] on div "N/A" at bounding box center [656, 183] width 92 height 19
click at [622, 188] on input "N/A" at bounding box center [656, 189] width 79 height 16
type input "A"
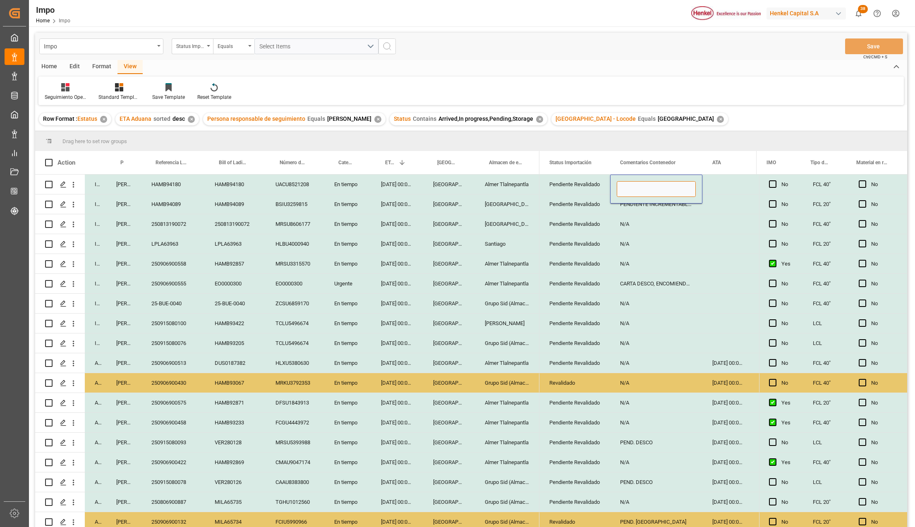
type input "é"
type input "PEND. NA"
click at [880, 45] on button "Save" at bounding box center [874, 46] width 58 height 16
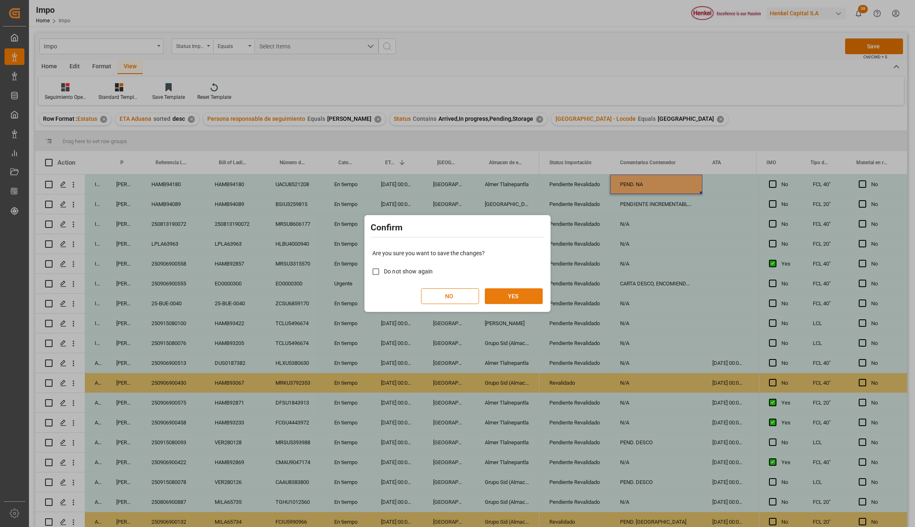
click at [515, 298] on button "YES" at bounding box center [514, 296] width 58 height 16
